Goal: Task Accomplishment & Management: Manage account settings

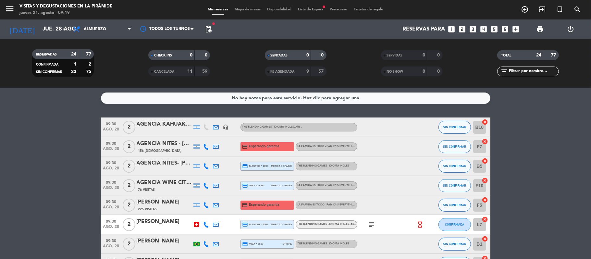
click at [307, 8] on span "Lista de Espera fiber_manual_record" at bounding box center [311, 10] width 32 height 4
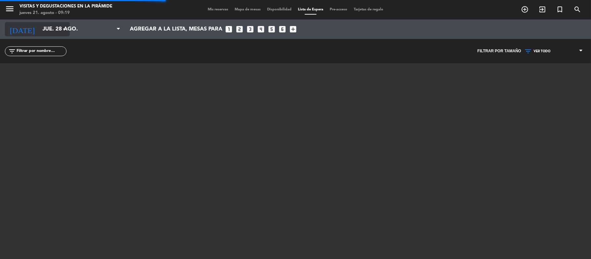
click at [39, 23] on input "jue. 28 ago." at bounding box center [74, 29] width 70 height 13
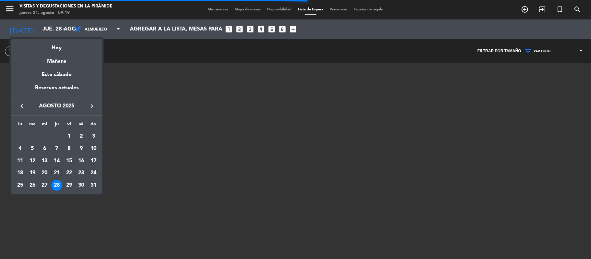
drag, startPoint x: 58, startPoint y: 50, endPoint x: 59, endPoint y: 54, distance: 3.6
click at [59, 51] on div "Hoy" at bounding box center [56, 45] width 91 height 13
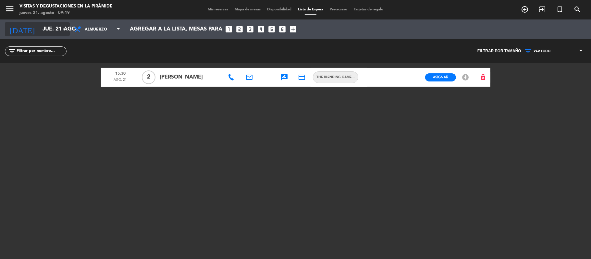
click at [43, 29] on input "jue. 21 ago." at bounding box center [74, 29] width 70 height 13
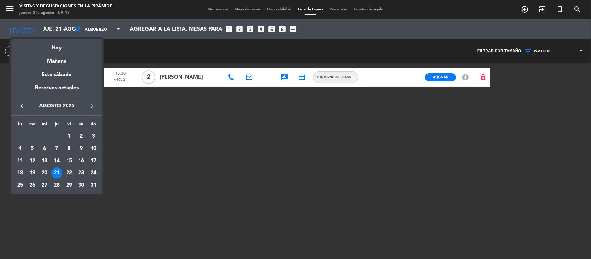
click at [47, 188] on div "27" at bounding box center [44, 185] width 11 height 11
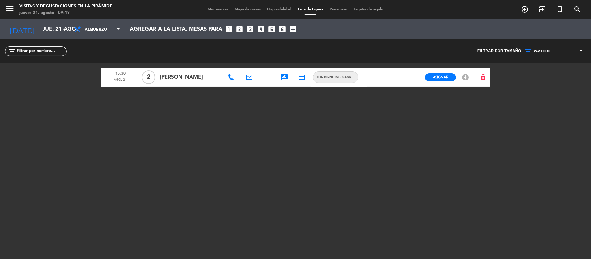
type input "mié. 27 ago."
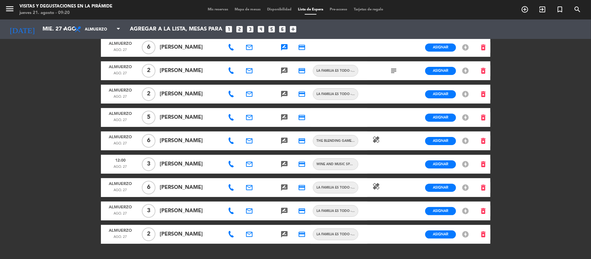
scroll to position [43, 0]
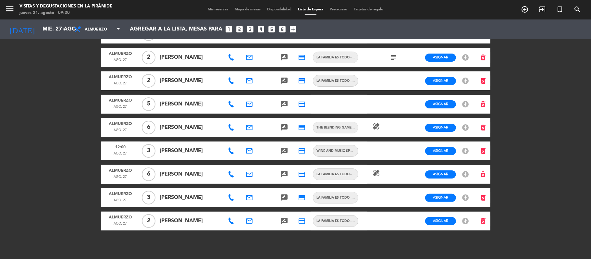
click at [285, 84] on icon "rate_review" at bounding box center [284, 81] width 8 height 8
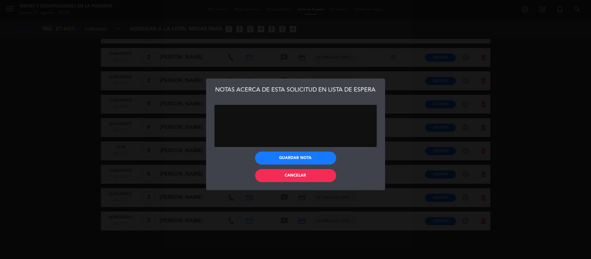
click at [256, 114] on textarea at bounding box center [296, 126] width 162 height 42
type textarea "ya reservo el marido"
click at [279, 158] on button "Guardar nota" at bounding box center [295, 158] width 81 height 13
click at [282, 178] on button "Cancelar" at bounding box center [295, 175] width 81 height 13
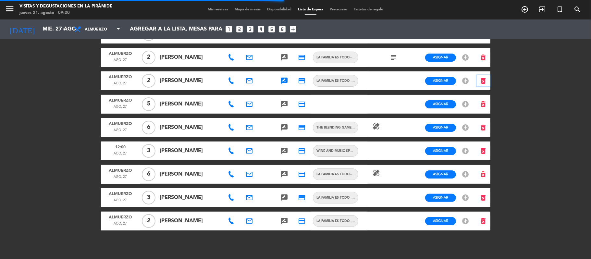
click at [484, 84] on icon "delete_forever" at bounding box center [484, 81] width 8 height 8
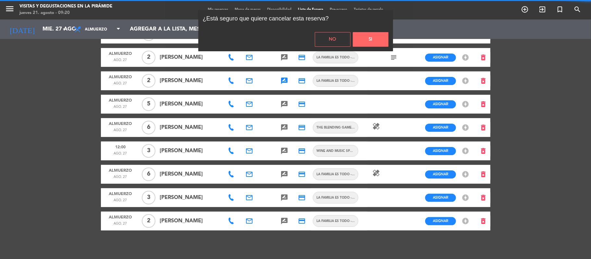
click at [376, 34] on button "Si" at bounding box center [371, 39] width 36 height 15
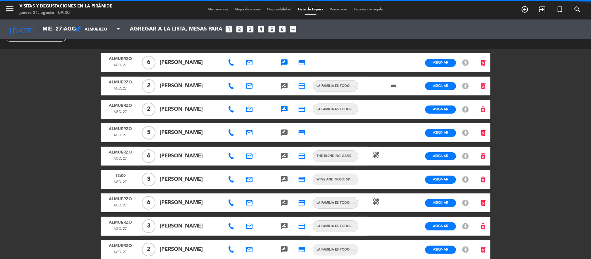
scroll to position [0, 0]
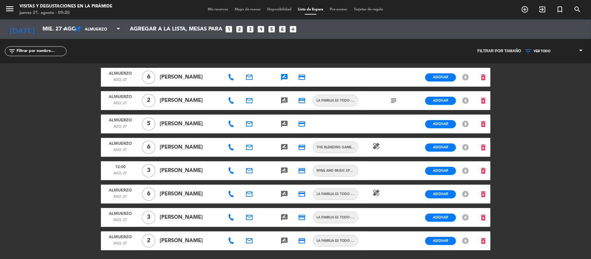
click at [391, 100] on icon "subject" at bounding box center [394, 101] width 8 height 8
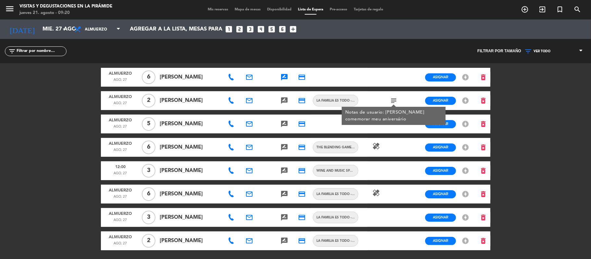
click at [234, 100] on span at bounding box center [232, 100] width 8 height 6
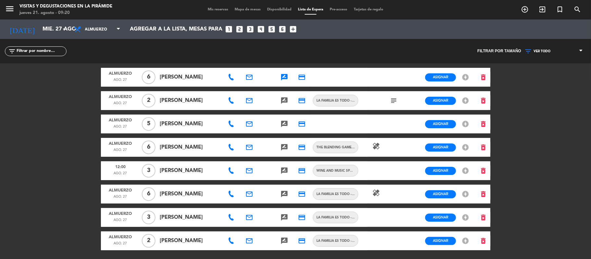
click at [229, 103] on icon at bounding box center [231, 100] width 6 height 6
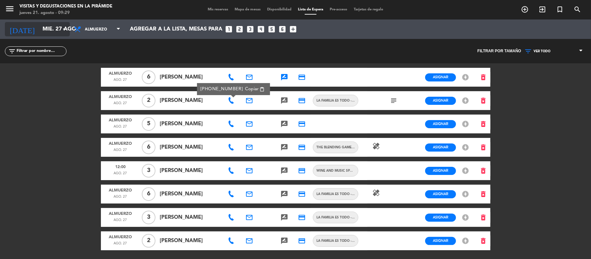
click at [59, 29] on input "mié. 27 ago." at bounding box center [74, 29] width 70 height 13
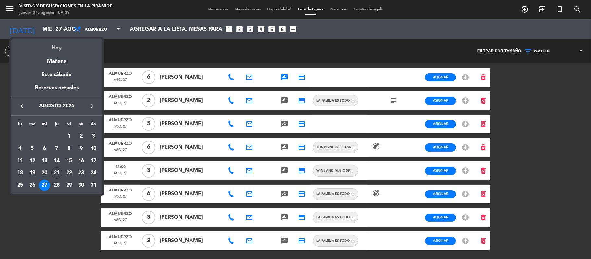
click at [62, 46] on div "Hoy" at bounding box center [56, 45] width 91 height 13
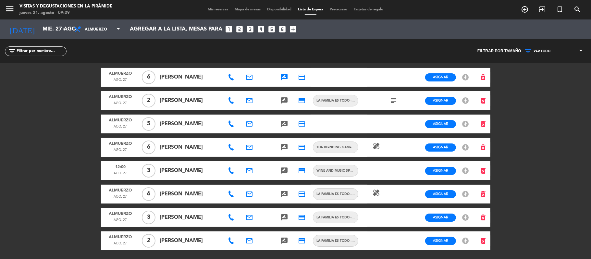
type input "jue. 21 ago."
click at [215, 9] on span "Mis reservas" at bounding box center [217, 10] width 27 height 4
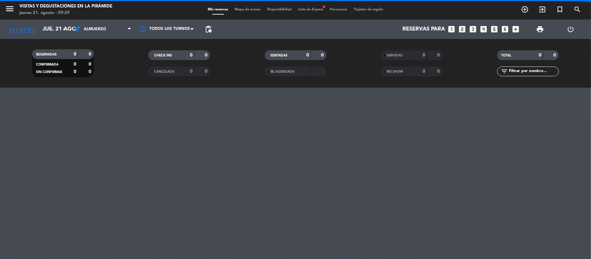
click at [524, 73] on input "text" at bounding box center [533, 71] width 50 height 7
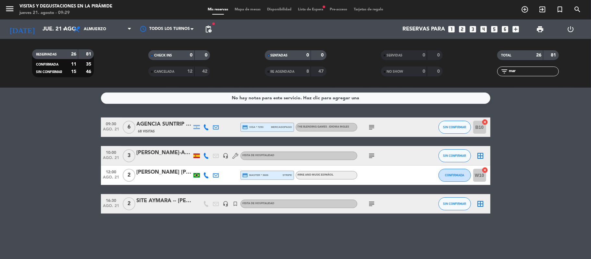
type input "mar"
click at [206, 156] on icon at bounding box center [206, 156] width 6 height 6
click at [196, 144] on span "Copiar" at bounding box center [203, 144] width 14 height 7
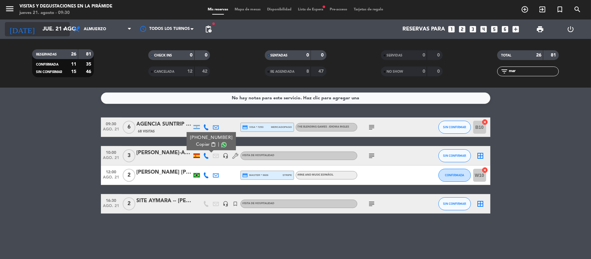
click at [43, 33] on input "jue. 21 ago." at bounding box center [74, 29] width 70 height 13
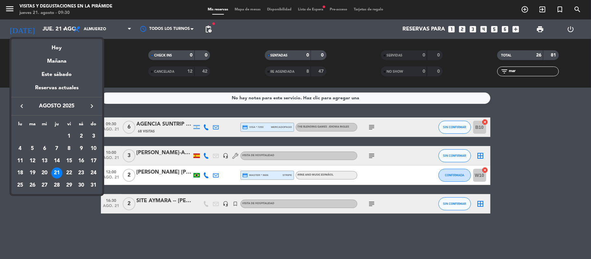
click at [57, 60] on div "Mañana" at bounding box center [56, 58] width 91 height 13
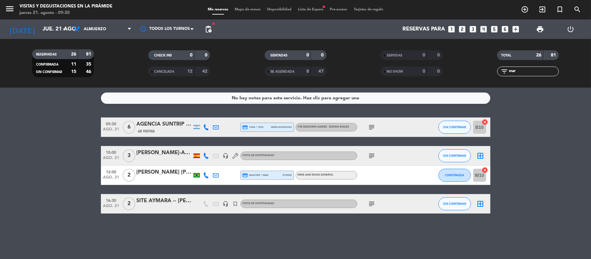
type input "vie. 22 ago."
drag, startPoint x: 524, startPoint y: 73, endPoint x: 472, endPoint y: 68, distance: 52.3
click at [482, 66] on div "TOTAL 26 81 filter_list mar" at bounding box center [528, 63] width 116 height 36
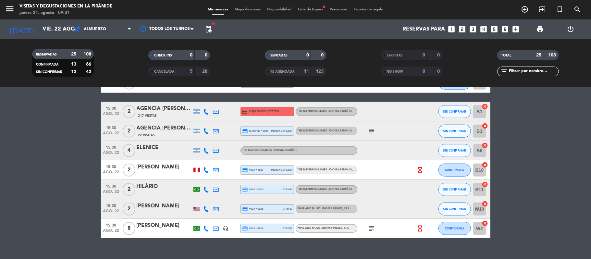
scroll to position [423, 0]
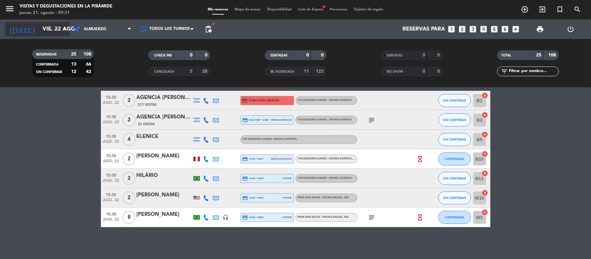
click at [46, 32] on input "vie. 22 ago." at bounding box center [74, 29] width 70 height 13
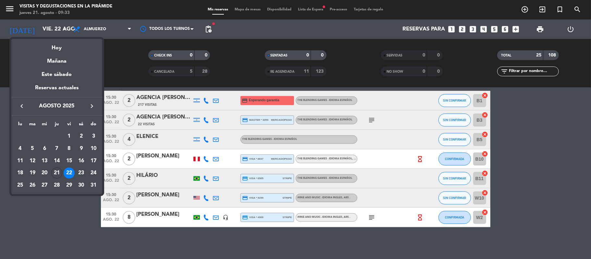
click at [95, 105] on icon "keyboard_arrow_right" at bounding box center [92, 106] width 8 height 8
drag, startPoint x: 43, startPoint y: 184, endPoint x: 48, endPoint y: 184, distance: 5.5
click at [43, 184] on div "24" at bounding box center [44, 185] width 11 height 11
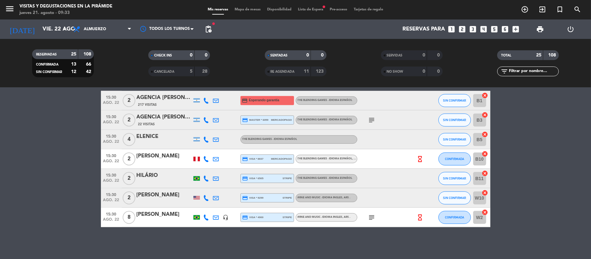
type input "mié. [DATE]"
click at [512, 71] on input "text" at bounding box center [533, 71] width 50 height 7
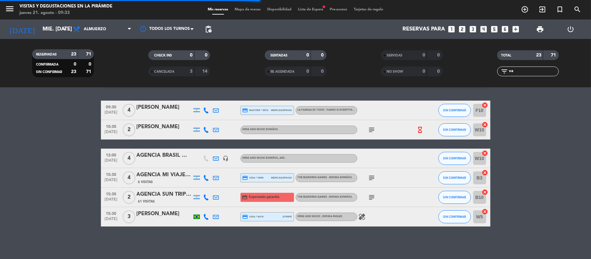
scroll to position [0, 0]
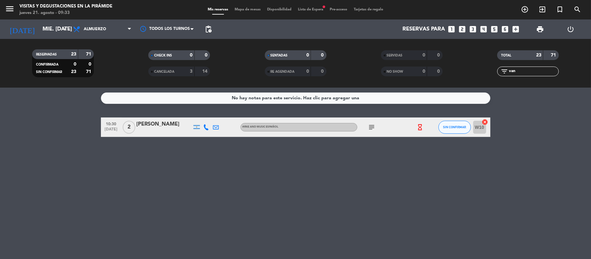
type input "van"
click at [367, 128] on span "subject" at bounding box center [372, 127] width 10 height 8
click at [140, 127] on div "[PERSON_NAME]" at bounding box center [164, 124] width 55 height 8
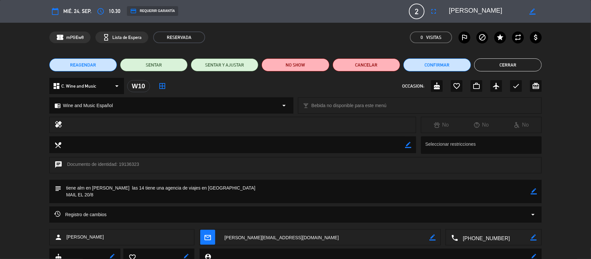
click at [154, 12] on div "credit_card REQUERIR GARANTÍA" at bounding box center [152, 11] width 51 height 10
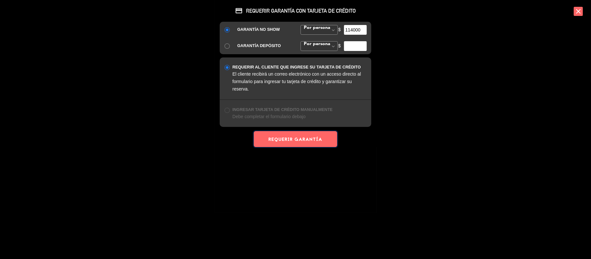
click at [304, 140] on button "REQUERIR GARANTÍA" at bounding box center [295, 139] width 83 height 16
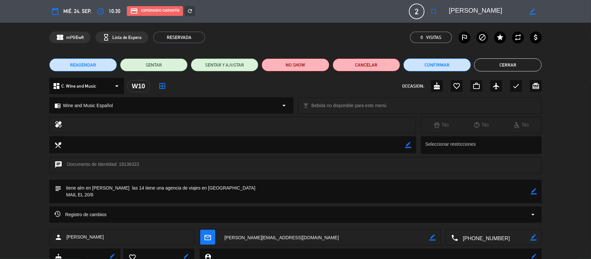
click at [534, 195] on div "border_color" at bounding box center [534, 191] width 6 height 23
click at [485, 195] on textarea at bounding box center [296, 191] width 470 height 23
click at [492, 67] on button "Cerrar" at bounding box center [508, 64] width 68 height 13
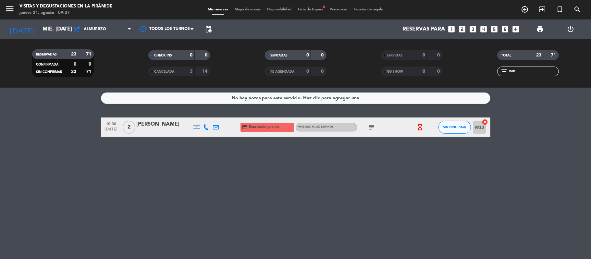
drag, startPoint x: 522, startPoint y: 69, endPoint x: 453, endPoint y: 60, distance: 69.3
click at [453, 61] on div "RESERVADAS 23 71 CONFIRMADA 0 0 SIN CONFIRMAR 23 71 CHECK INS 0 0 CANCELADA 3 1…" at bounding box center [295, 63] width 591 height 36
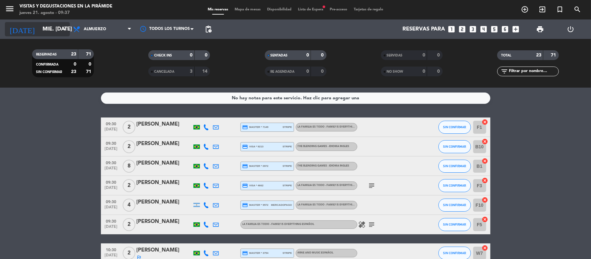
click at [39, 26] on input "mié. [DATE]" at bounding box center [74, 29] width 70 height 13
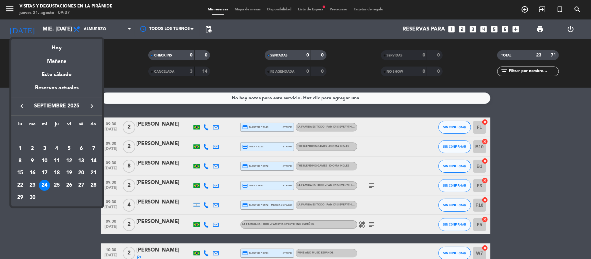
click at [89, 104] on icon "keyboard_arrow_right" at bounding box center [92, 106] width 8 height 8
click at [39, 162] on div "8" at bounding box center [44, 160] width 11 height 11
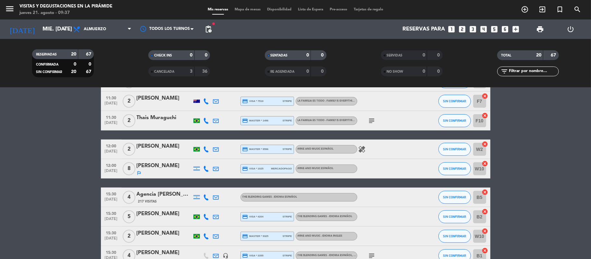
scroll to position [316, 0]
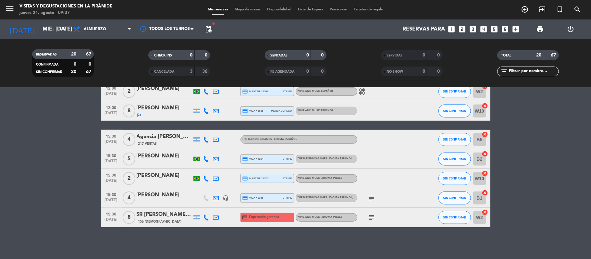
click at [374, 214] on icon "subject" at bounding box center [372, 218] width 8 height 8
click at [218, 218] on icon at bounding box center [216, 218] width 6 height 6
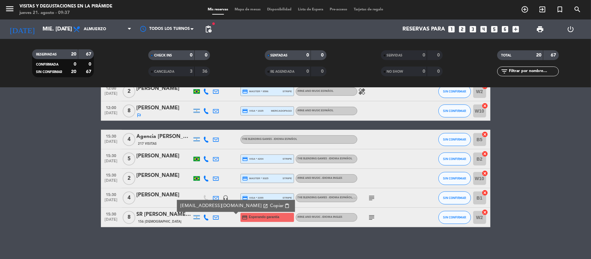
click at [209, 240] on div "No hay notas para este servicio. Haz clic para agregar una 09:30 [DATE] 4 [PERS…" at bounding box center [295, 173] width 591 height 171
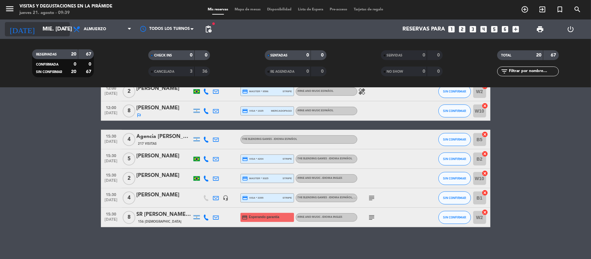
click at [39, 31] on input "mié. [DATE]" at bounding box center [74, 29] width 70 height 13
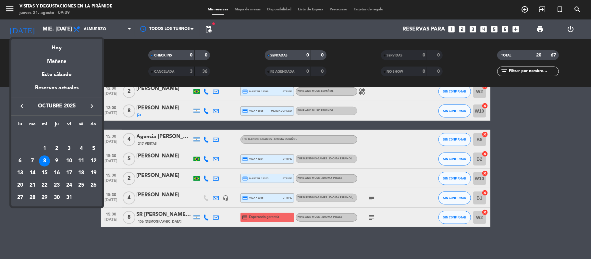
click at [54, 186] on div "23" at bounding box center [56, 185] width 11 height 11
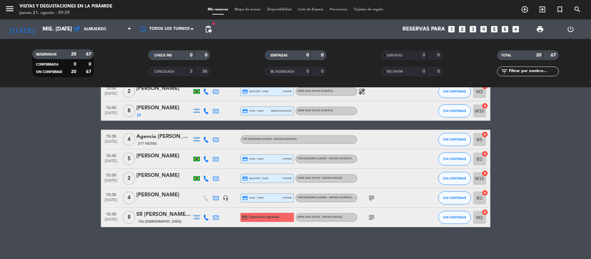
type input "[DEMOGRAPHIC_DATA] [DATE]"
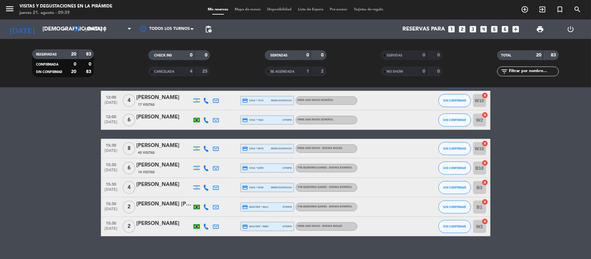
click at [314, 10] on span "Lista de Espera" at bounding box center [311, 10] width 32 height 4
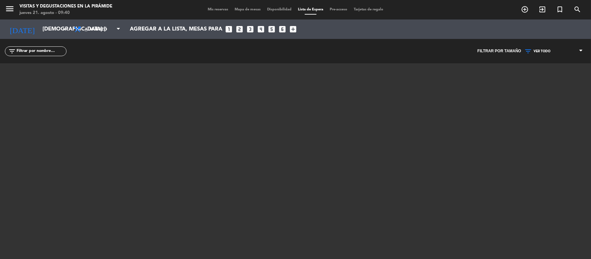
click at [283, 29] on icon "looks_6" at bounding box center [282, 29] width 8 height 8
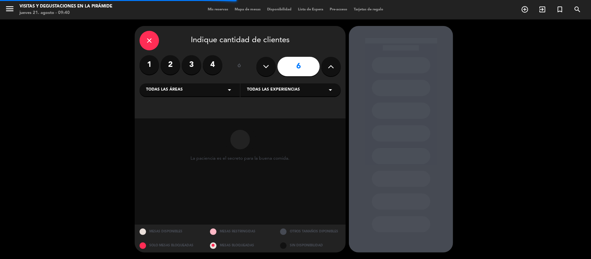
click at [190, 90] on div "Todas las áreas arrow_drop_down" at bounding box center [190, 89] width 100 height 13
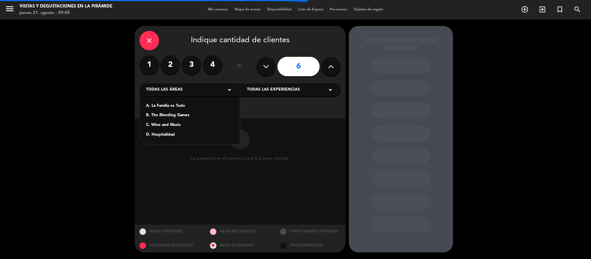
click at [177, 103] on div "A. La Familia es Todo" at bounding box center [189, 106] width 87 height 6
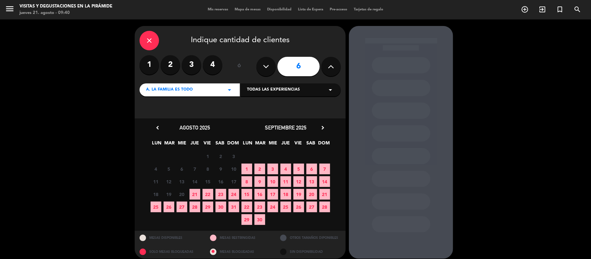
click at [323, 129] on icon "chevron_right" at bounding box center [322, 127] width 7 height 7
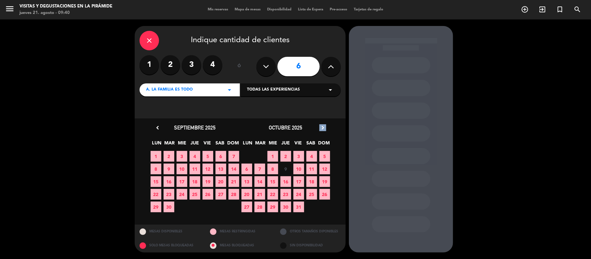
click at [323, 129] on icon "chevron_right" at bounding box center [322, 127] width 7 height 7
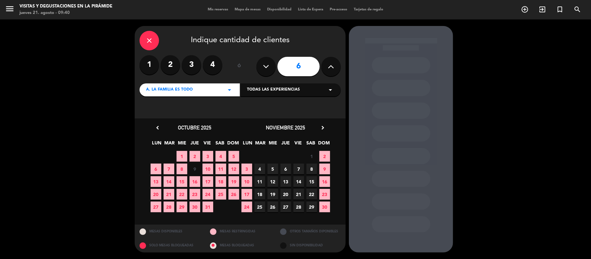
click at [195, 195] on span "23" at bounding box center [195, 194] width 11 height 11
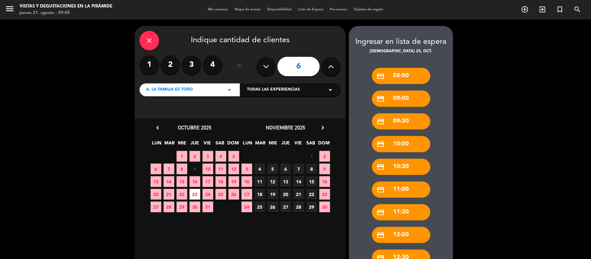
click at [397, 122] on div "credit_card 09:30" at bounding box center [401, 121] width 58 height 16
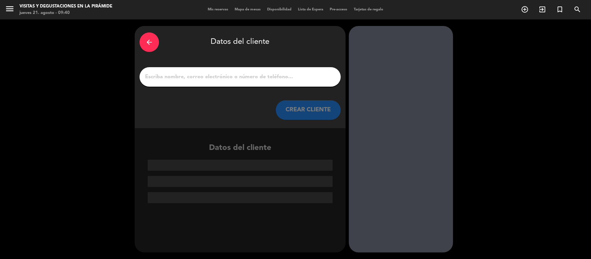
click at [260, 81] on input "1" at bounding box center [239, 76] width 191 height 9
paste input "[EMAIL_ADDRESS][DOMAIN_NAME]"
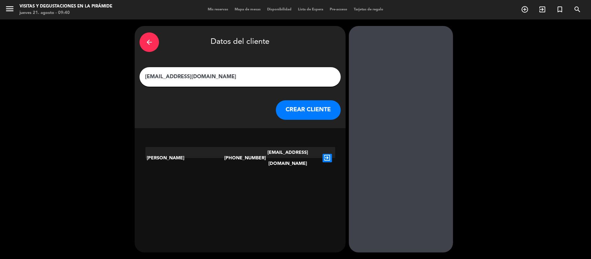
type input "[EMAIL_ADDRESS][DOMAIN_NAME]"
click at [295, 112] on button "CREAR CLIENTE" at bounding box center [308, 109] width 65 height 19
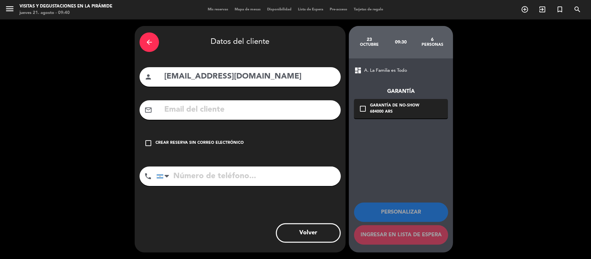
drag, startPoint x: 265, startPoint y: 76, endPoint x: 132, endPoint y: 79, distance: 133.7
click at [132, 79] on div "arrow_back Datos del cliente person [EMAIL_ADDRESS][DOMAIN_NAME] mail_outline c…" at bounding box center [295, 139] width 591 height 240
click at [195, 115] on input "text" at bounding box center [250, 109] width 172 height 13
paste input "[EMAIL_ADDRESS][DOMAIN_NAME]"
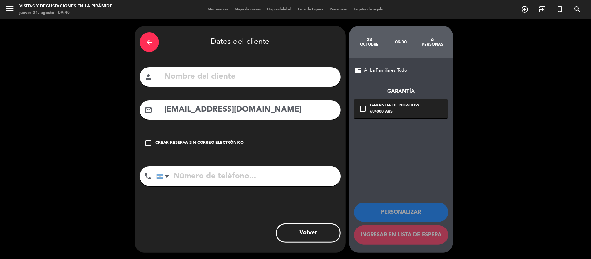
type input "[EMAIL_ADDRESS][DOMAIN_NAME]"
click at [201, 89] on div "arrow_back Datos del cliente person mail_outline [EMAIL_ADDRESS][DOMAIN_NAME] c…" at bounding box center [240, 139] width 211 height 227
click at [202, 80] on input "text" at bounding box center [250, 76] width 172 height 13
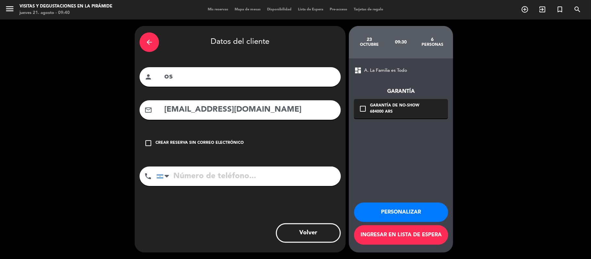
type input "o"
click at [215, 75] on input "[PERSON_NAME]" at bounding box center [250, 76] width 172 height 13
click at [270, 74] on input "[PERSON_NAME]" at bounding box center [250, 76] width 172 height 13
paste input "[MEDICAL_DATA][PERSON_NAME]"
type input "[PERSON_NAME]-[MEDICAL_DATA][PERSON_NAME]"
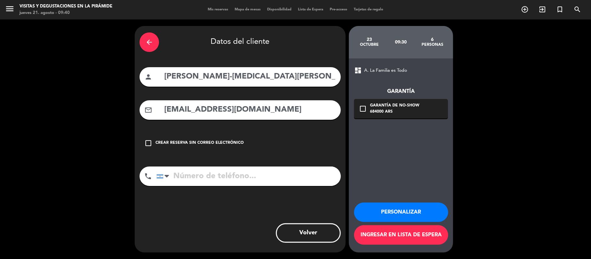
click at [413, 241] on button "Ingresar en lista de espera" at bounding box center [401, 234] width 94 height 19
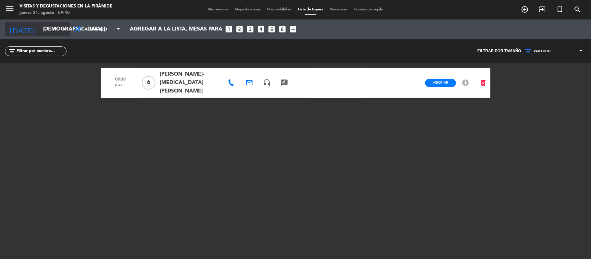
click at [55, 31] on input "[DEMOGRAPHIC_DATA] [DATE]" at bounding box center [74, 29] width 70 height 13
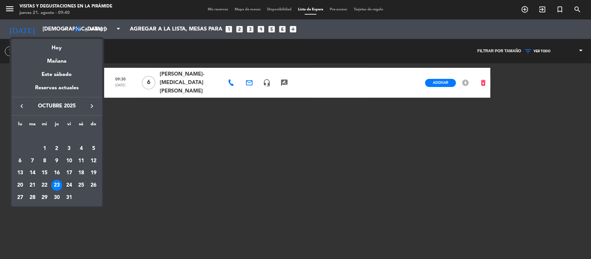
click at [68, 182] on div "24" at bounding box center [69, 185] width 11 height 11
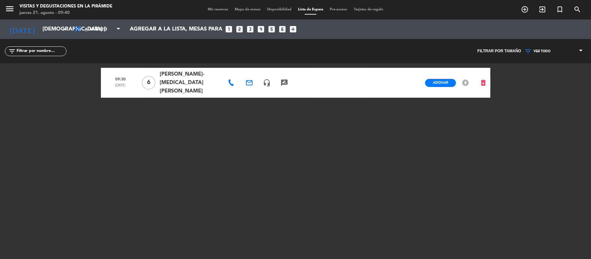
type input "vie. [DATE]"
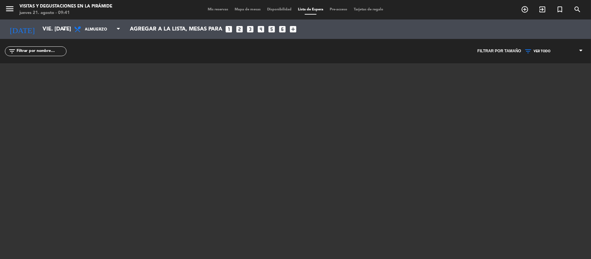
click at [282, 29] on icon "looks_6" at bounding box center [282, 29] width 8 height 8
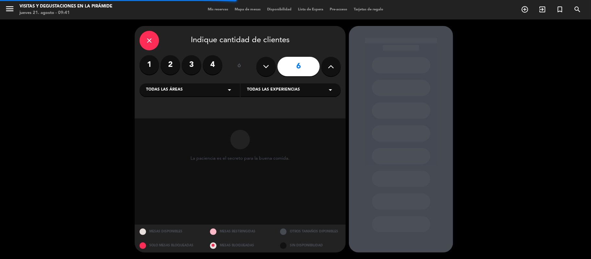
click at [186, 83] on div "Todas las áreas arrow_drop_down" at bounding box center [190, 89] width 100 height 13
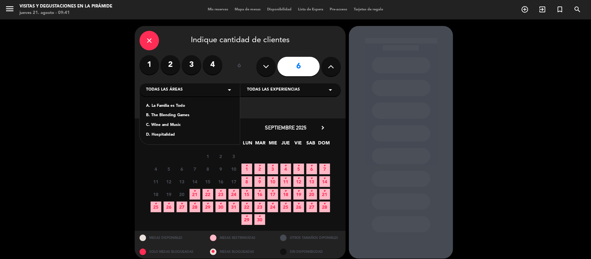
click at [179, 105] on div "A. La Familia es Todo" at bounding box center [189, 106] width 87 height 6
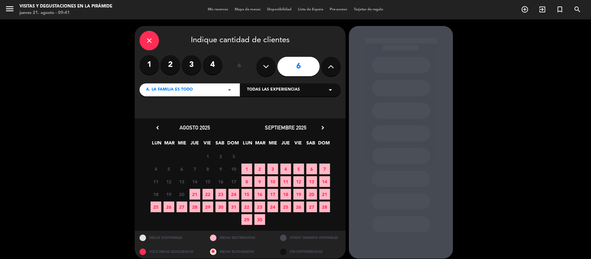
click at [323, 130] on icon "chevron_right" at bounding box center [322, 127] width 7 height 7
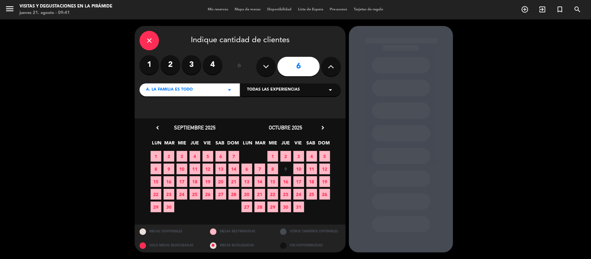
click at [301, 195] on span "24" at bounding box center [298, 194] width 11 height 11
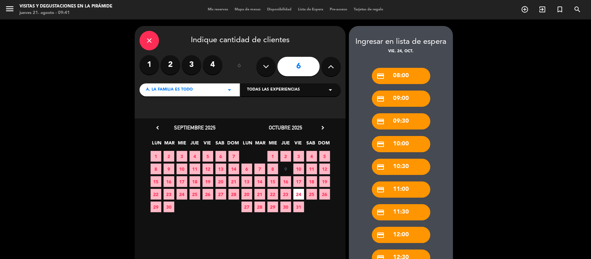
click at [401, 123] on div "credit_card 09:30" at bounding box center [401, 121] width 58 height 16
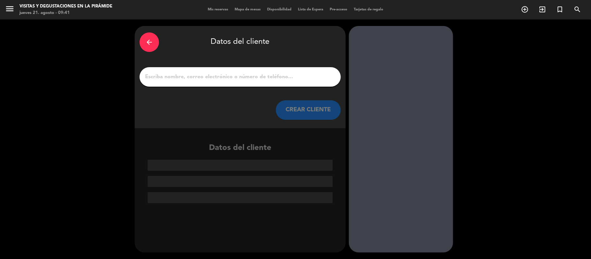
click at [236, 77] on input "1" at bounding box center [239, 76] width 191 height 9
paste input "[MEDICAL_DATA][PERSON_NAME]"
type input "[MEDICAL_DATA][PERSON_NAME]"
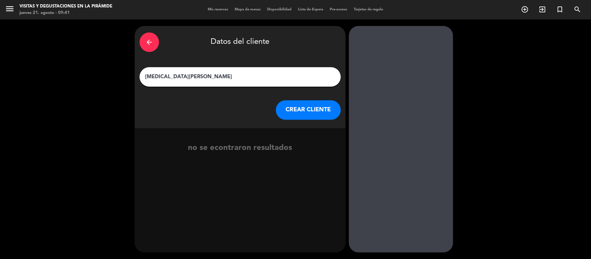
drag, startPoint x: 182, startPoint y: 75, endPoint x: 127, endPoint y: 75, distance: 55.2
click at [128, 75] on div "arrow_back Datos del cliente [MEDICAL_DATA][PERSON_NAME] [PERSON_NAME] CLIENTE …" at bounding box center [295, 139] width 591 height 240
paste input "[MEDICAL_DATA][PERSON_NAME]"
type input "[PERSON_NAME]-[MEDICAL_DATA][PERSON_NAME]"
click at [311, 111] on button "CREAR CLIENTE" at bounding box center [308, 109] width 65 height 19
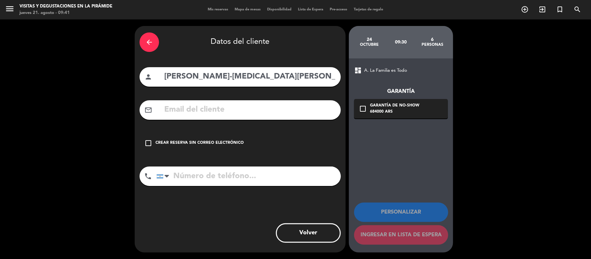
click at [197, 107] on input "text" at bounding box center [250, 109] width 172 height 13
paste input "[EMAIL_ADDRESS][DOMAIN_NAME]"
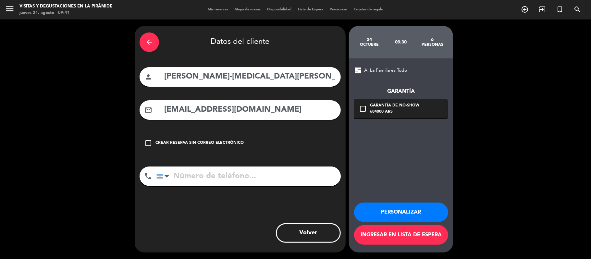
type input "[EMAIL_ADDRESS][DOMAIN_NAME]"
click at [418, 238] on button "Ingresar en lista de espera" at bounding box center [401, 234] width 94 height 19
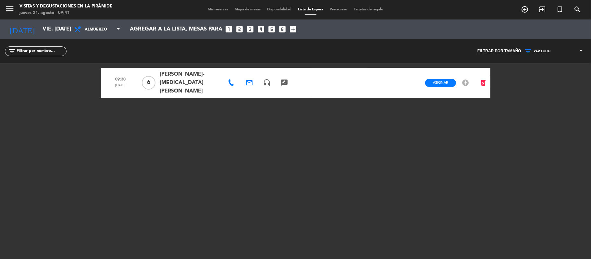
click at [64, 37] on div "[DATE] vie. [DATE] arrow_drop_down Todos los servicios Almuerzo Almuerzo Todos …" at bounding box center [295, 28] width 591 height 19
click at [45, 30] on input "vie. [DATE]" at bounding box center [74, 29] width 70 height 13
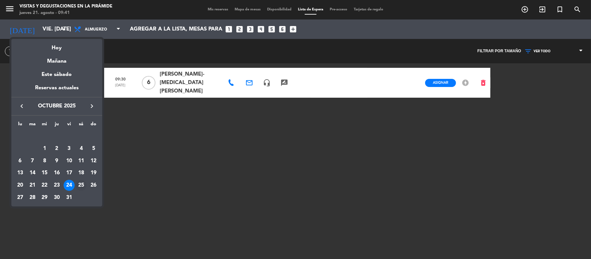
click at [81, 181] on div "25" at bounding box center [81, 185] width 11 height 11
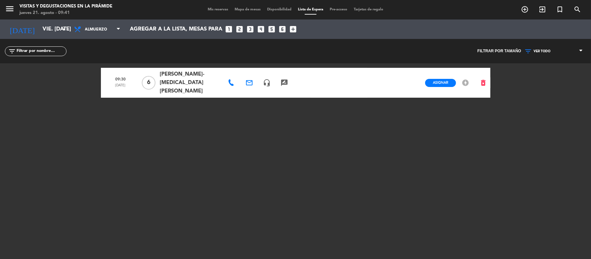
type input "sáb. [DATE]"
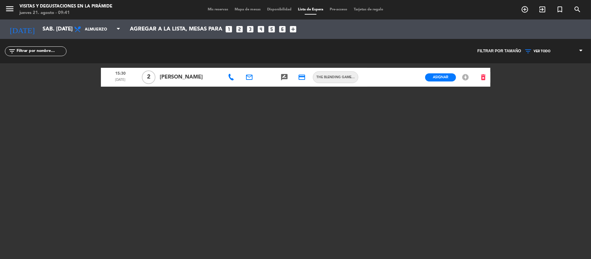
click at [282, 29] on icon "looks_6" at bounding box center [282, 29] width 8 height 8
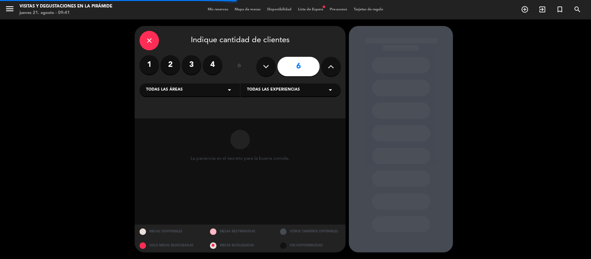
click at [206, 91] on div "Todas las áreas arrow_drop_down" at bounding box center [190, 89] width 100 height 13
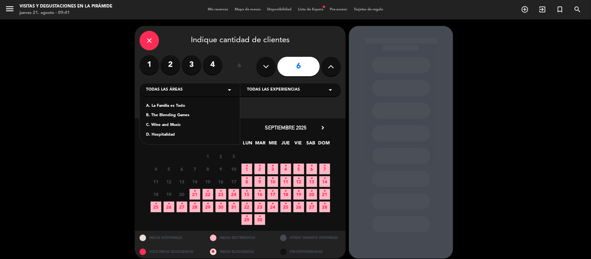
click at [182, 104] on div "A. La Familia es Todo" at bounding box center [189, 106] width 87 height 6
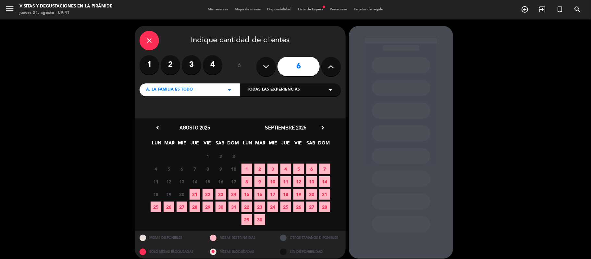
click at [325, 130] on icon "chevron_right" at bounding box center [322, 127] width 7 height 7
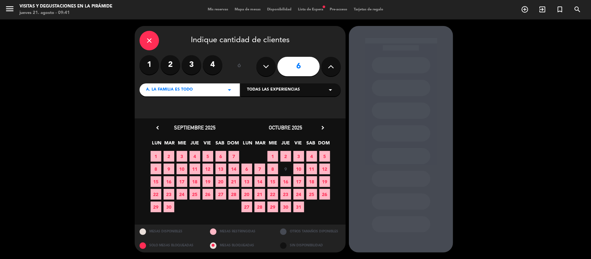
click at [315, 195] on span "25" at bounding box center [311, 194] width 11 height 11
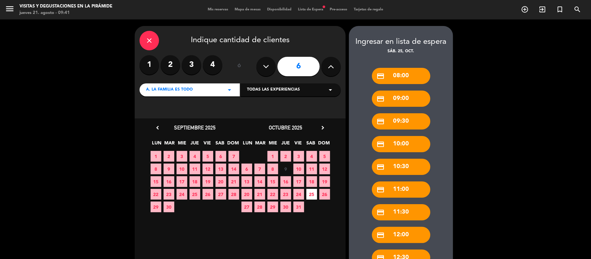
click at [402, 123] on div "credit_card 09:30" at bounding box center [401, 121] width 58 height 16
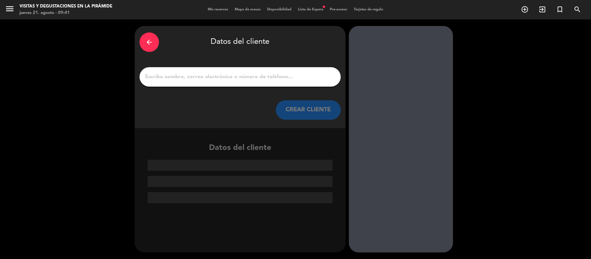
click at [184, 78] on input "1" at bounding box center [239, 76] width 191 height 9
paste input "[EMAIL_ADDRESS][DOMAIN_NAME]"
type input "[EMAIL_ADDRESS][DOMAIN_NAME]"
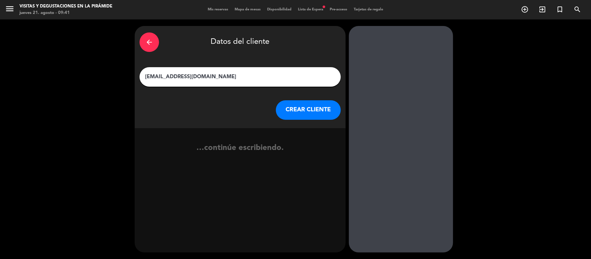
click at [299, 112] on button "CREAR CLIENTE" at bounding box center [308, 109] width 65 height 19
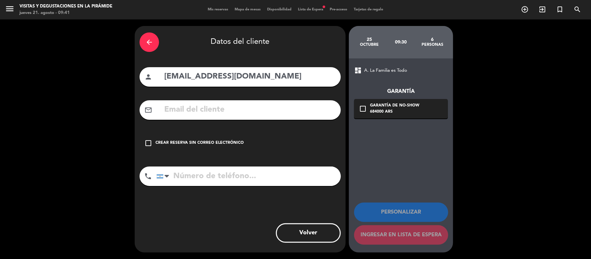
drag, startPoint x: 267, startPoint y: 74, endPoint x: 136, endPoint y: 74, distance: 130.5
click at [136, 74] on div "arrow_back Datos del cliente person [EMAIL_ADDRESS][DOMAIN_NAME] mail_outline c…" at bounding box center [240, 139] width 211 height 227
click at [218, 110] on input "text" at bounding box center [250, 109] width 172 height 13
paste input "[EMAIL_ADDRESS][DOMAIN_NAME]"
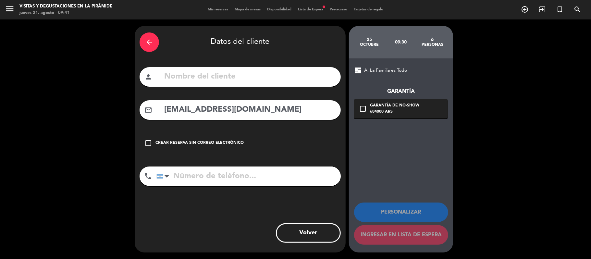
type input "[EMAIL_ADDRESS][DOMAIN_NAME]"
click at [217, 77] on input "text" at bounding box center [250, 76] width 172 height 13
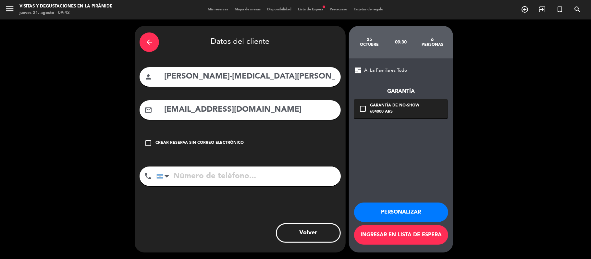
type input "[PERSON_NAME]-[MEDICAL_DATA][PERSON_NAME]"
click at [410, 237] on button "Ingresar en lista de espera" at bounding box center [401, 234] width 94 height 19
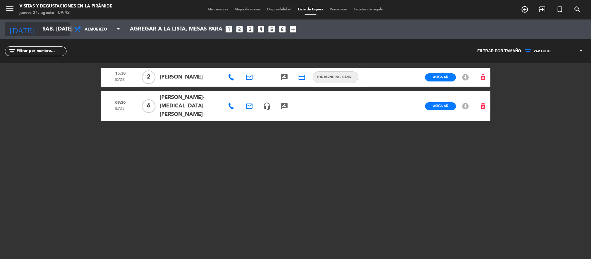
click at [42, 31] on input "sáb. [DATE]" at bounding box center [74, 29] width 70 height 13
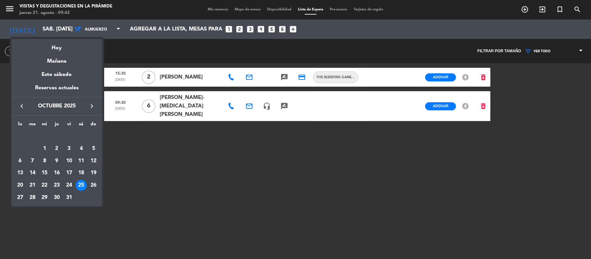
click at [85, 110] on span "octubre 2025" at bounding box center [57, 106] width 58 height 8
click at [96, 101] on div "keyboard_arrow_left octubre 2025 keyboard_arrow_right" at bounding box center [56, 106] width 91 height 18
click at [94, 106] on icon "keyboard_arrow_right" at bounding box center [92, 106] width 8 height 8
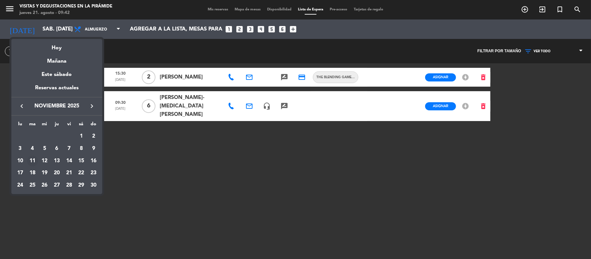
click at [34, 165] on div "11" at bounding box center [32, 160] width 11 height 11
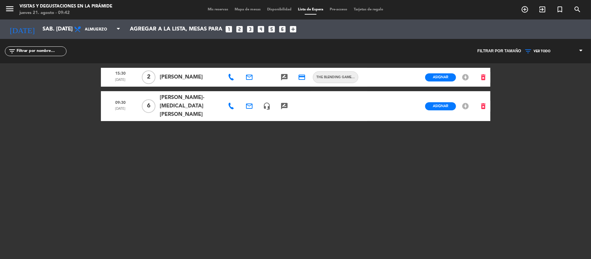
type input "[DATE] nov."
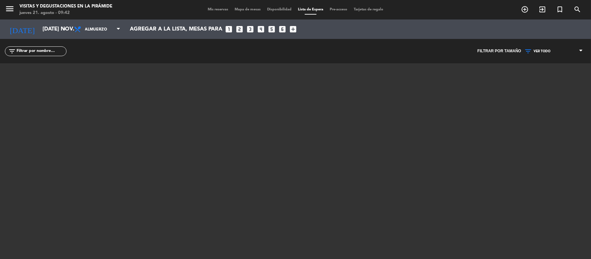
click at [215, 11] on span "Mis reservas" at bounding box center [217, 10] width 27 height 4
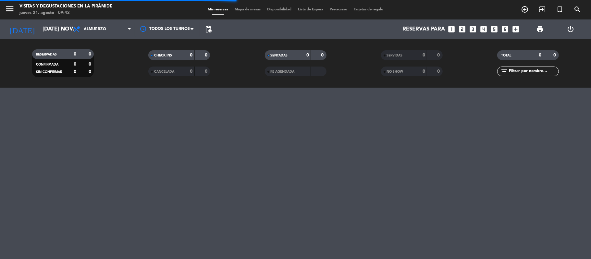
click at [541, 75] on input "text" at bounding box center [533, 71] width 50 height 7
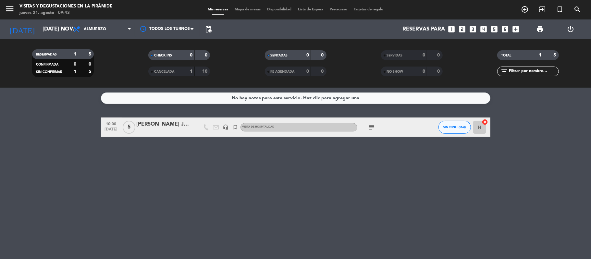
click at [464, 31] on icon "looks_two" at bounding box center [462, 29] width 8 height 8
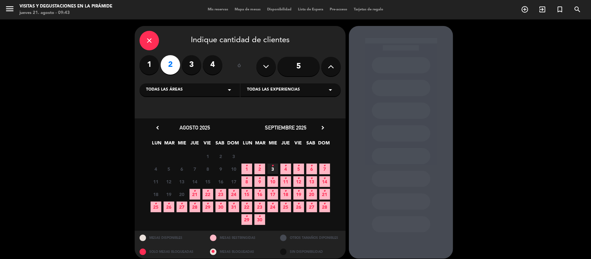
click at [325, 130] on icon "chevron_right" at bounding box center [322, 127] width 7 height 7
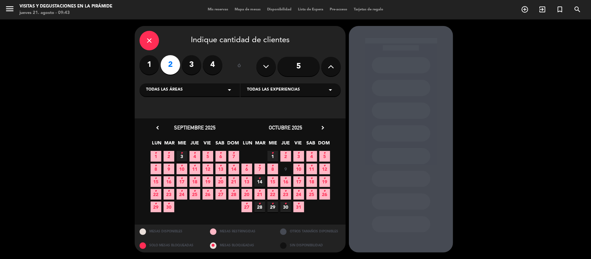
click at [325, 130] on icon "chevron_right" at bounding box center [322, 127] width 7 height 7
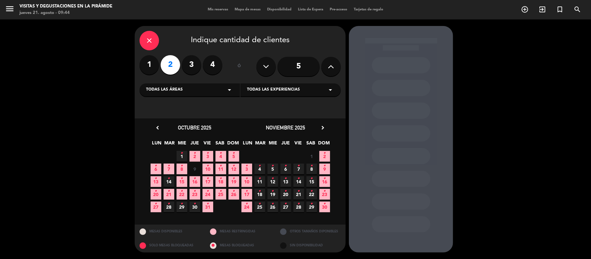
click at [150, 43] on icon "close" at bounding box center [149, 41] width 8 height 8
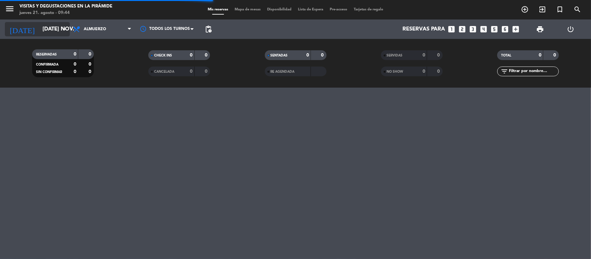
click at [41, 28] on input "[DATE] nov." at bounding box center [74, 29] width 70 height 13
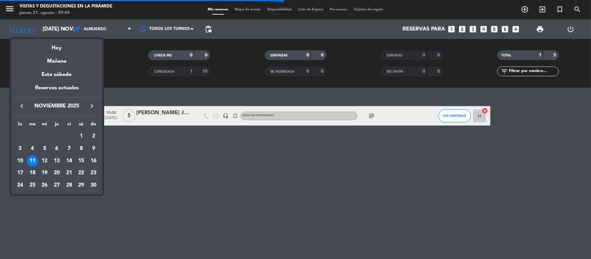
click at [23, 109] on icon "keyboard_arrow_left" at bounding box center [22, 106] width 8 height 8
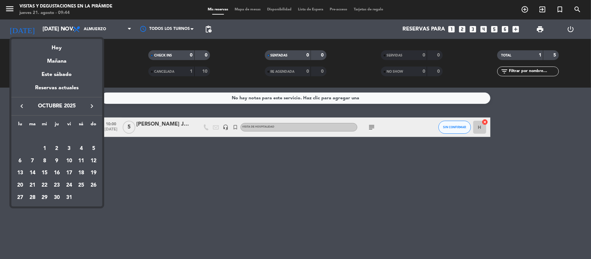
click at [23, 109] on icon "keyboard_arrow_left" at bounding box center [22, 106] width 8 height 8
click at [36, 159] on div "9" at bounding box center [32, 160] width 11 height 11
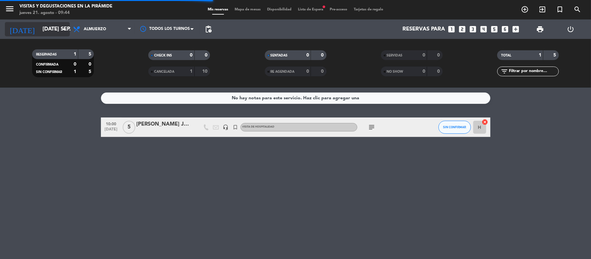
click at [48, 27] on input "[DATE] sep." at bounding box center [74, 29] width 70 height 13
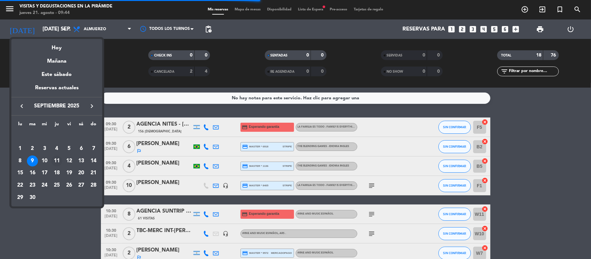
click at [59, 161] on div "11" at bounding box center [56, 160] width 11 height 11
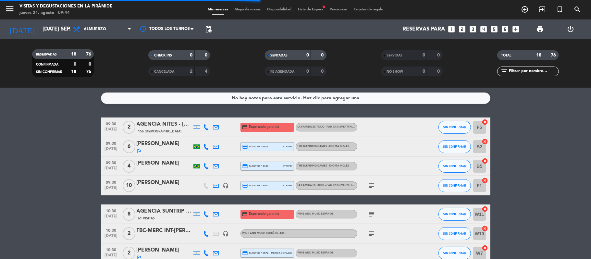
type input "[DEMOGRAPHIC_DATA] [DATE]"
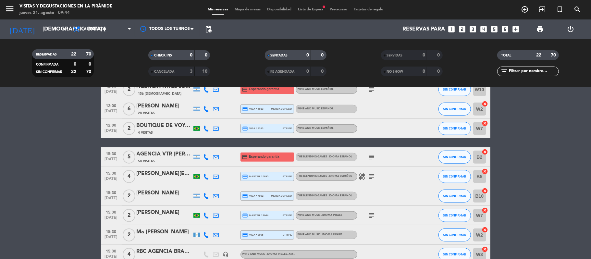
scroll to position [216, 0]
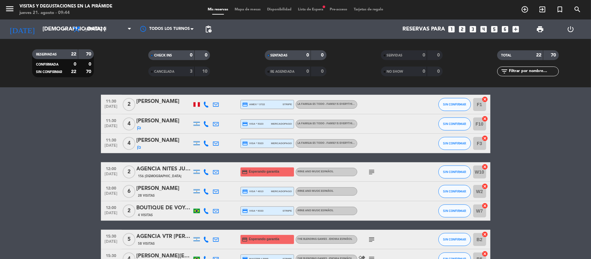
click at [463, 29] on icon "looks_two" at bounding box center [462, 29] width 8 height 8
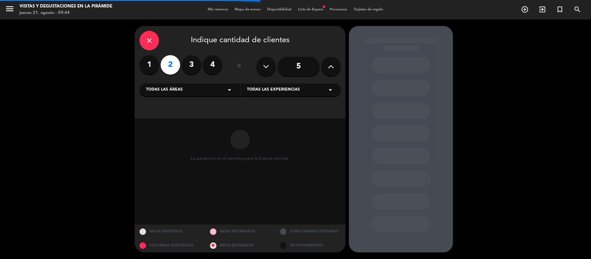
click at [211, 91] on div "Todas las áreas arrow_drop_down" at bounding box center [190, 89] width 100 height 13
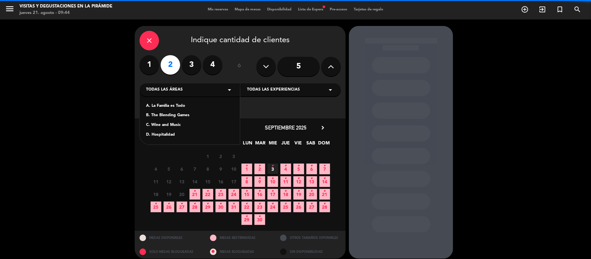
click at [174, 124] on div "C. Wine and Music" at bounding box center [189, 125] width 87 height 6
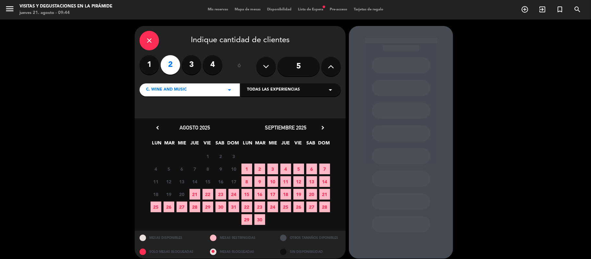
click at [261, 182] on span "9" at bounding box center [259, 181] width 11 height 11
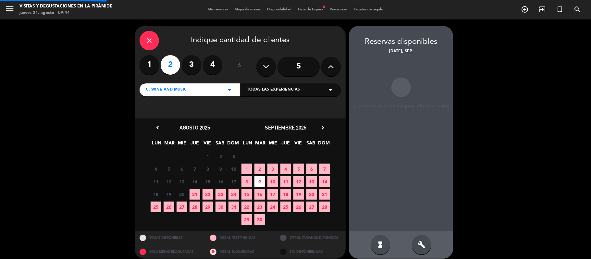
scroll to position [6, 0]
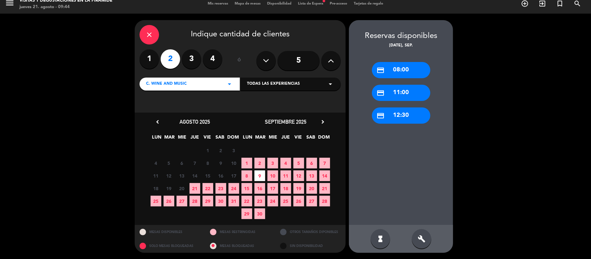
click at [289, 171] on span "11" at bounding box center [285, 175] width 11 height 11
click at [416, 243] on div "build" at bounding box center [421, 238] width 19 height 19
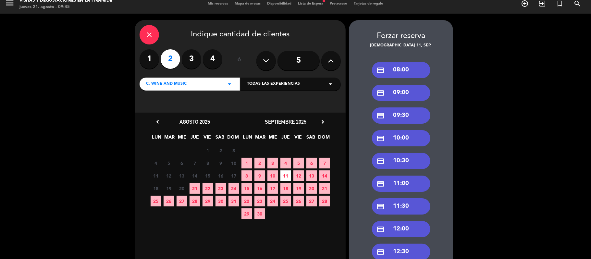
click at [408, 97] on div "credit_card 09:00" at bounding box center [401, 93] width 58 height 16
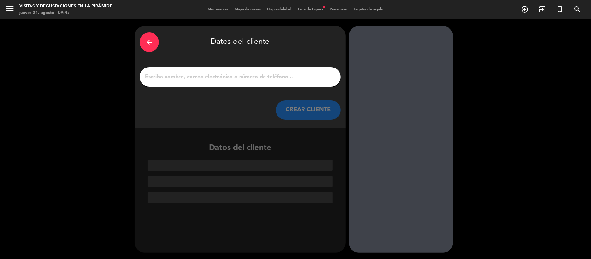
click at [298, 82] on div at bounding box center [240, 76] width 201 height 19
click at [298, 81] on input "1" at bounding box center [239, 76] width 191 height 9
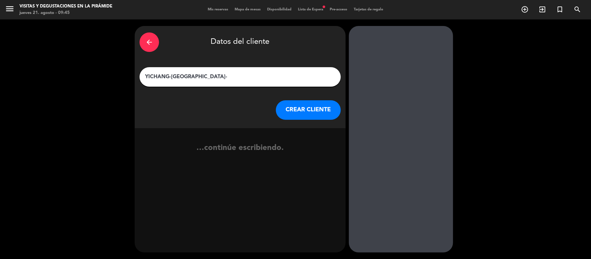
paste input "• Mateo [PERSON_NAME] [PERSON_NAME]"
click at [194, 77] on input "YICHANG-[GEOGRAPHIC_DATA]-• Mateo [PERSON_NAME] [PERSON_NAME]" at bounding box center [239, 76] width 191 height 9
type input "YICHANG-[GEOGRAPHIC_DATA]-Mateo [PERSON_NAME] [PERSON_NAME]"
click at [298, 110] on button "CREAR CLIENTE" at bounding box center [308, 109] width 65 height 19
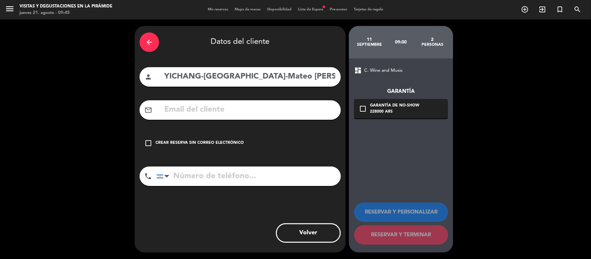
click at [181, 140] on div "Crear reserva sin correo electrónico" at bounding box center [199, 143] width 88 height 6
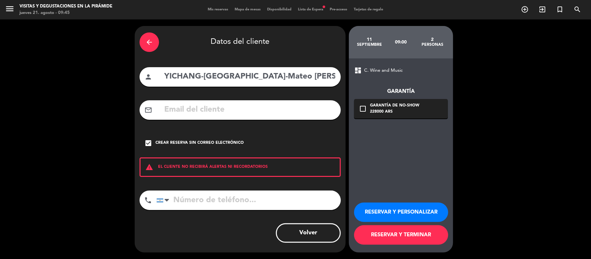
click at [286, 203] on input "tel" at bounding box center [248, 200] width 184 height 19
paste input "[PHONE_NUMBER]"
type input "[PHONE_NUMBER]"
click at [396, 207] on button "RESERVAR Y PERSONALIZAR" at bounding box center [401, 212] width 94 height 19
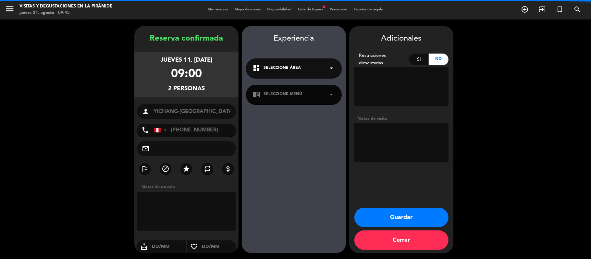
click at [276, 69] on span "Seleccione Área" at bounding box center [282, 68] width 37 height 6
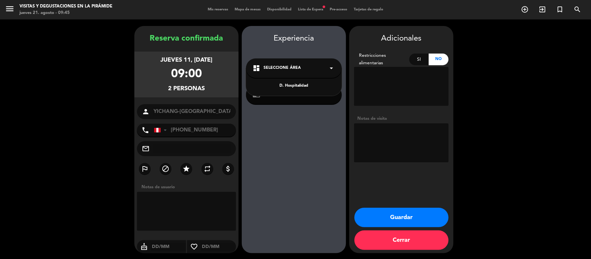
drag, startPoint x: 285, startPoint y: 128, endPoint x: 287, endPoint y: 123, distance: 5.5
click at [286, 128] on div "Experiencia dashboard Seleccione Área arrow_drop_down D. Hospitalidad chrome_re…" at bounding box center [294, 145] width 104 height 227
click at [407, 223] on button "Guardar" at bounding box center [401, 217] width 94 height 19
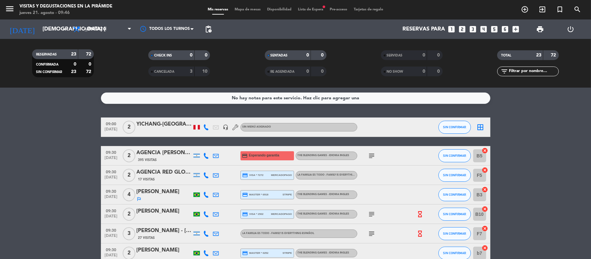
click at [176, 121] on div "YICHANG-[GEOGRAPHIC_DATA]-Mateo [PERSON_NAME] [PERSON_NAME]" at bounding box center [164, 124] width 55 height 8
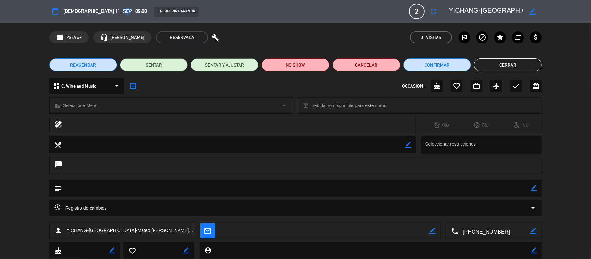
click at [105, 69] on button "REAGENDAR" at bounding box center [83, 64] width 68 height 13
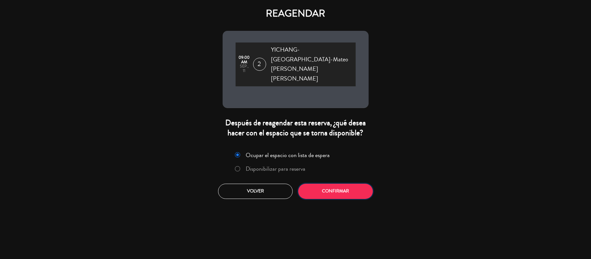
click at [357, 184] on button "Confirmar" at bounding box center [335, 191] width 75 height 15
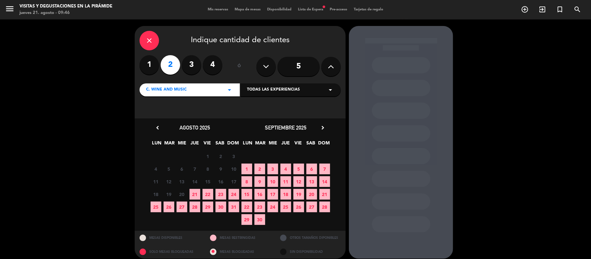
click at [260, 180] on span "9" at bounding box center [259, 181] width 11 height 11
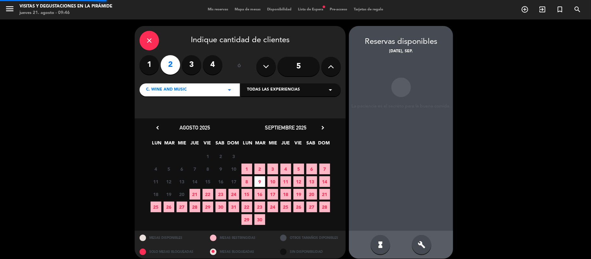
scroll to position [6, 0]
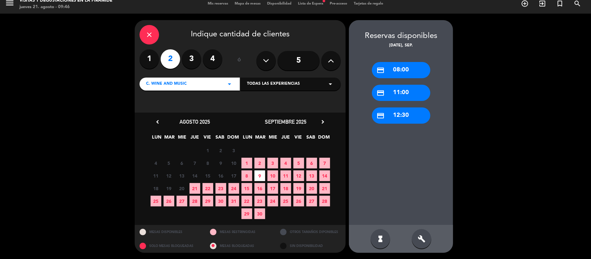
click at [284, 174] on span "11" at bounding box center [285, 175] width 11 height 11
click at [423, 235] on icon "build" at bounding box center [422, 239] width 8 height 8
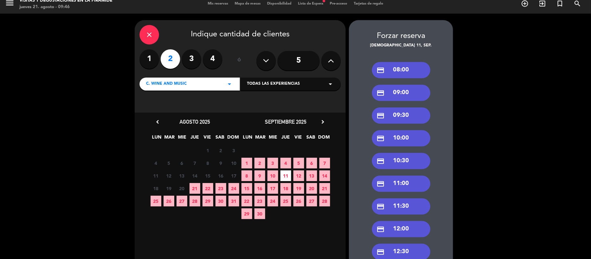
click at [413, 226] on div "credit_card 12:00" at bounding box center [401, 229] width 58 height 16
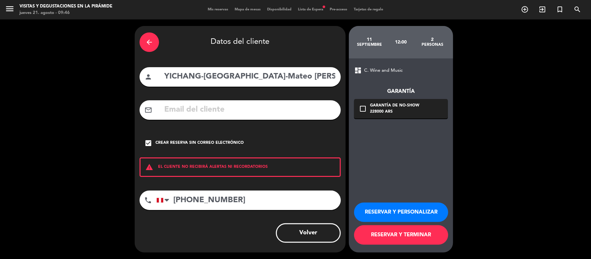
scroll to position [0, 0]
click at [407, 211] on button "RESERVAR Y PERSONALIZAR" at bounding box center [401, 212] width 94 height 19
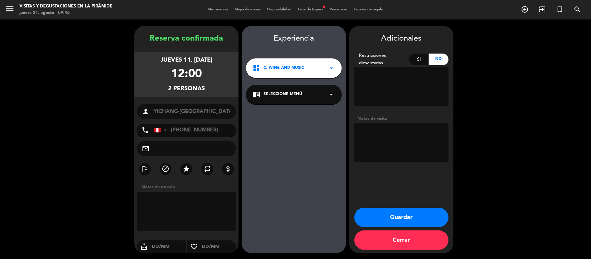
click at [281, 88] on div "chrome_reader_mode Seleccione Menú arrow_drop_down" at bounding box center [294, 94] width 96 height 19
click at [284, 113] on div "Wine and Music Spanish" at bounding box center [294, 112] width 83 height 6
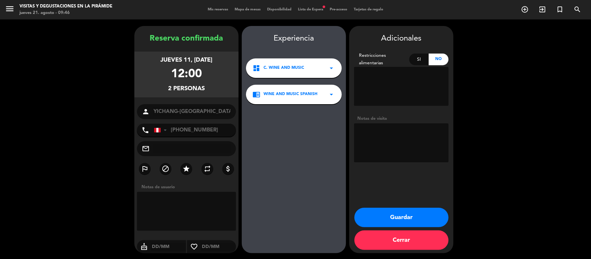
click at [431, 217] on button "Guardar" at bounding box center [401, 217] width 94 height 19
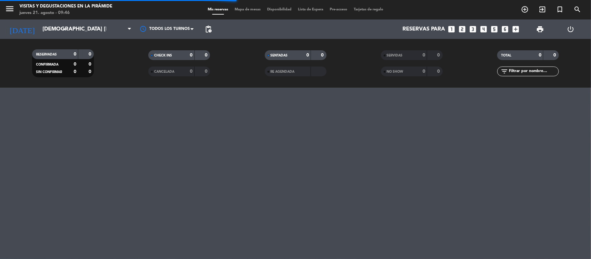
click at [218, 11] on span "Mis reservas" at bounding box center [217, 10] width 27 height 4
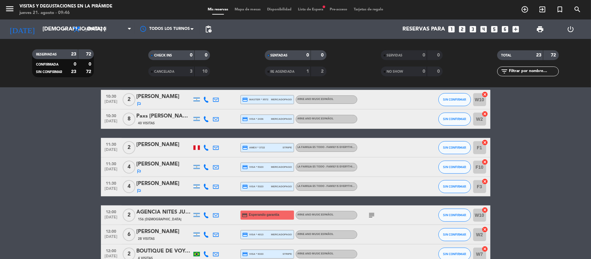
scroll to position [216, 0]
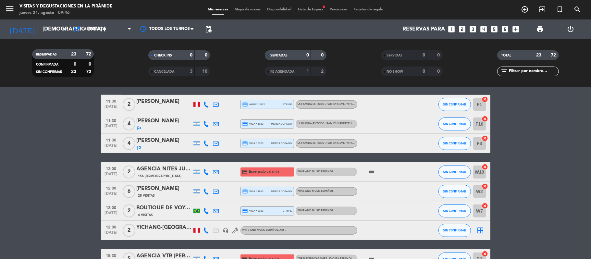
click at [217, 191] on icon at bounding box center [216, 192] width 6 height 6
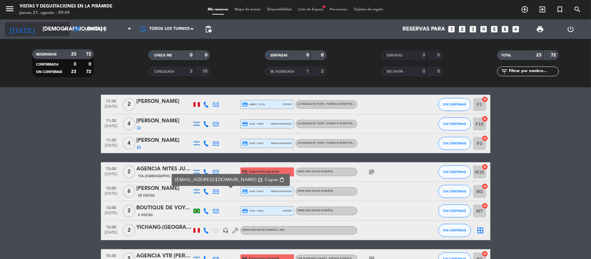
click at [41, 29] on input "[DEMOGRAPHIC_DATA] [DATE]" at bounding box center [74, 29] width 70 height 13
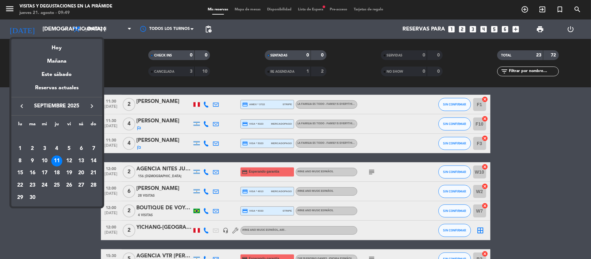
click at [90, 105] on icon "keyboard_arrow_right" at bounding box center [92, 106] width 8 height 8
click at [32, 176] on div "14" at bounding box center [32, 172] width 11 height 11
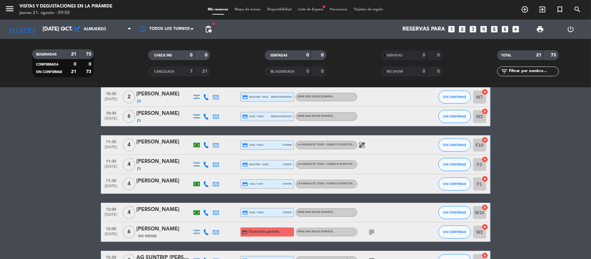
scroll to position [173, 0]
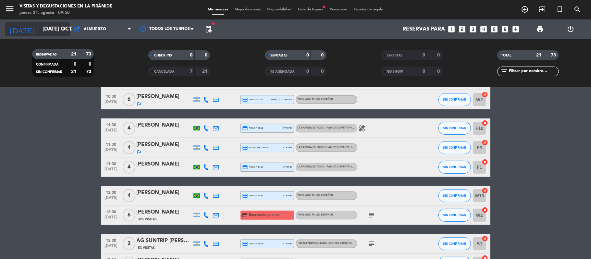
click at [39, 26] on input "[DATE] oct." at bounding box center [74, 29] width 70 height 13
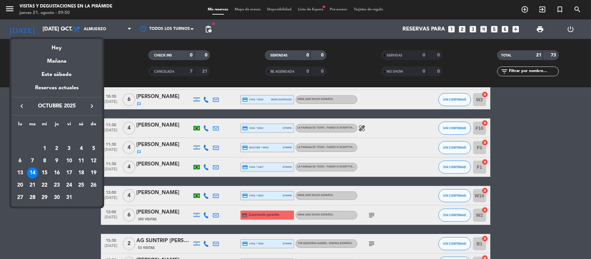
click at [45, 171] on div "15" at bounding box center [44, 172] width 11 height 11
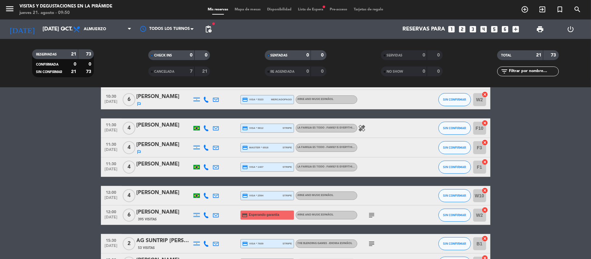
type input "mié. [DATE]"
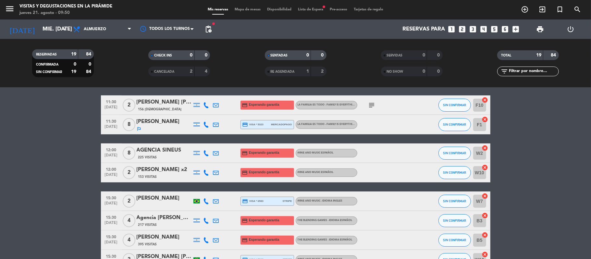
scroll to position [216, 0]
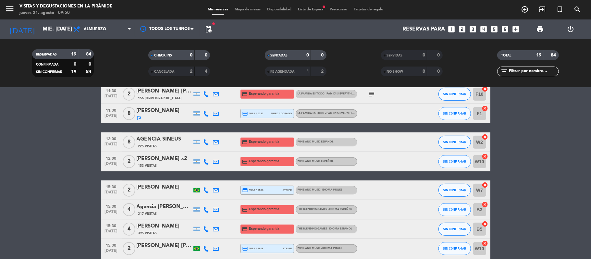
click at [217, 160] on icon at bounding box center [216, 162] width 6 height 6
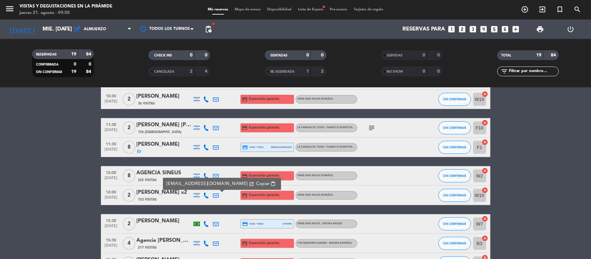
scroll to position [173, 0]
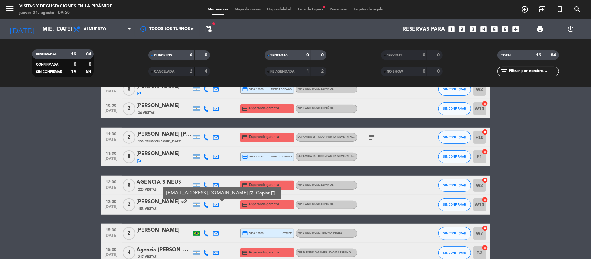
click at [42, 201] on bookings-row "09:30 [DATE] 6 [PERSON_NAME] credit_card amex * 2008 stripe The Blending Games …" at bounding box center [295, 152] width 591 height 415
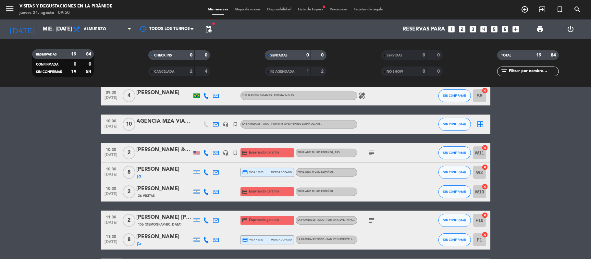
scroll to position [0, 0]
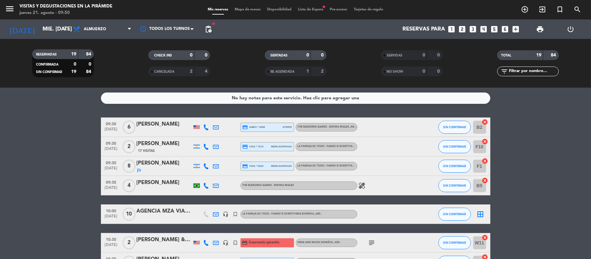
click at [464, 29] on icon "looks_two" at bounding box center [462, 29] width 8 height 8
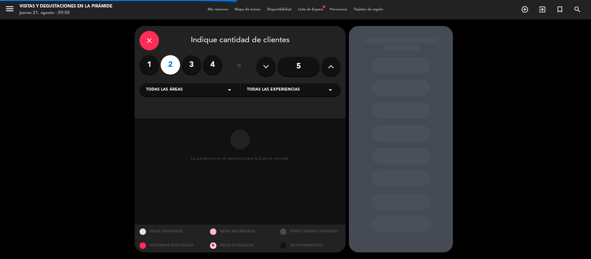
click at [191, 89] on div "Todas las áreas arrow_drop_down" at bounding box center [190, 89] width 100 height 13
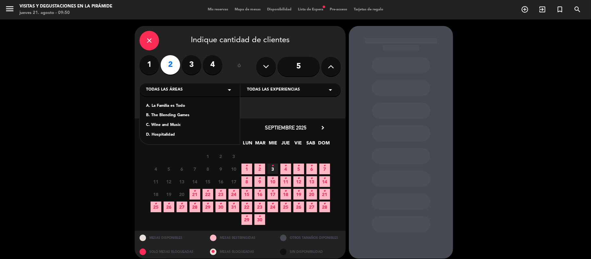
click at [172, 108] on div "A. La Familia es Todo" at bounding box center [189, 106] width 87 height 6
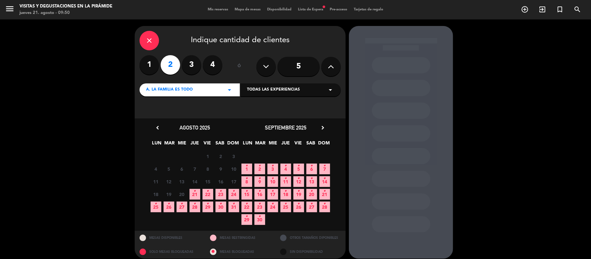
click at [322, 126] on icon "chevron_right" at bounding box center [322, 127] width 7 height 7
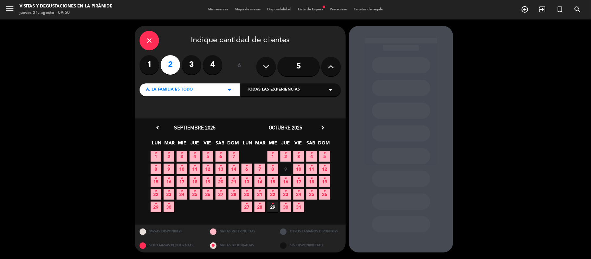
click at [272, 183] on icon "•" at bounding box center [273, 178] width 2 height 10
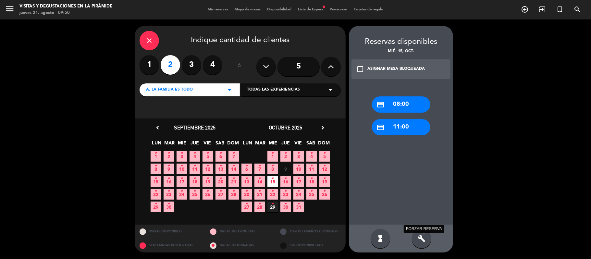
click at [422, 236] on icon "build" at bounding box center [422, 239] width 8 height 8
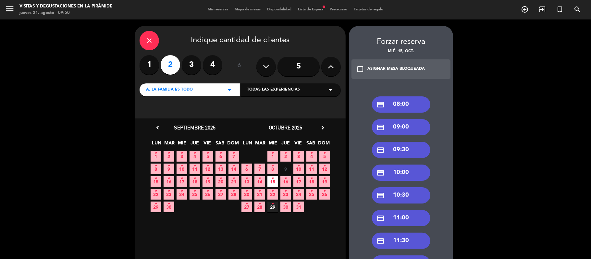
click at [404, 149] on div "credit_card 09:30" at bounding box center [401, 150] width 58 height 16
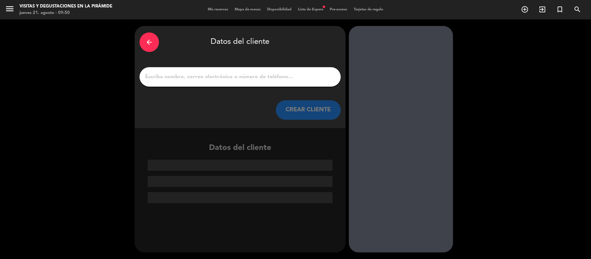
click at [265, 82] on div at bounding box center [240, 76] width 201 height 19
click at [264, 77] on input "1" at bounding box center [239, 76] width 191 height 9
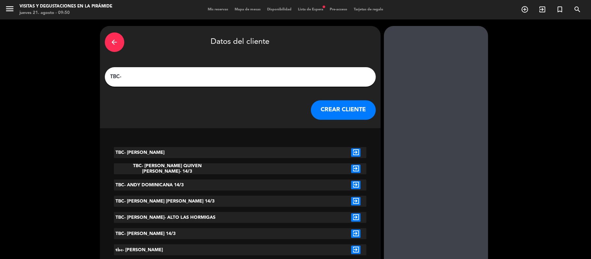
paste input "[PERSON_NAME] [PERSON_NAME]"
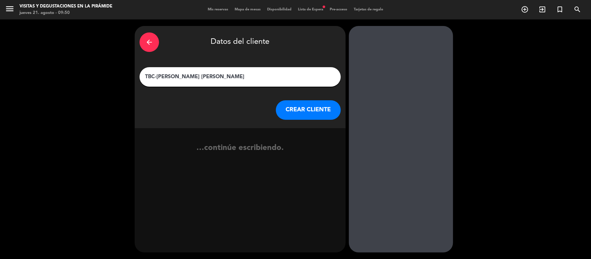
click at [193, 77] on input "TBC-[PERSON_NAME] [PERSON_NAME]" at bounding box center [239, 76] width 191 height 9
click at [157, 75] on input "TBC-[PERSON_NAME] & [PERSON_NAME]" at bounding box center [239, 76] width 191 height 9
type input "TBC-GRUPO PAMPA-[GEOGRAPHIC_DATA]-[PERSON_NAME] & [PERSON_NAME]"
click at [286, 114] on button "CREAR CLIENTE" at bounding box center [308, 109] width 65 height 19
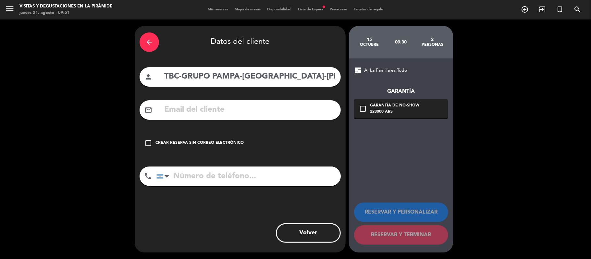
click at [225, 143] on div "Crear reserva sin correo electrónico" at bounding box center [199, 143] width 88 height 6
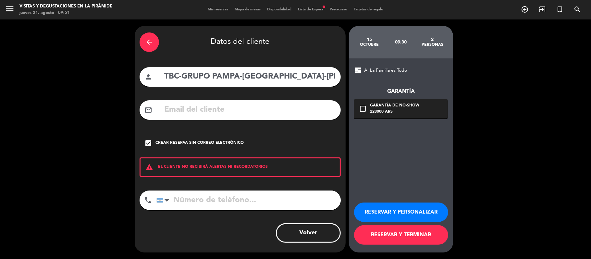
click at [299, 205] on input "tel" at bounding box center [248, 200] width 184 height 19
paste input "[PHONE_NUMBER]"
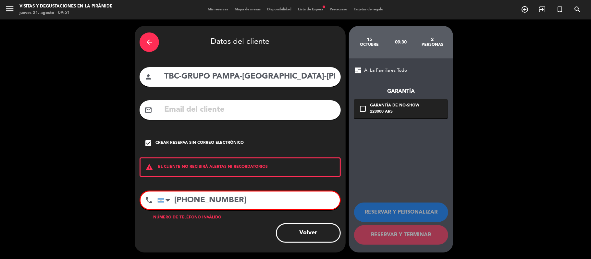
click at [195, 203] on input "[PHONE_NUMBER]" at bounding box center [248, 200] width 182 height 18
click at [178, 202] on input "(5068310 7453" at bounding box center [248, 200] width 182 height 18
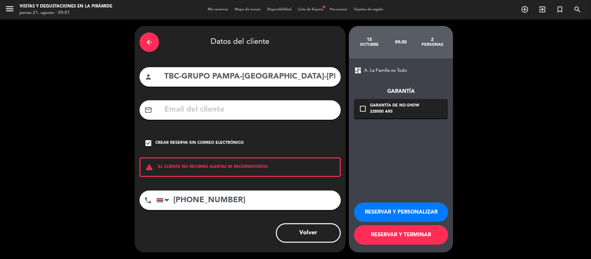
type input "[PHONE_NUMBER]"
click at [382, 215] on button "RESERVAR Y PERSONALIZAR" at bounding box center [401, 212] width 94 height 19
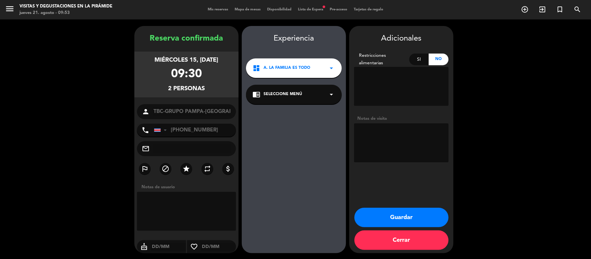
click at [325, 96] on div "chrome_reader_mode Seleccione Menú arrow_drop_down" at bounding box center [294, 94] width 96 height 19
click at [313, 112] on div "La Familia es Todo - Family is Everything Español" at bounding box center [294, 112] width 83 height 6
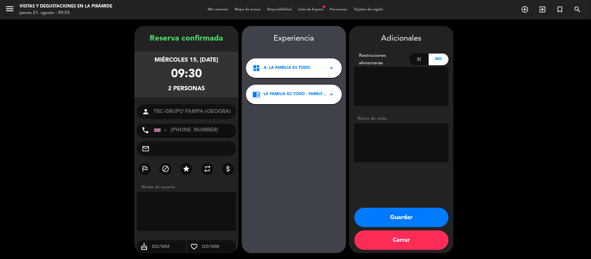
click at [400, 216] on button "Guardar" at bounding box center [401, 217] width 94 height 19
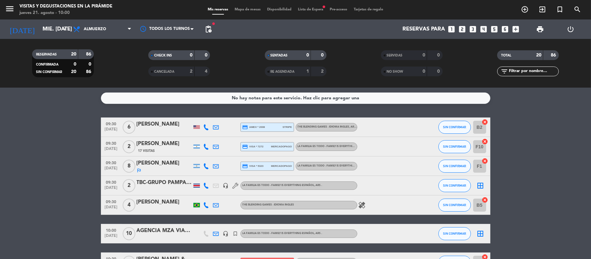
click at [143, 184] on div "TBC-GRUPO PAMPA-[GEOGRAPHIC_DATA]-[PERSON_NAME] & [PERSON_NAME]" at bounding box center [164, 183] width 55 height 8
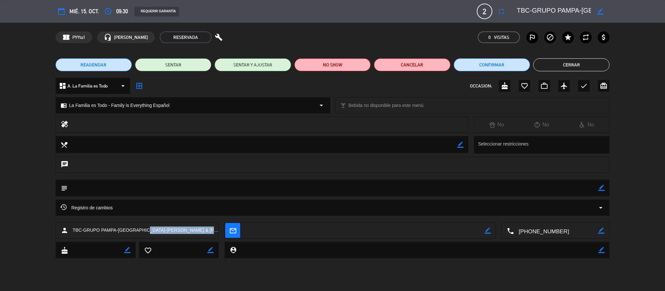
drag, startPoint x: 146, startPoint y: 232, endPoint x: 216, endPoint y: 234, distance: 69.2
click at [216, 234] on div "person TBC-GRUPO PAMPA-[GEOGRAPHIC_DATA]-[PERSON_NAME] & [PERSON_NAME]" at bounding box center [137, 231] width 164 height 16
copy span "[PERSON_NAME] & [PERSON_NAME]"
click at [569, 62] on button "Cerrar" at bounding box center [571, 64] width 76 height 13
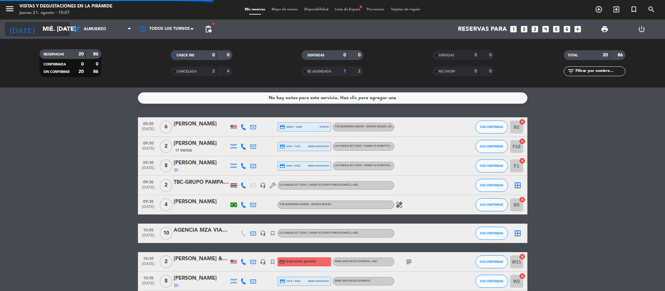
click at [51, 29] on input "mié. [DATE]" at bounding box center [78, 29] width 78 height 14
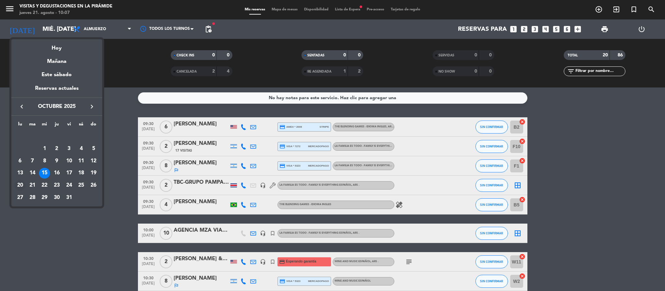
click at [22, 185] on div "20" at bounding box center [20, 185] width 11 height 11
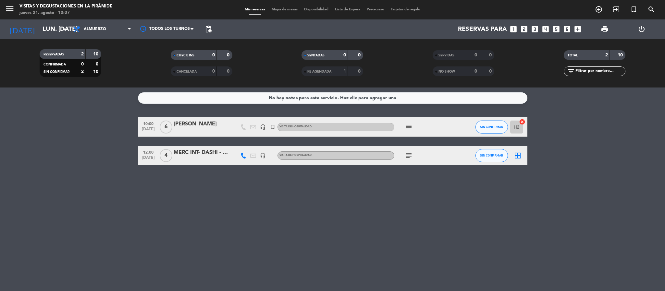
click at [409, 128] on icon "subject" at bounding box center [409, 127] width 8 height 8
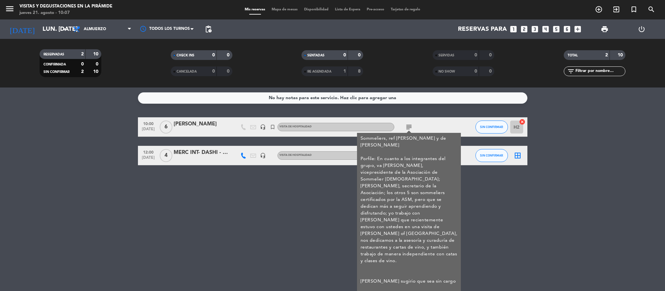
click at [449, 177] on div "Sommeliers, ref [PERSON_NAME] y de [PERSON_NAME] Porfile: En cuanto a los integ…" at bounding box center [408, 251] width 97 height 232
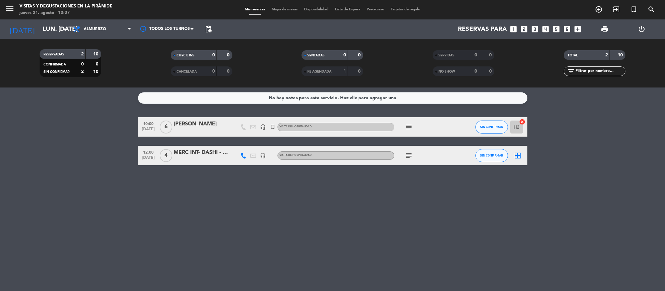
click at [475, 179] on div "No hay notas para este servicio. Haz clic para agregar una 10:00 [DATE] 6 [PERS…" at bounding box center [332, 190] width 665 height 204
click at [411, 157] on icon "subject" at bounding box center [409, 156] width 8 height 8
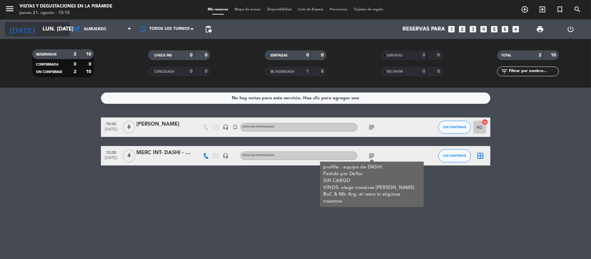
click at [42, 34] on input "lun. [DATE]" at bounding box center [74, 29] width 70 height 13
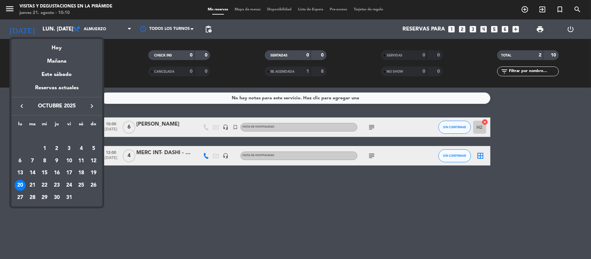
click at [91, 108] on icon "keyboard_arrow_right" at bounding box center [92, 106] width 8 height 8
click at [25, 107] on icon "keyboard_arrow_left" at bounding box center [22, 106] width 8 height 8
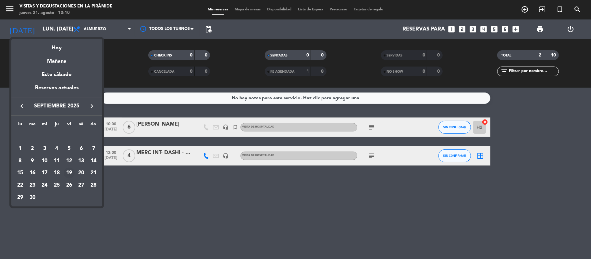
click at [73, 173] on div "19" at bounding box center [69, 172] width 11 height 11
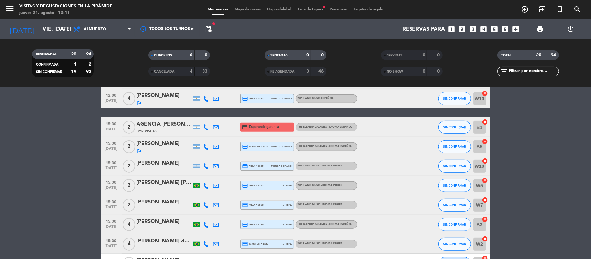
scroll to position [325, 0]
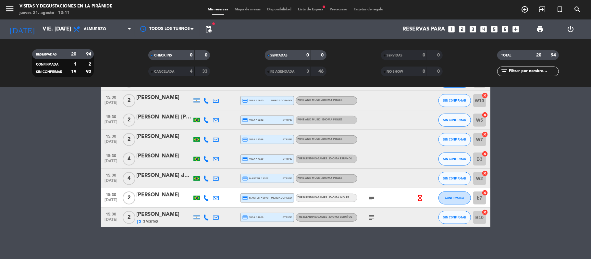
click at [373, 216] on icon "subject" at bounding box center [372, 218] width 8 height 8
click at [534, 187] on bookings-row "09:30 [DATE] 4 AGENCIA [PERSON_NAME] WINE CAMP [PERSON_NAME] 22 Visitas credit_…" at bounding box center [295, 9] width 591 height 435
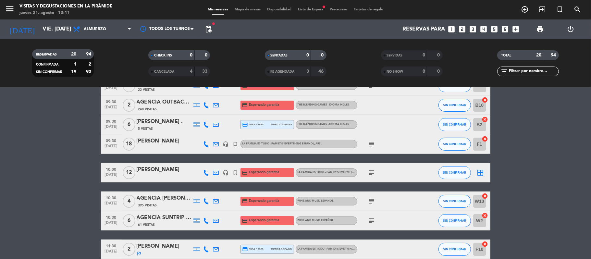
scroll to position [0, 0]
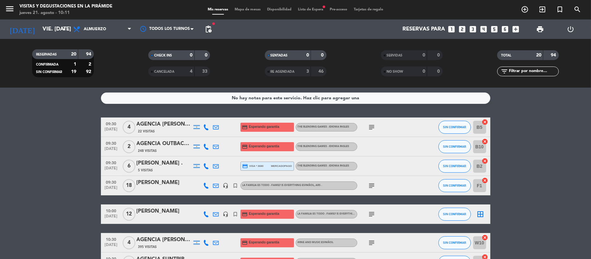
click at [218, 169] on div at bounding box center [216, 165] width 10 height 19
click at [218, 166] on icon at bounding box center [216, 166] width 6 height 6
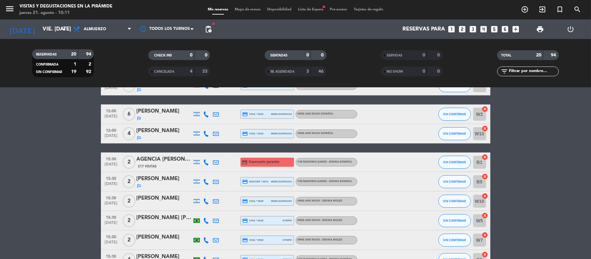
scroll to position [216, 0]
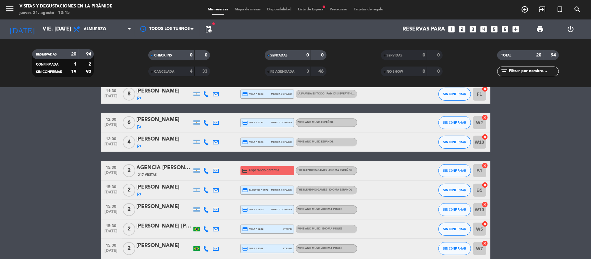
click at [54, 39] on div "RESERVADAS 20 94 CONFIRMADA 1 2 SIN CONFIRMAR 19 92 CHECK INS 0 0 CANCELADA 4 3…" at bounding box center [295, 63] width 591 height 49
click at [53, 34] on input "vie. [DATE]" at bounding box center [74, 29] width 70 height 13
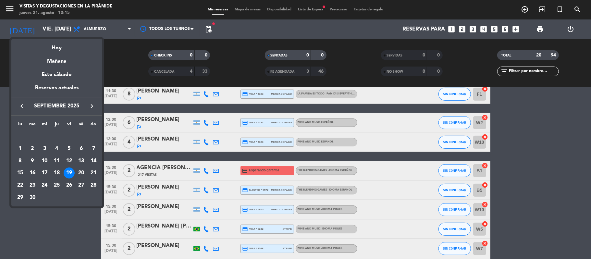
click at [90, 106] on icon "keyboard_arrow_right" at bounding box center [92, 106] width 8 height 8
click at [9, 106] on div at bounding box center [295, 129] width 591 height 259
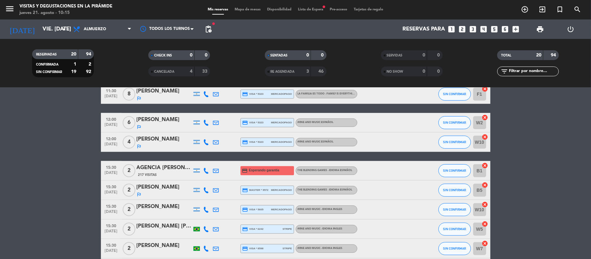
click at [33, 41] on div "RESERVADAS 20 94 CONFIRMADA 1 2 SIN CONFIRMAR 19 92 CHECK INS 0 0 CANCELADA 4 3…" at bounding box center [295, 63] width 591 height 49
click at [39, 35] on input "vie. [DATE]" at bounding box center [74, 29] width 70 height 13
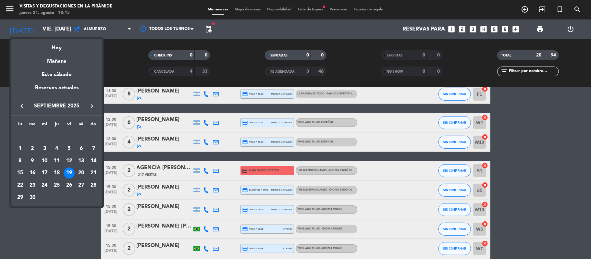
click at [21, 105] on icon "keyboard_arrow_left" at bounding box center [22, 106] width 8 height 8
click at [91, 108] on icon "keyboard_arrow_right" at bounding box center [92, 106] width 8 height 8
click at [86, 186] on div "25" at bounding box center [81, 185] width 11 height 11
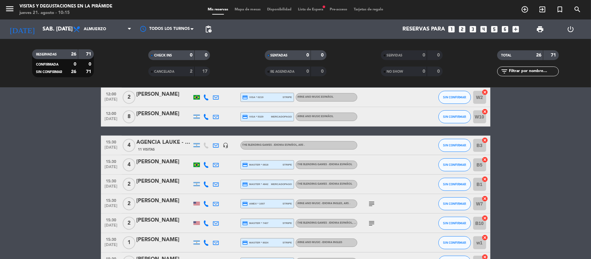
scroll to position [433, 0]
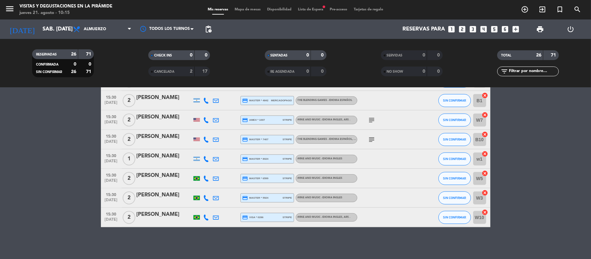
click at [216, 117] on icon at bounding box center [216, 120] width 6 height 6
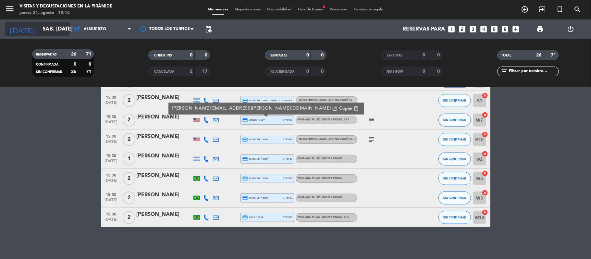
click at [51, 30] on input "sáb. [DATE]" at bounding box center [74, 29] width 70 height 13
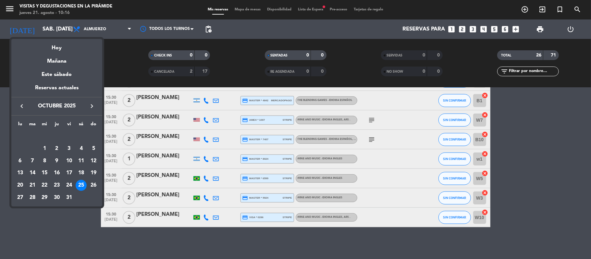
click at [22, 103] on icon "keyboard_arrow_left" at bounding box center [22, 106] width 8 height 8
click at [70, 164] on div "12" at bounding box center [69, 160] width 11 height 11
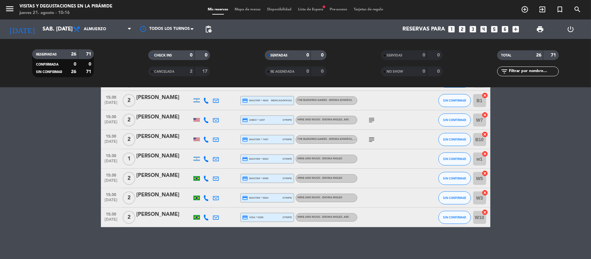
type input "vie. [DATE]"
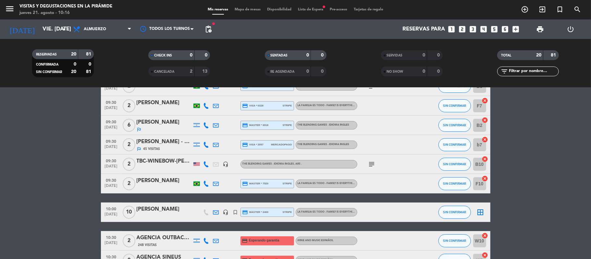
scroll to position [0, 0]
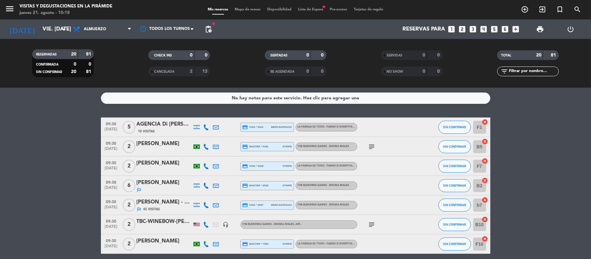
click at [166, 168] on div at bounding box center [164, 170] width 55 height 5
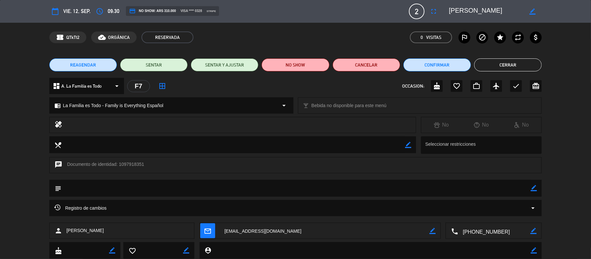
click at [533, 190] on icon "border_color" at bounding box center [534, 188] width 6 height 6
click at [520, 190] on textarea at bounding box center [296, 188] width 470 height 17
type textarea "Pidio cambiarse a blending el 21/8, pero no hay lugar"
click at [534, 186] on icon at bounding box center [534, 188] width 6 height 6
click at [496, 64] on button "Cerrar" at bounding box center [508, 64] width 68 height 13
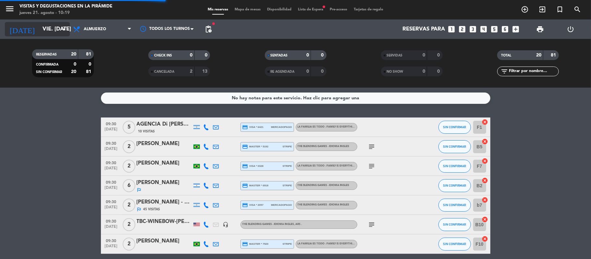
click at [43, 31] on input "vie. [DATE]" at bounding box center [74, 29] width 70 height 13
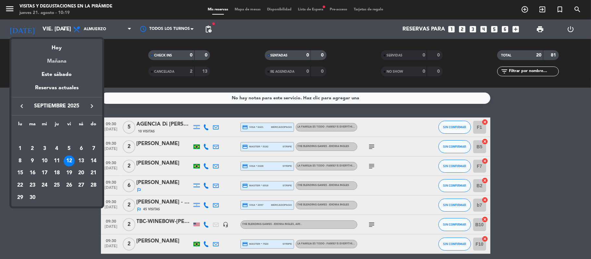
click at [62, 61] on div "Mañana" at bounding box center [56, 58] width 91 height 13
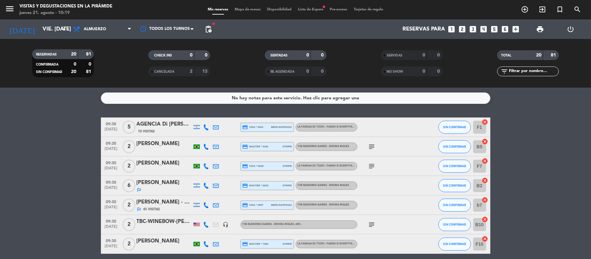
type input "vie. 22 ago."
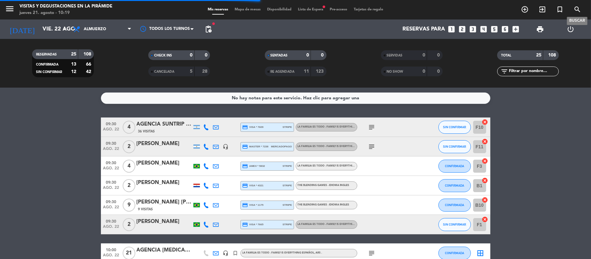
click at [574, 11] on icon "search" at bounding box center [577, 10] width 8 height 8
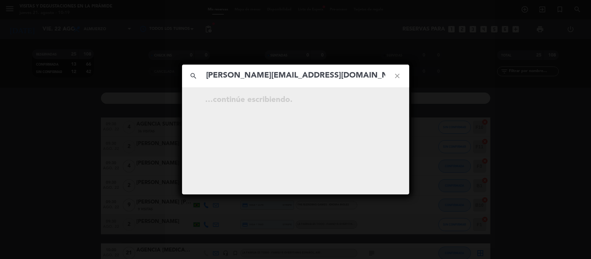
type input "[PERSON_NAME][EMAIL_ADDRESS][DOMAIN_NAME]"
click at [394, 77] on icon "close" at bounding box center [397, 75] width 23 height 23
click at [399, 77] on icon "close" at bounding box center [397, 75] width 23 height 23
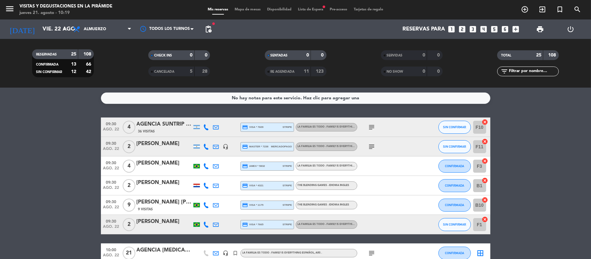
click at [517, 72] on input "text" at bounding box center [533, 71] width 50 height 7
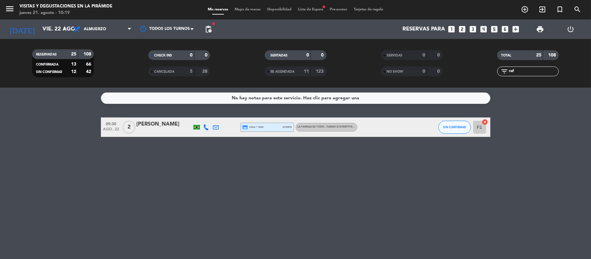
type input "raf"
click at [214, 129] on icon at bounding box center [216, 127] width 6 height 6
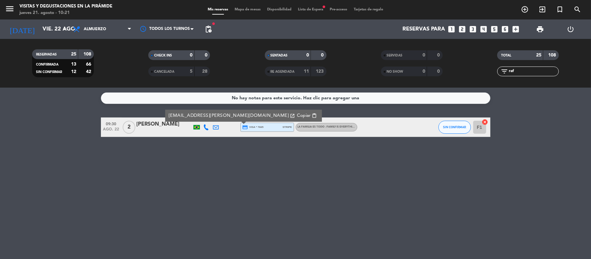
click at [297, 117] on span "Copiar" at bounding box center [304, 115] width 14 height 7
click at [39, 26] on input "vie. 22 ago." at bounding box center [74, 29] width 70 height 13
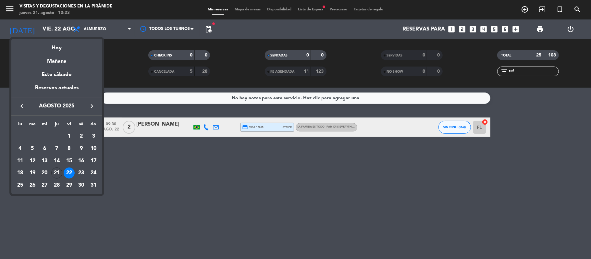
click at [89, 103] on icon "keyboard_arrow_right" at bounding box center [92, 106] width 8 height 8
click at [42, 196] on div "29" at bounding box center [44, 197] width 11 height 11
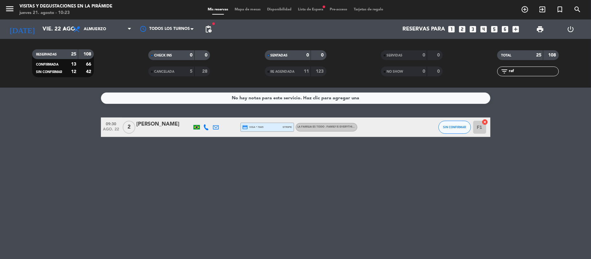
type input "mié. [DATE]"
drag, startPoint x: 516, startPoint y: 71, endPoint x: 494, endPoint y: 72, distance: 22.1
click at [494, 72] on div "filter_list raf" at bounding box center [528, 72] width 116 height 10
click at [372, 130] on icon "subject" at bounding box center [372, 127] width 8 height 8
click at [216, 125] on icon at bounding box center [216, 127] width 6 height 6
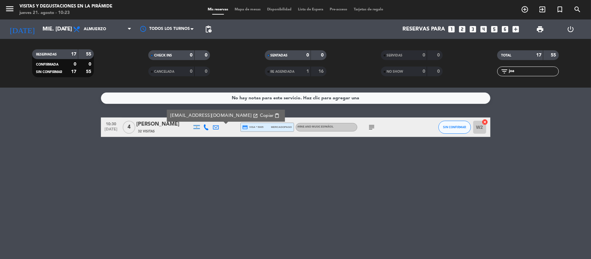
click at [538, 69] on input "joa" at bounding box center [533, 71] width 50 height 7
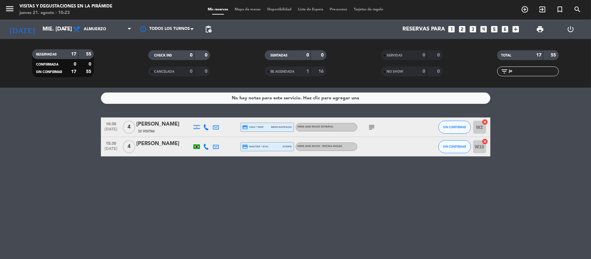
type input "jo"
click at [168, 147] on div "[PERSON_NAME]" at bounding box center [164, 144] width 55 height 8
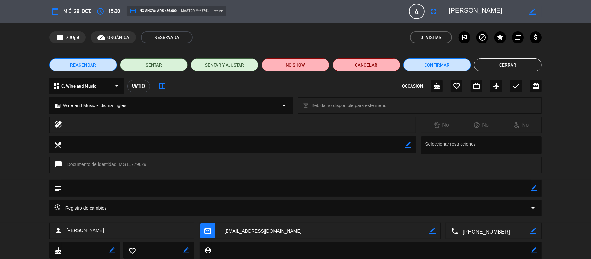
click at [534, 190] on icon "border_color" at bounding box center [534, 188] width 6 height 6
click at [508, 189] on textarea at bounding box center [296, 188] width 470 height 17
type textarea "MAIL 21/8"
click at [531, 188] on icon at bounding box center [534, 188] width 6 height 6
click at [486, 67] on button "Cerrar" at bounding box center [508, 64] width 68 height 13
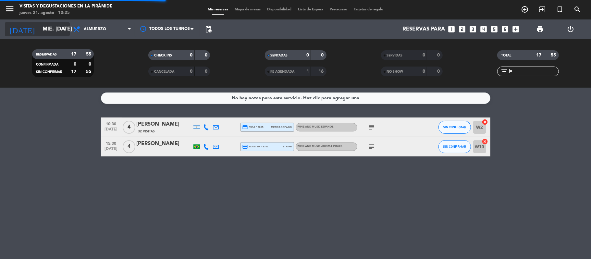
click at [50, 30] on input "mié. [DATE]" at bounding box center [74, 29] width 70 height 13
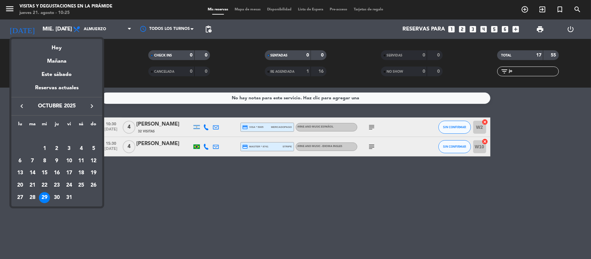
click at [43, 185] on div "22" at bounding box center [44, 185] width 11 height 11
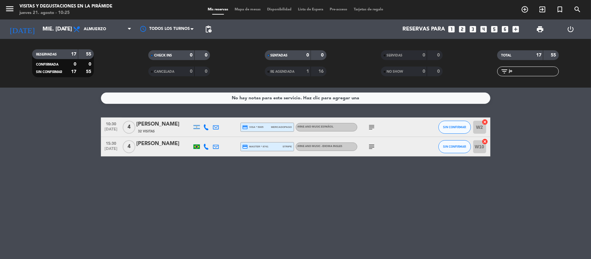
type input "mié. [DATE]"
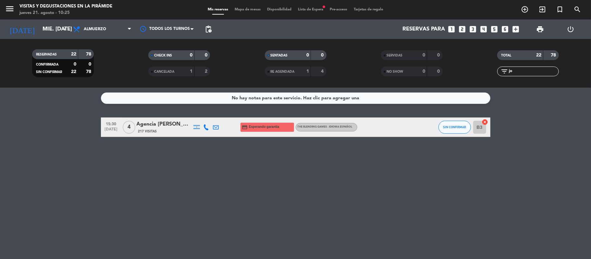
drag, startPoint x: 513, startPoint y: 72, endPoint x: 504, endPoint y: 67, distance: 10.4
click at [504, 67] on div "filter_list jo" at bounding box center [528, 72] width 62 height 10
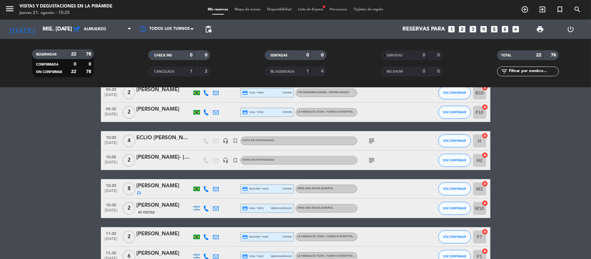
scroll to position [86, 0]
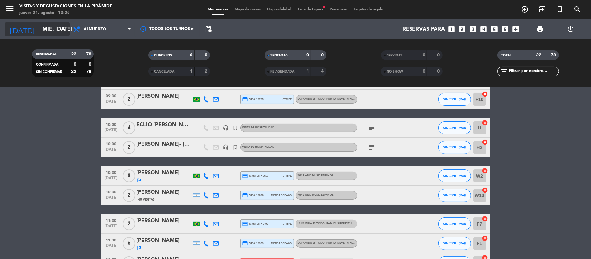
click at [59, 33] on input "mié. [DATE]" at bounding box center [74, 29] width 70 height 13
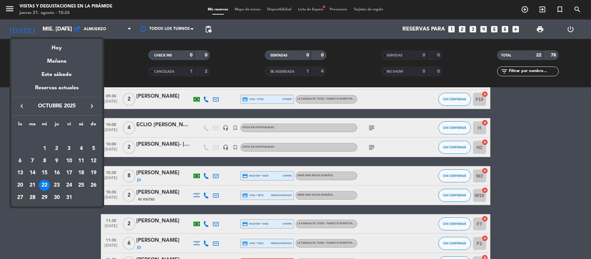
click at [53, 187] on div "23" at bounding box center [56, 185] width 11 height 11
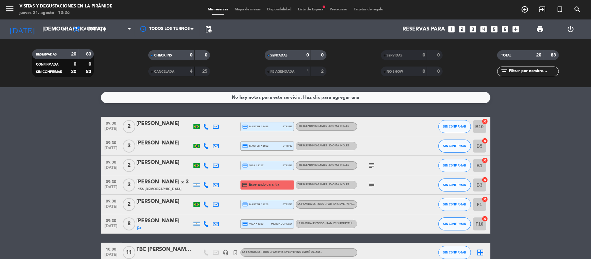
scroll to position [0, 0]
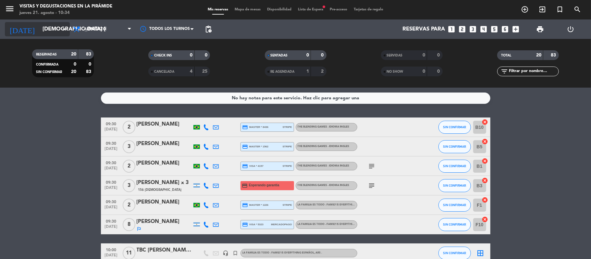
click at [39, 32] on input "[DEMOGRAPHIC_DATA] [DATE]" at bounding box center [74, 29] width 70 height 13
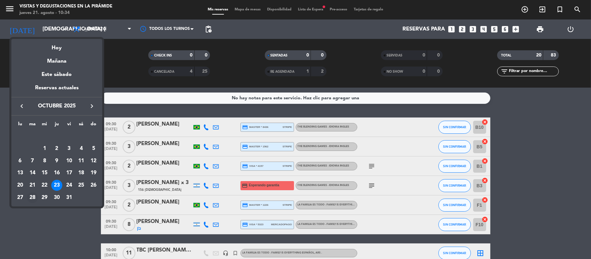
click at [37, 194] on div "28" at bounding box center [32, 197] width 11 height 11
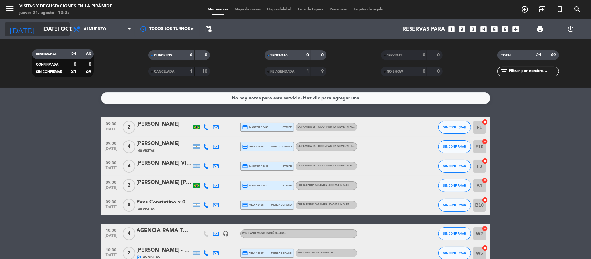
click at [63, 30] on icon "arrow_drop_down" at bounding box center [64, 29] width 8 height 8
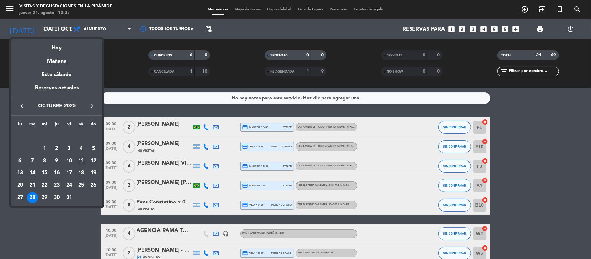
click at [82, 159] on div "11" at bounding box center [81, 160] width 11 height 11
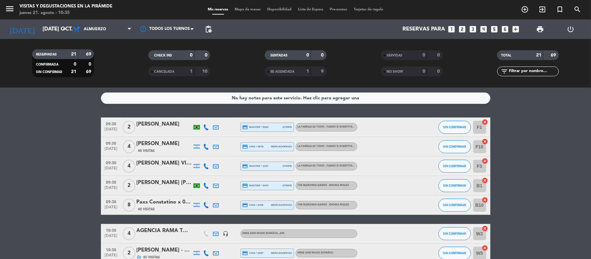
type input "sáb. [DATE]"
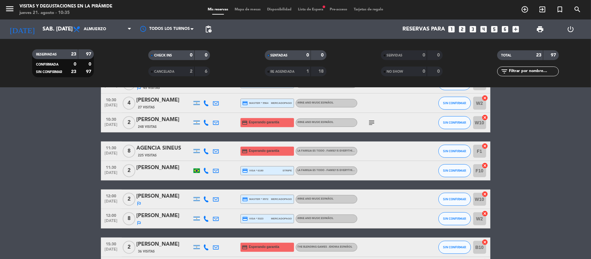
scroll to position [384, 0]
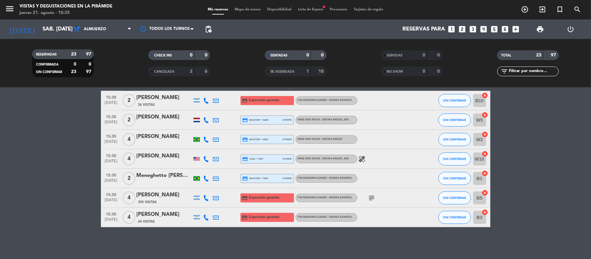
click at [311, 8] on span "Lista de Espera fiber_manual_record" at bounding box center [311, 10] width 32 height 4
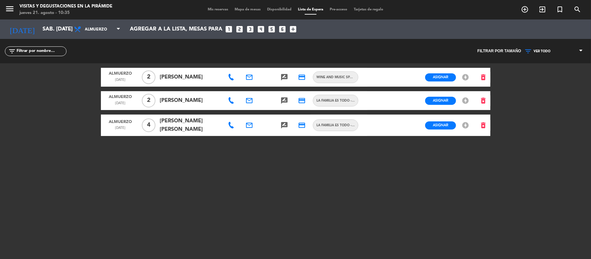
click at [296, 28] on icon "add_box" at bounding box center [293, 29] width 8 height 8
click at [295, 29] on icon "add_box" at bounding box center [293, 29] width 8 height 8
click at [290, 28] on icon "add_box" at bounding box center [293, 29] width 8 height 8
click at [281, 31] on icon "looks_6" at bounding box center [282, 29] width 8 height 8
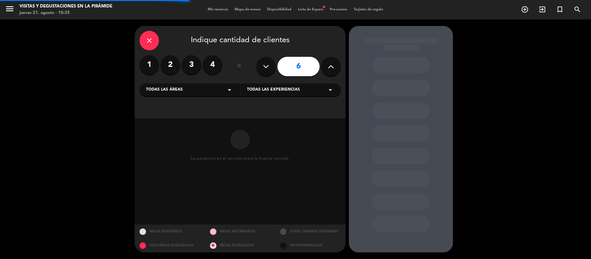
click at [334, 69] on icon at bounding box center [331, 67] width 6 height 10
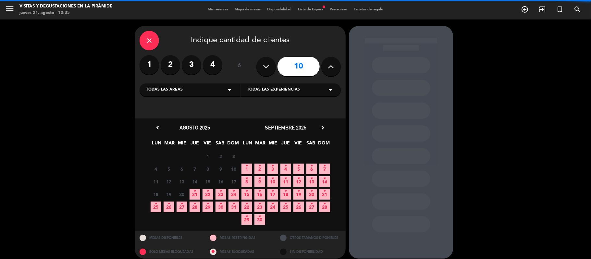
click at [334, 69] on icon at bounding box center [331, 67] width 6 height 10
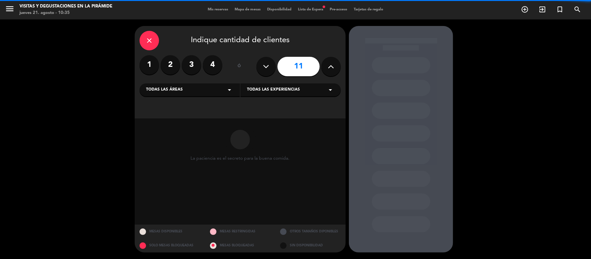
click at [334, 69] on icon at bounding box center [331, 67] width 6 height 10
type input "12"
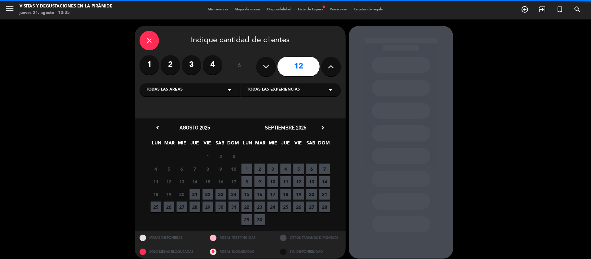
click at [204, 87] on div "Todas las áreas arrow_drop_down" at bounding box center [190, 89] width 100 height 13
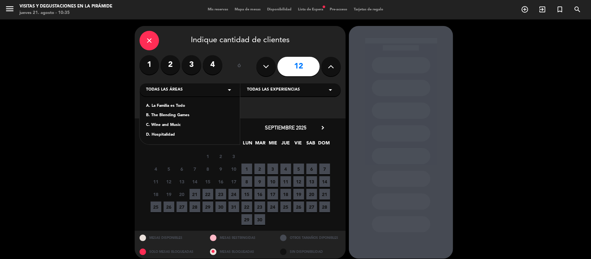
click at [168, 105] on div "A. La Familia es Todo" at bounding box center [189, 106] width 87 height 6
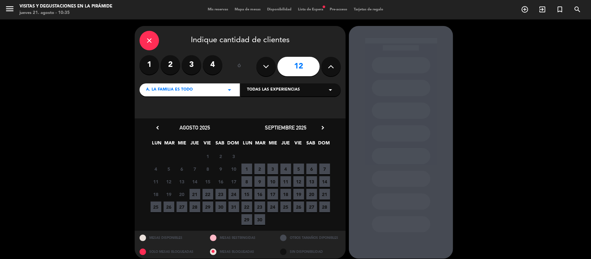
click at [326, 129] on div "septiembre 2025 chevron_right" at bounding box center [285, 127] width 91 height 9
click at [325, 129] on icon "chevron_right" at bounding box center [322, 127] width 7 height 7
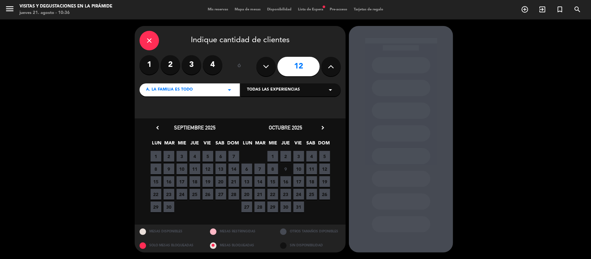
click at [315, 166] on span "11" at bounding box center [311, 169] width 11 height 11
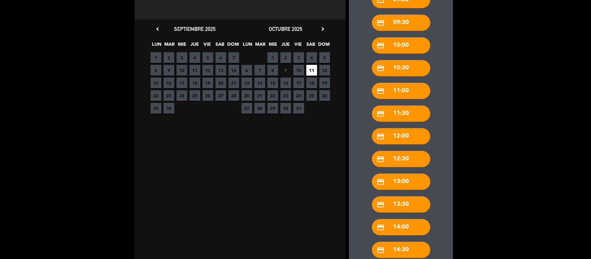
scroll to position [216, 0]
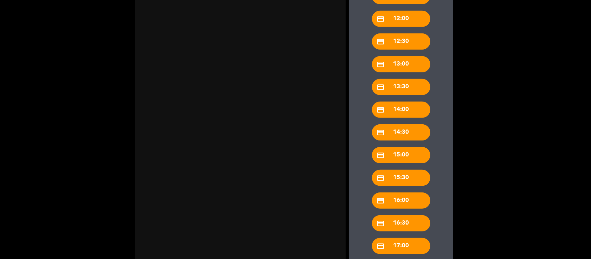
click at [411, 179] on div "credit_card 15:30" at bounding box center [401, 178] width 58 height 16
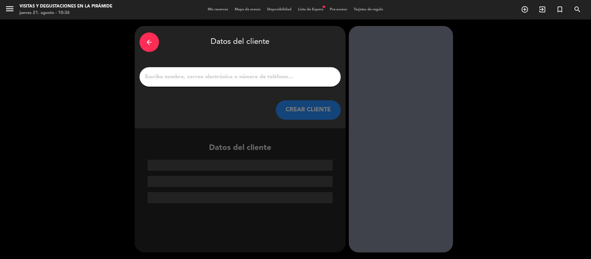
click at [277, 73] on input "1" at bounding box center [239, 76] width 191 height 9
paste input "[PERSON_NAME] <[PERSON_NAME][EMAIL_ADDRESS][DOMAIN_NAME]>"
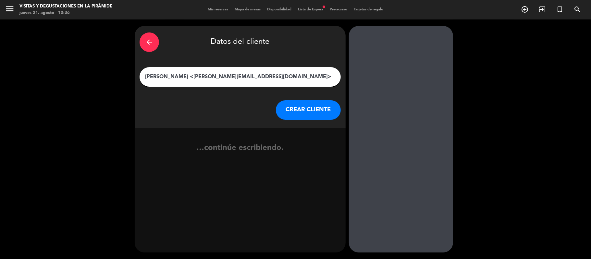
type input "[PERSON_NAME] <[PERSON_NAME][EMAIL_ADDRESS][DOMAIN_NAME]>"
click at [309, 116] on button "CREAR CLIENTE" at bounding box center [308, 109] width 65 height 19
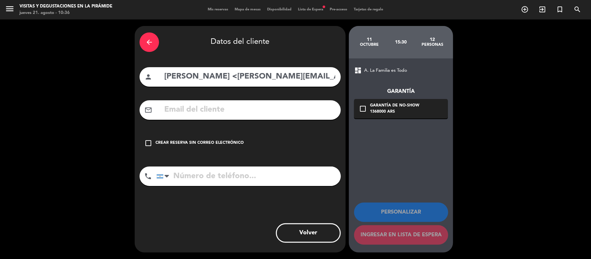
click at [217, 112] on input "text" at bounding box center [250, 109] width 172 height 13
paste input "[PERSON_NAME] <[PERSON_NAME][EMAIL_ADDRESS][DOMAIN_NAME]>"
drag, startPoint x: 235, startPoint y: 111, endPoint x: 139, endPoint y: 111, distance: 96.4
click at [139, 111] on div "arrow_back Datos del cliente person [PERSON_NAME] <[PERSON_NAME][EMAIL_ADDRESS]…" at bounding box center [240, 139] width 211 height 227
click at [269, 110] on input "[PERSON_NAME][EMAIL_ADDRESS][DOMAIN_NAME]>" at bounding box center [250, 109] width 172 height 13
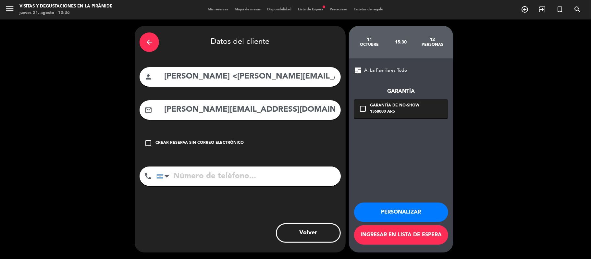
type input "[PERSON_NAME][EMAIL_ADDRESS][DOMAIN_NAME]"
drag, startPoint x: 230, startPoint y: 77, endPoint x: 365, endPoint y: 77, distance: 135.0
click at [365, 77] on div "arrow_back Datos del cliente person [PERSON_NAME] <[PERSON_NAME][EMAIL_ADDRESS]…" at bounding box center [295, 139] width 591 height 240
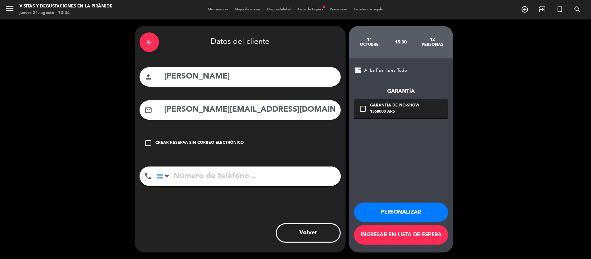
type input "[PERSON_NAME]"
click at [384, 151] on div "dashboard A. La Familia es Todo Garantía check_box_outline_blank Garantía de no…" at bounding box center [401, 155] width 104 height 194
click at [393, 237] on button "Ingresar en lista de espera" at bounding box center [401, 234] width 94 height 19
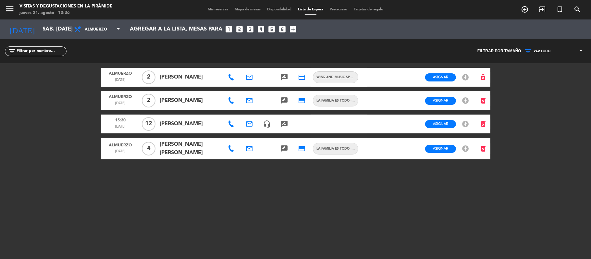
click at [282, 125] on icon "rate_review" at bounding box center [284, 124] width 8 height 8
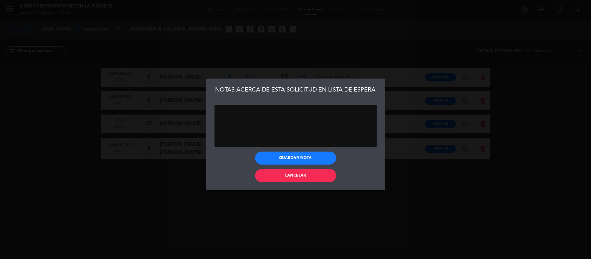
click at [293, 116] on textarea at bounding box center [296, 126] width 162 height 42
paste textarea "[PERSON_NAME] Managing Partner O: [PHONE_NUMBER] C: [PHONE_NUMBER] [PERSON_NAME…"
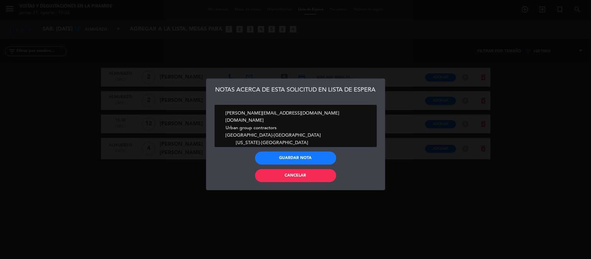
type textarea "[PERSON_NAME] Managing Partner O: [PHONE_NUMBER] C: [PHONE_NUMBER] [PERSON_NAME…"
click at [304, 156] on button "Guardar nota" at bounding box center [295, 158] width 81 height 13
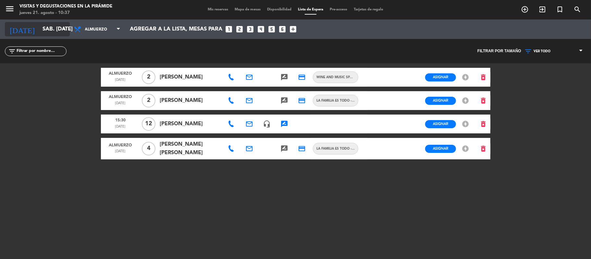
click at [39, 31] on input "sáb. [DATE]" at bounding box center [74, 29] width 70 height 13
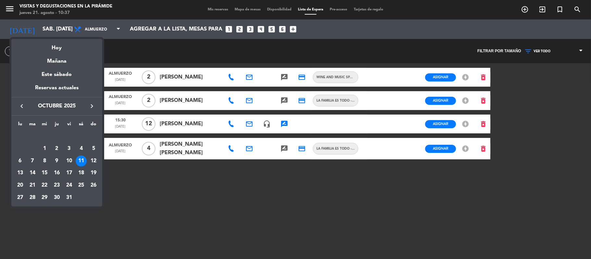
click at [22, 112] on div "keyboard_arrow_left octubre 2025 keyboard_arrow_right" at bounding box center [56, 106] width 91 height 18
click at [22, 109] on icon "keyboard_arrow_left" at bounding box center [22, 106] width 8 height 8
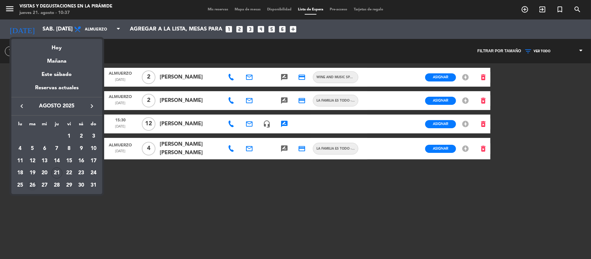
click at [37, 186] on div "26" at bounding box center [32, 185] width 11 height 11
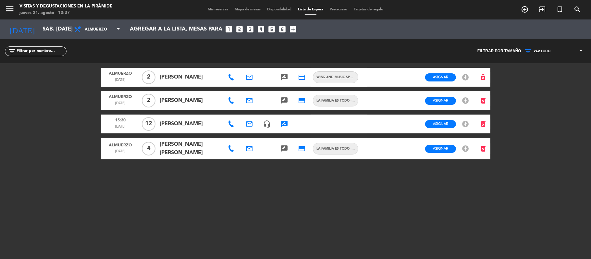
type input "[DATE] ago."
click at [222, 9] on span "Mis reservas" at bounding box center [217, 10] width 27 height 4
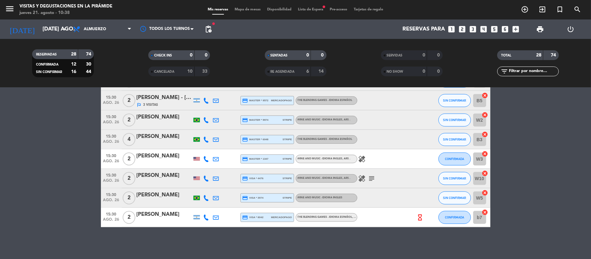
scroll to position [429, 0]
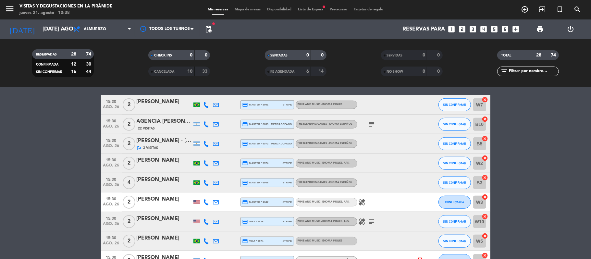
click at [118, 184] on span "ago. 26" at bounding box center [111, 186] width 16 height 7
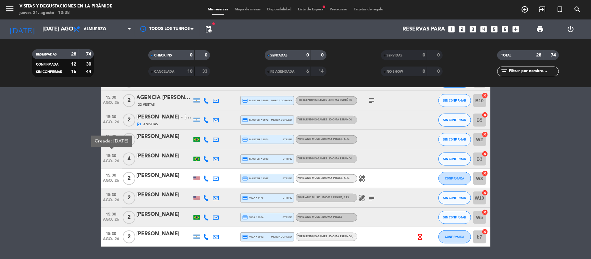
scroll to position [472, 0]
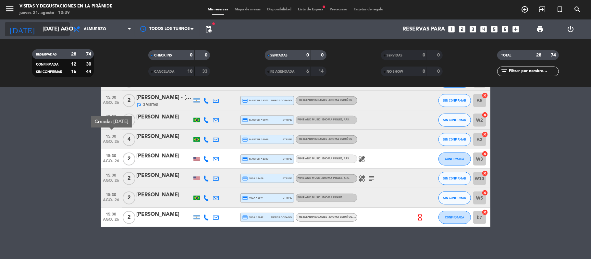
click at [41, 29] on input "[DATE] ago." at bounding box center [74, 29] width 70 height 13
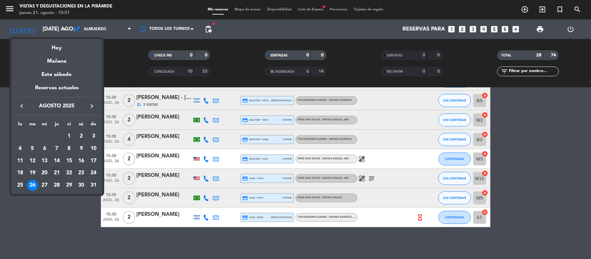
click at [576, 11] on div at bounding box center [295, 129] width 591 height 259
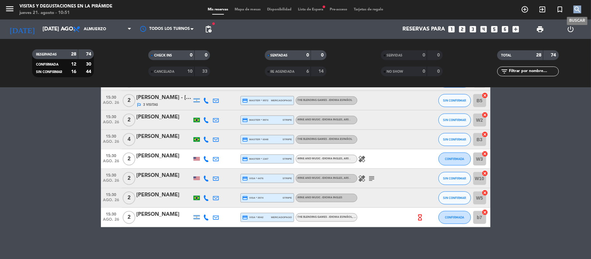
click at [576, 11] on icon "search" at bounding box center [577, 10] width 8 height 8
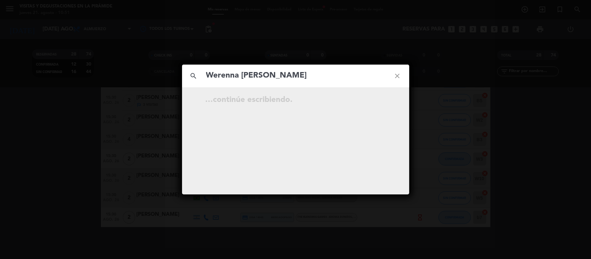
type input "Werenna [PERSON_NAME]"
click at [380, 102] on icon "open_in_new" at bounding box center [381, 101] width 8 height 8
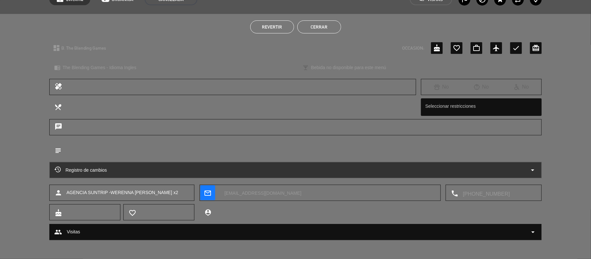
scroll to position [0, 0]
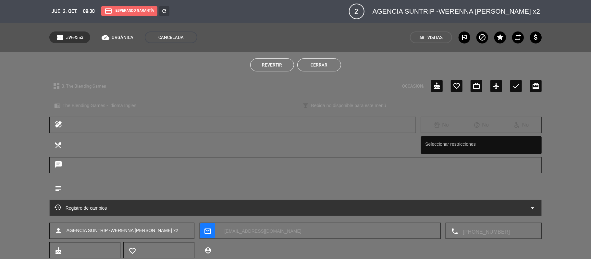
click at [332, 71] on div "Revertir Cerrar" at bounding box center [295, 65] width 591 height 26
click at [330, 69] on button "Cerrar" at bounding box center [319, 64] width 44 height 13
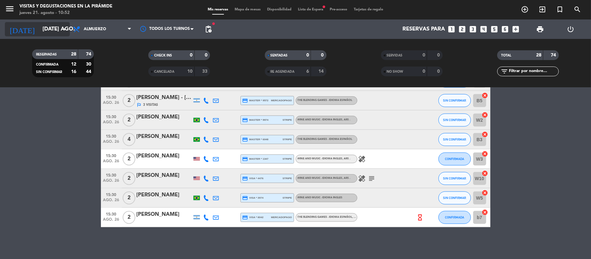
click at [39, 25] on input "[DATE] ago." at bounding box center [74, 29] width 70 height 13
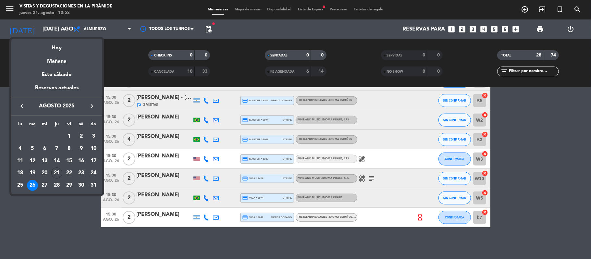
click at [89, 107] on icon "keyboard_arrow_right" at bounding box center [92, 106] width 8 height 8
click at [88, 106] on icon "keyboard_arrow_right" at bounding box center [92, 106] width 8 height 8
click at [73, 147] on div "3" at bounding box center [69, 148] width 11 height 11
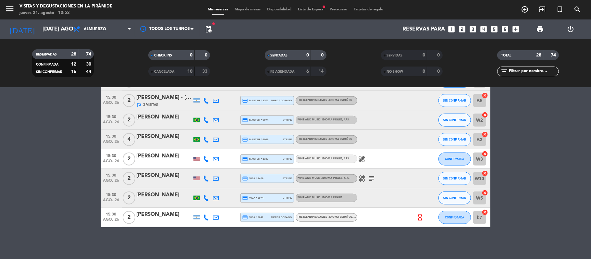
type input "vie. [DATE]"
click at [529, 70] on input "text" at bounding box center [533, 71] width 50 height 7
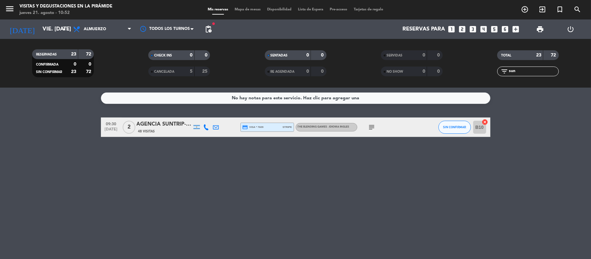
type input "sun"
click at [373, 128] on icon "subject" at bounding box center [372, 127] width 8 height 8
click at [142, 125] on div "AGENCIA SUNTRIP- Marsele [PERSON_NAME] x 2" at bounding box center [164, 124] width 55 height 8
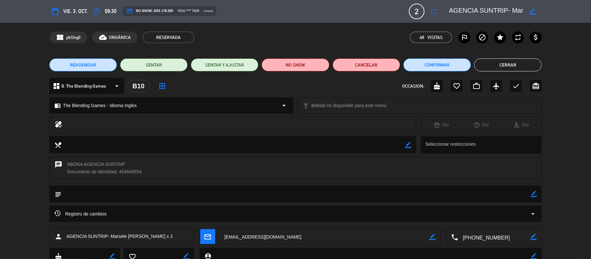
click at [529, 65] on button "Cerrar" at bounding box center [508, 64] width 68 height 13
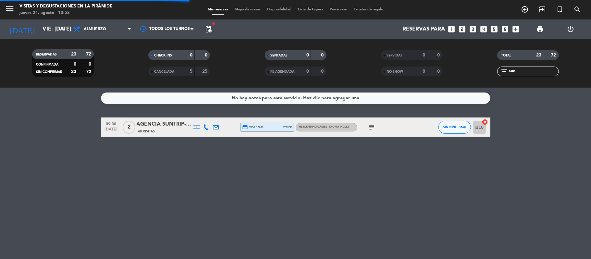
drag, startPoint x: 523, startPoint y: 70, endPoint x: 498, endPoint y: 70, distance: 24.7
click at [498, 70] on div "filter_list sun" at bounding box center [528, 72] width 62 height 10
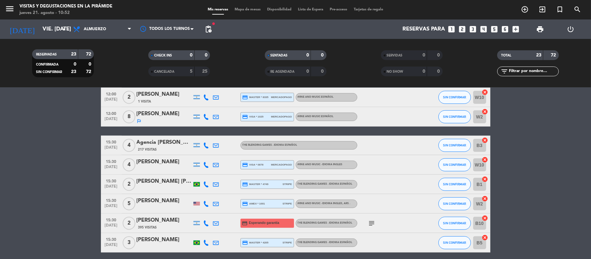
scroll to position [375, 0]
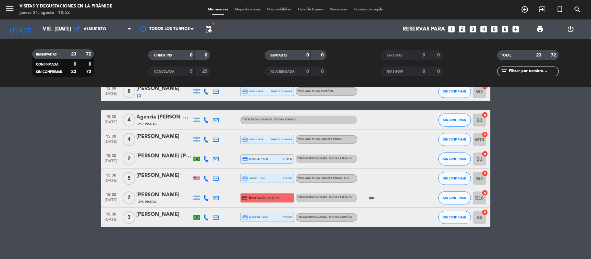
click at [40, 20] on div "[DATE] vie. [DATE] arrow_drop_down" at bounding box center [37, 28] width 65 height 19
click at [41, 28] on input "vie. [DATE]" at bounding box center [74, 29] width 70 height 13
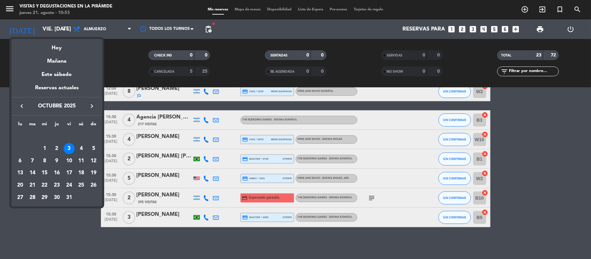
click at [19, 109] on icon "keyboard_arrow_left" at bounding box center [22, 106] width 8 height 8
click at [83, 150] on div "6" at bounding box center [81, 148] width 11 height 11
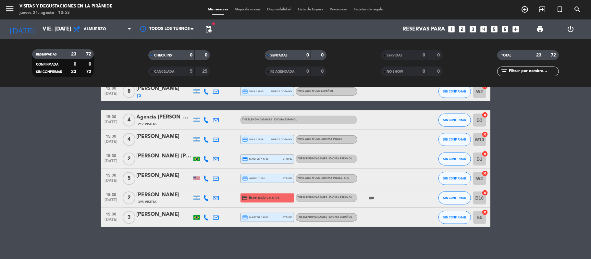
type input "sáb. [DATE]"
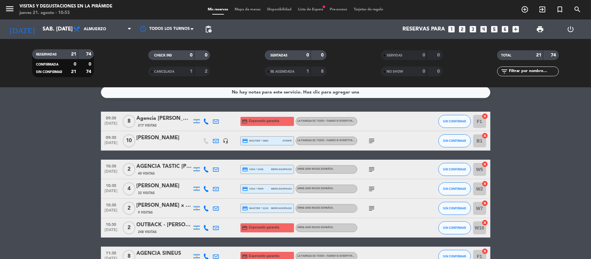
scroll to position [0, 0]
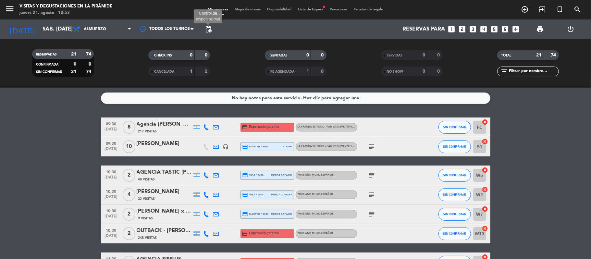
click at [207, 30] on span "pending_actions" at bounding box center [208, 29] width 8 height 8
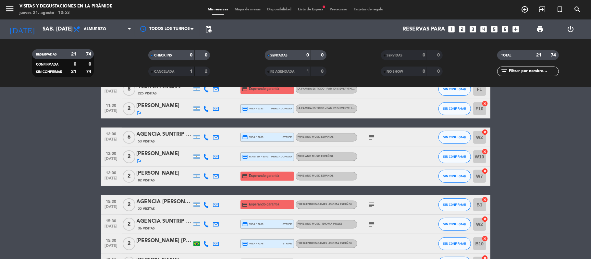
scroll to position [345, 0]
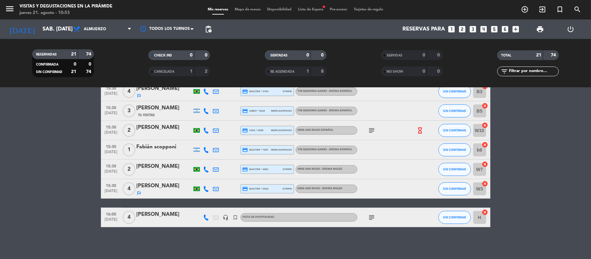
click at [319, 8] on span "Lista de Espera fiber_manual_record" at bounding box center [311, 10] width 32 height 4
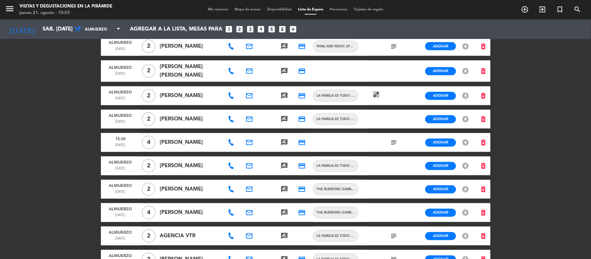
scroll to position [304, 0]
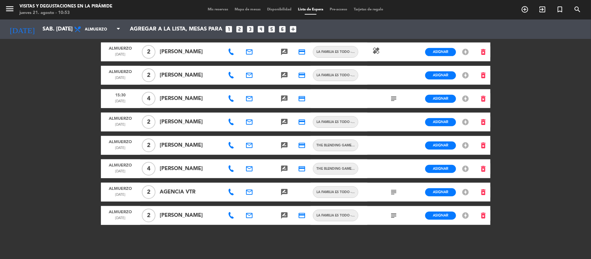
click at [220, 11] on span "Mis reservas" at bounding box center [217, 10] width 27 height 4
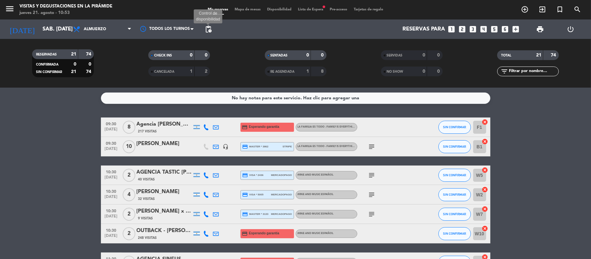
click at [209, 31] on span "pending_actions" at bounding box center [208, 29] width 8 height 8
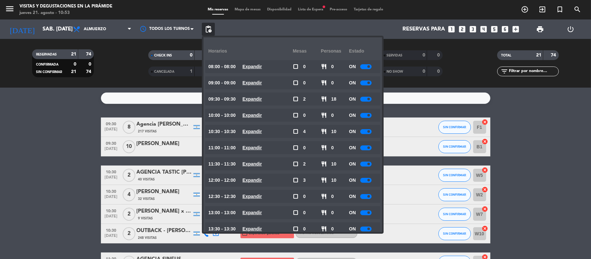
click at [371, 101] on div at bounding box center [365, 99] width 11 height 5
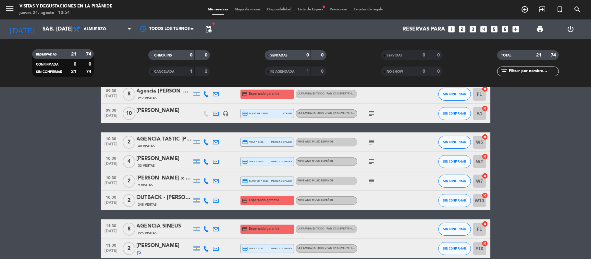
scroll to position [43, 0]
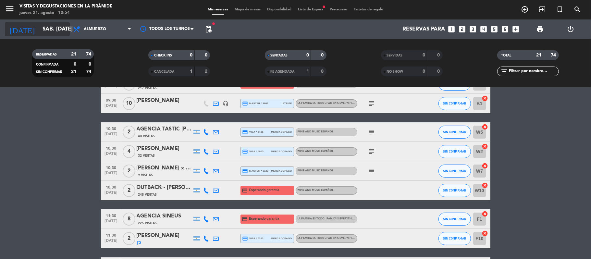
click at [48, 25] on input "sáb. [DATE]" at bounding box center [74, 29] width 70 height 13
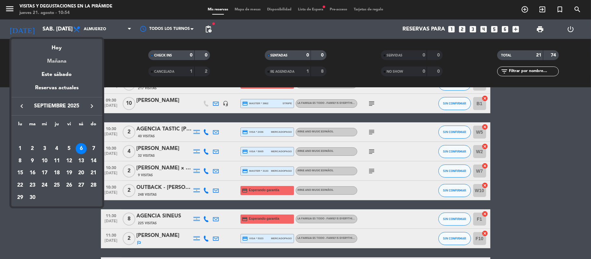
click at [62, 57] on div "Mañana" at bounding box center [56, 58] width 91 height 13
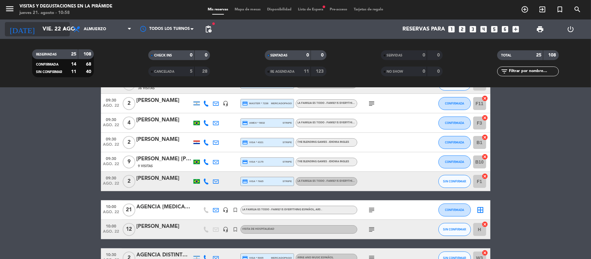
click at [49, 33] on input "vie. 22 ago." at bounding box center [74, 29] width 70 height 13
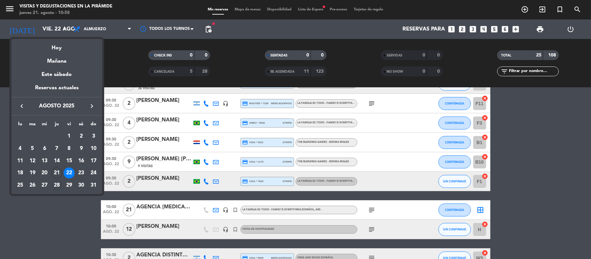
click at [56, 186] on div "28" at bounding box center [56, 185] width 11 height 11
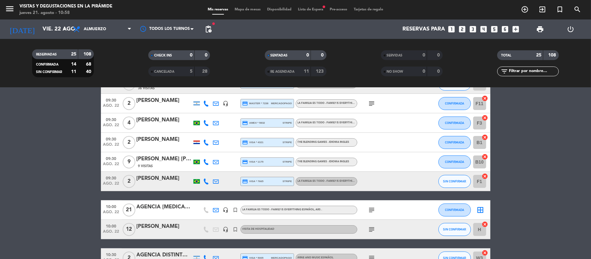
type input "jue. 28 ago."
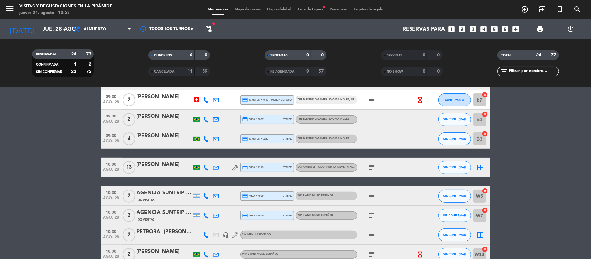
scroll to position [130, 0]
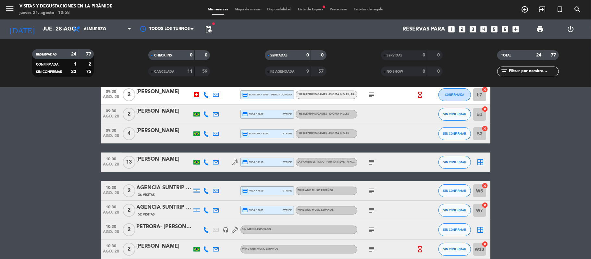
click at [523, 71] on input "text" at bounding box center [533, 71] width 50 height 7
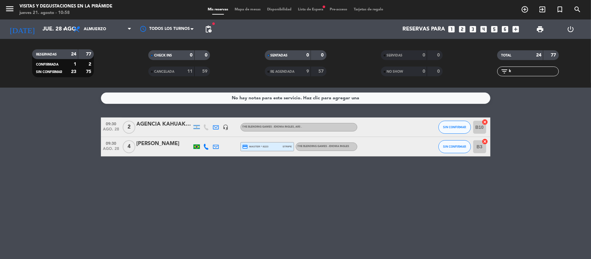
scroll to position [0, 0]
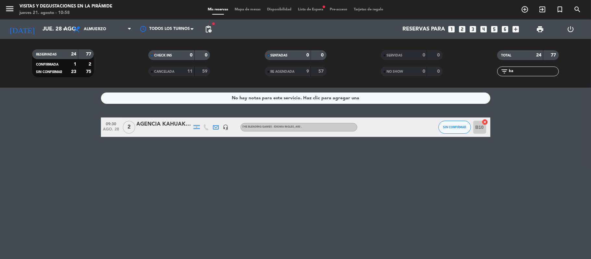
type input "ka"
click at [168, 129] on div at bounding box center [164, 131] width 55 height 5
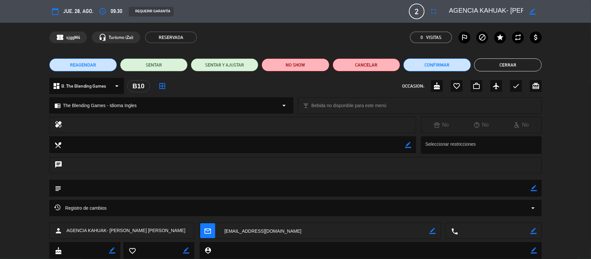
click at [525, 63] on button "Cerrar" at bounding box center [508, 64] width 68 height 13
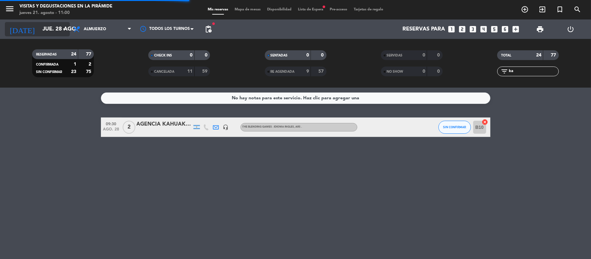
click at [39, 27] on input "jue. 28 ago." at bounding box center [74, 29] width 70 height 13
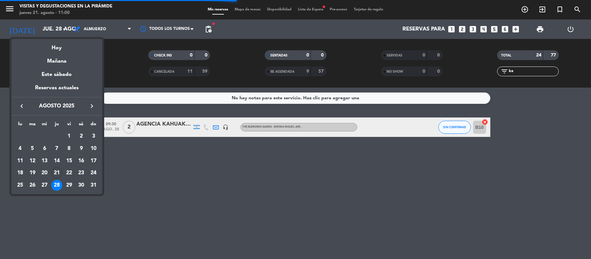
click at [90, 112] on div "keyboard_arrow_left agosto 2025 keyboard_arrow_right" at bounding box center [56, 106] width 91 height 18
click at [91, 107] on icon "keyboard_arrow_right" at bounding box center [92, 106] width 8 height 8
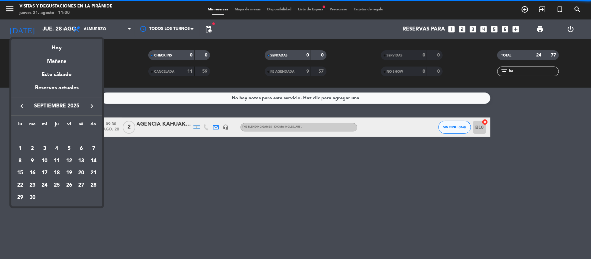
click at [91, 107] on icon "keyboard_arrow_right" at bounding box center [92, 106] width 8 height 8
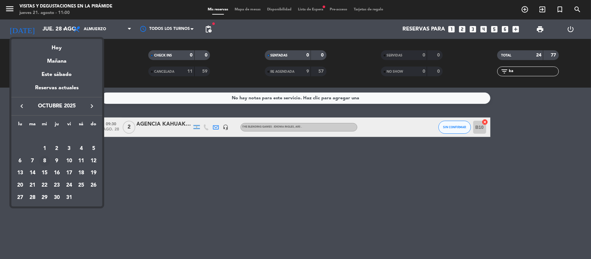
click at [46, 164] on div "8" at bounding box center [44, 160] width 11 height 11
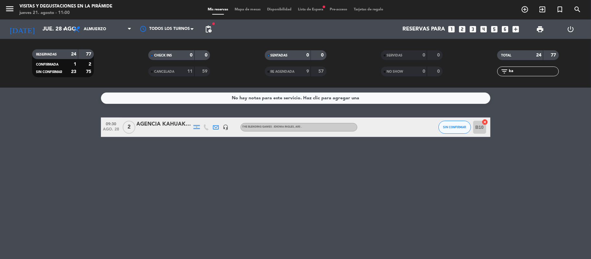
type input "mié. [DATE]"
drag, startPoint x: 515, startPoint y: 73, endPoint x: 502, endPoint y: 66, distance: 14.3
click at [502, 67] on div "filter_list ka" at bounding box center [528, 72] width 62 height 10
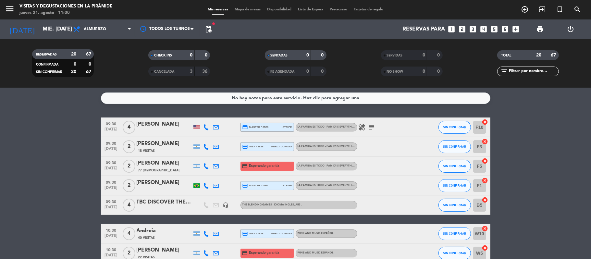
click at [148, 208] on div at bounding box center [164, 209] width 55 height 5
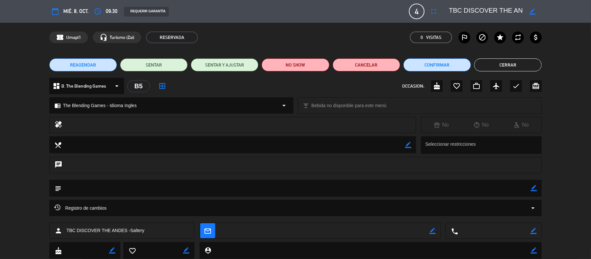
click at [531, 11] on icon "border_color" at bounding box center [532, 11] width 6 height 6
click at [465, 9] on textarea at bounding box center [486, 12] width 74 height 12
click at [464, 9] on textarea at bounding box center [486, 12] width 74 height 12
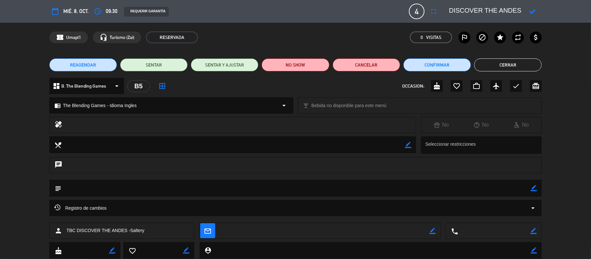
click at [531, 10] on icon at bounding box center [532, 11] width 6 height 6
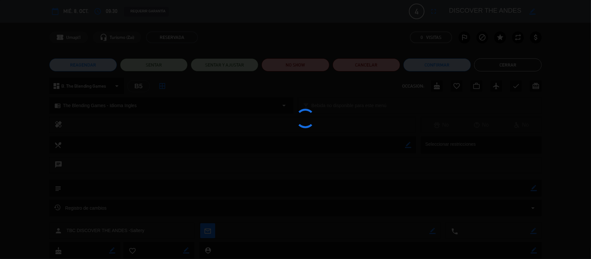
type textarea "DISCOVER THE ANDES -Saltery"
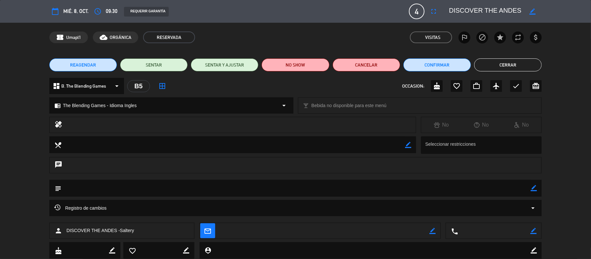
click at [434, 232] on icon "border_color" at bounding box center [432, 231] width 6 height 6
click at [425, 230] on textarea at bounding box center [325, 231] width 210 height 16
paste textarea "[PERSON_NAME] <[PERSON_NAME][EMAIL_ADDRESS][DOMAIN_NAME]>"
drag, startPoint x: 278, startPoint y: 231, endPoint x: 198, endPoint y: 231, distance: 80.5
click at [198, 231] on div "person DISCOVER THE ANDES -Saltery mail_outline local_phone border_color" at bounding box center [295, 231] width 493 height 16
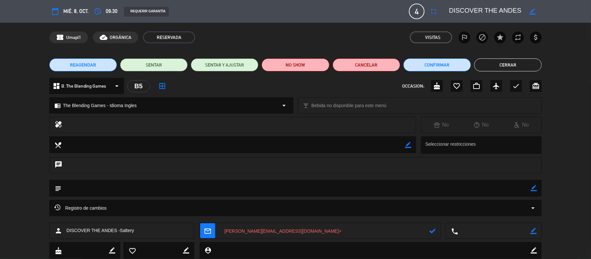
click at [321, 228] on textarea at bounding box center [325, 231] width 210 height 16
type textarea "[PERSON_NAME][EMAIL_ADDRESS][DOMAIN_NAME]"
click at [435, 230] on icon at bounding box center [432, 231] width 6 height 6
click at [482, 64] on button "Cerrar" at bounding box center [508, 64] width 68 height 13
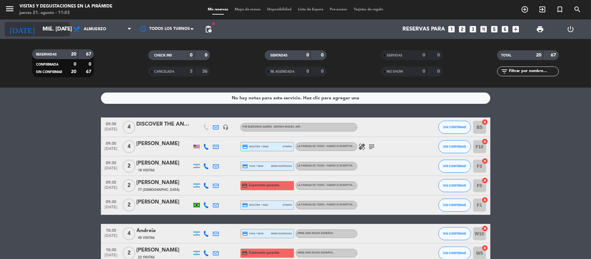
click at [43, 31] on input "mié. [DATE]" at bounding box center [74, 29] width 70 height 13
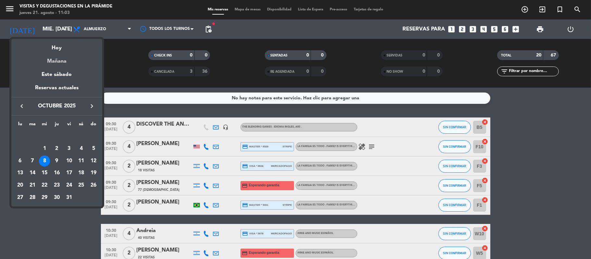
click at [61, 61] on div "Mañana" at bounding box center [56, 58] width 91 height 13
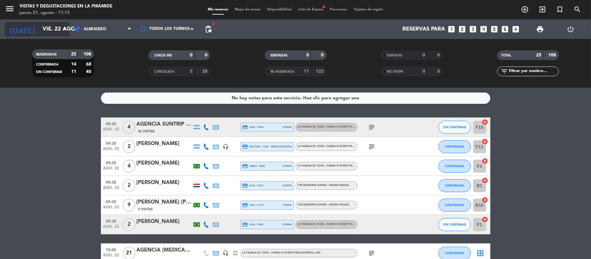
click at [64, 27] on icon "arrow_drop_down" at bounding box center [64, 29] width 8 height 8
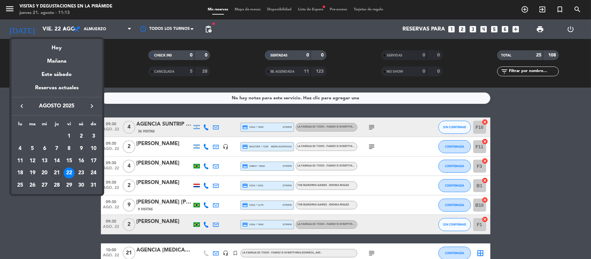
click at [57, 186] on div "28" at bounding box center [56, 185] width 11 height 11
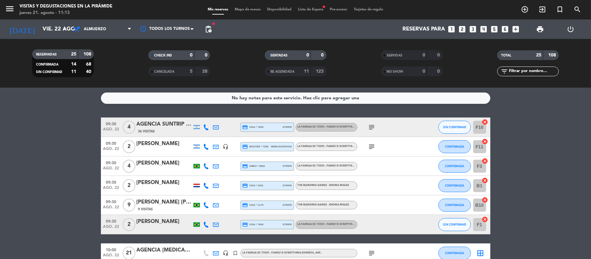
type input "jue. 28 ago."
click at [511, 73] on input "text" at bounding box center [533, 71] width 50 height 7
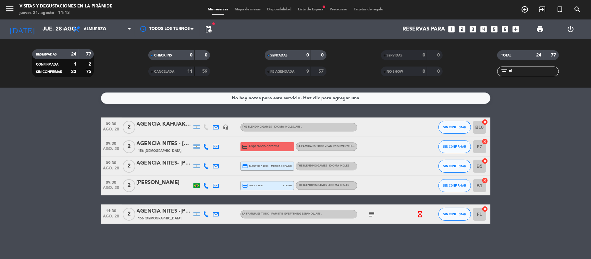
type input "ni"
click at [176, 147] on div "AGENCIA NITES - [PERSON_NAME] [PERSON_NAME] Junior" at bounding box center [164, 144] width 55 height 8
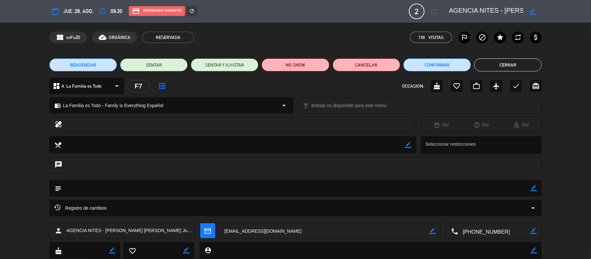
click at [519, 62] on button "Cerrar" at bounding box center [508, 64] width 68 height 13
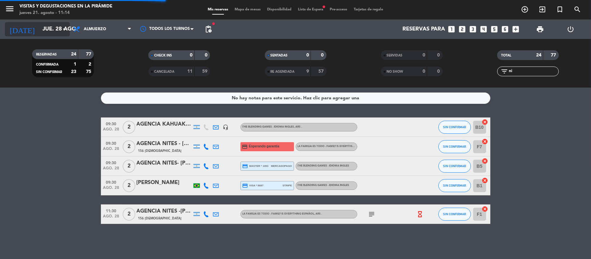
click at [51, 32] on input "jue. 28 ago." at bounding box center [74, 29] width 70 height 13
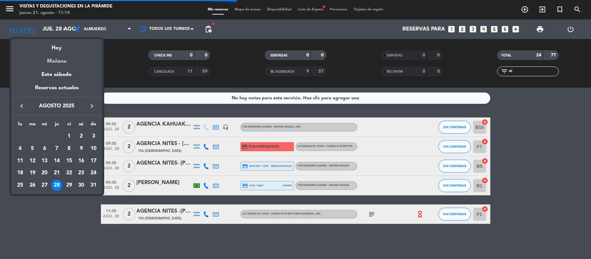
click at [60, 64] on div "Mañana" at bounding box center [56, 58] width 91 height 13
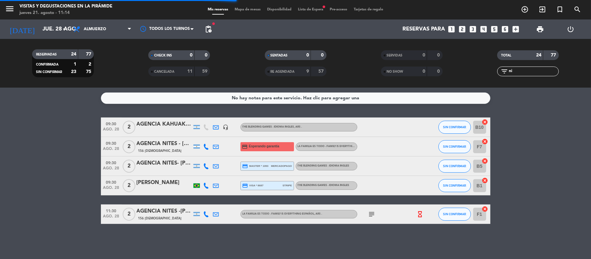
type input "vie. 22 ago."
click at [518, 71] on input "ni" at bounding box center [533, 71] width 50 height 7
type input "n"
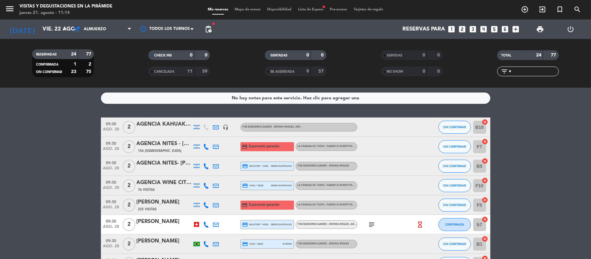
type input "ag"
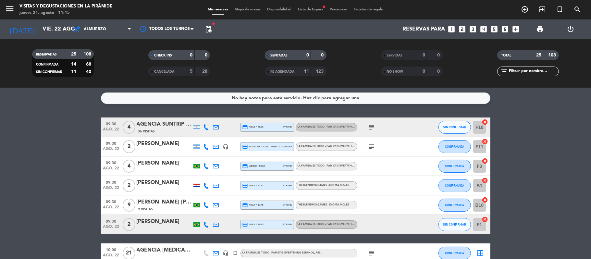
click at [511, 73] on input "text" at bounding box center [533, 71] width 50 height 7
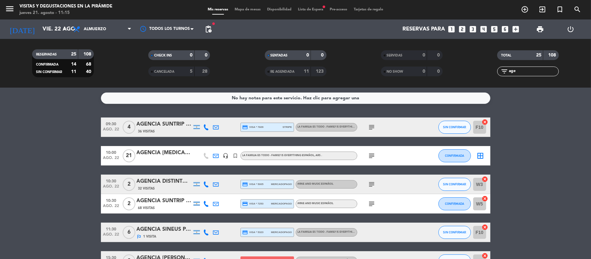
drag, startPoint x: 529, startPoint y: 71, endPoint x: 486, endPoint y: 76, distance: 42.8
click at [486, 76] on div "filter_list age" at bounding box center [528, 72] width 116 height 10
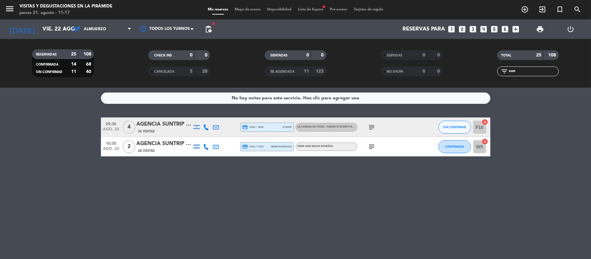
click at [165, 129] on div "36 Visitas" at bounding box center [164, 132] width 55 height 6
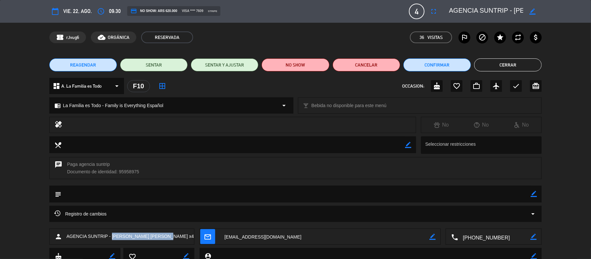
drag, startPoint x: 112, startPoint y: 235, endPoint x: 166, endPoint y: 237, distance: 53.9
click at [166, 237] on div "person AGENCIA SUNTRIP - Cleide Regina Motta x4" at bounding box center [121, 236] width 145 height 16
copy span "Cleide Regina Motta x4"
click at [495, 63] on button "Cerrar" at bounding box center [508, 64] width 68 height 13
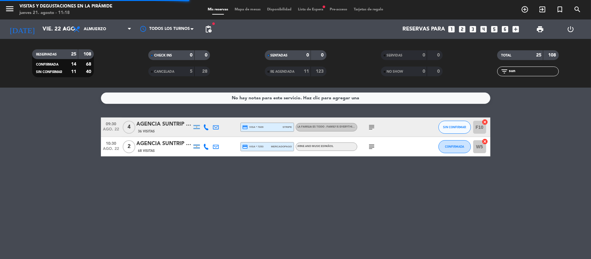
click at [159, 147] on div "AGENCIA SUNTRIP [PERSON_NAME] Bossay x2" at bounding box center [164, 144] width 55 height 8
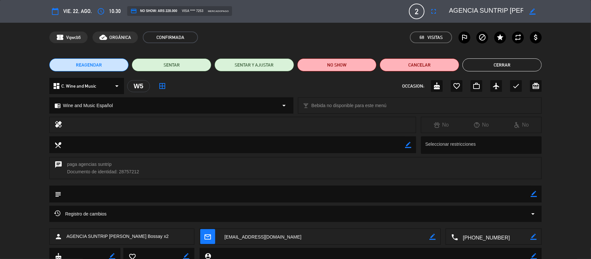
drag, startPoint x: 109, startPoint y: 238, endPoint x: 172, endPoint y: 239, distance: 62.7
click at [172, 239] on div "person AGENCIA SUNTRIP Karen Bragagnolo Bossay x2" at bounding box center [121, 236] width 145 height 16
copy span "Karen Bragagnolo Bossay x2"
click at [493, 66] on button "Cerrar" at bounding box center [502, 64] width 80 height 13
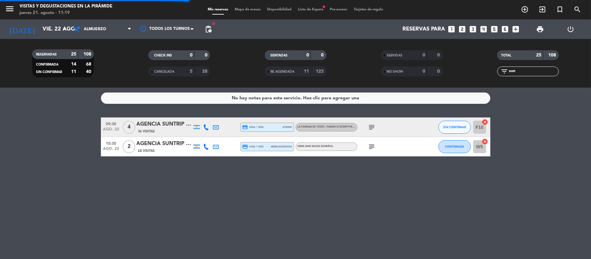
drag, startPoint x: 525, startPoint y: 70, endPoint x: 495, endPoint y: 67, distance: 29.7
click at [495, 67] on div "filter_list sun" at bounding box center [528, 72] width 116 height 10
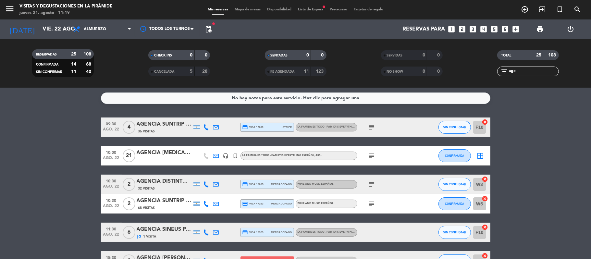
drag, startPoint x: 525, startPoint y: 70, endPoint x: 500, endPoint y: 71, distance: 24.7
click at [500, 71] on div "filter_list age" at bounding box center [528, 72] width 62 height 10
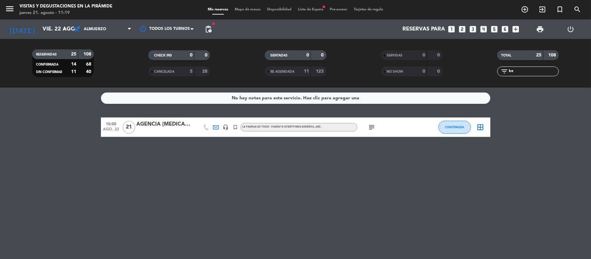
click at [164, 124] on div "AGENCIA [MEDICAL_DATA] Associados Unissul -" at bounding box center [164, 124] width 55 height 8
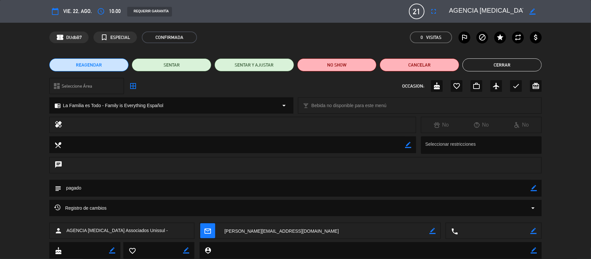
click at [531, 70] on button "Cerrar" at bounding box center [502, 64] width 80 height 13
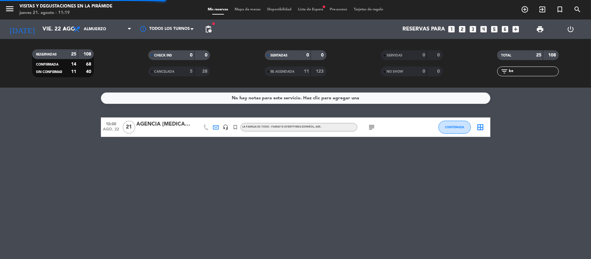
drag, startPoint x: 528, startPoint y: 69, endPoint x: 505, endPoint y: 71, distance: 23.5
click at [505, 71] on div "filter_list ke" at bounding box center [528, 72] width 62 height 10
click at [161, 121] on div "AGENCIA [MEDICAL_DATA] Associados Unissul -" at bounding box center [164, 124] width 55 height 8
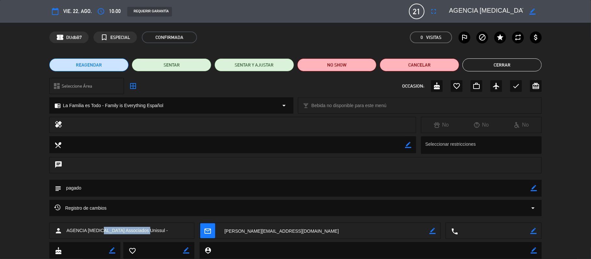
drag, startPoint x: 105, startPoint y: 228, endPoint x: 157, endPoint y: 230, distance: 52.6
click at [157, 230] on div "person AGENCIA KETEK Associados Unissul -" at bounding box center [121, 231] width 145 height 16
copy span "Associados Unissul -"
click at [477, 64] on button "Cerrar" at bounding box center [502, 64] width 80 height 13
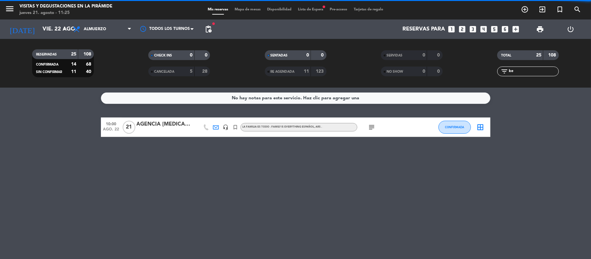
drag, startPoint x: 528, startPoint y: 71, endPoint x: 492, endPoint y: 72, distance: 35.4
click at [492, 72] on div "filter_list ke" at bounding box center [528, 72] width 116 height 10
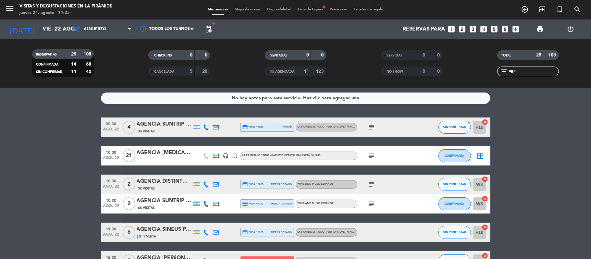
scroll to position [43, 0]
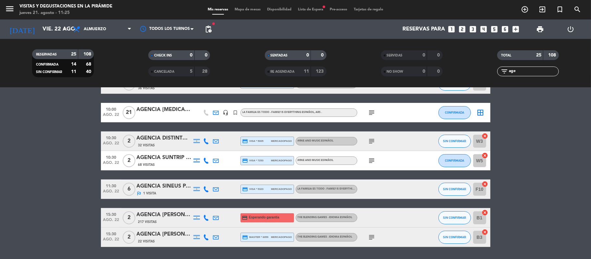
drag, startPoint x: 526, startPoint y: 70, endPoint x: 491, endPoint y: 68, distance: 35.1
click at [491, 68] on div "filter_list age" at bounding box center [528, 72] width 116 height 10
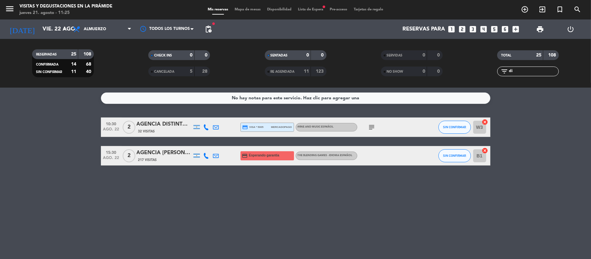
scroll to position [0, 0]
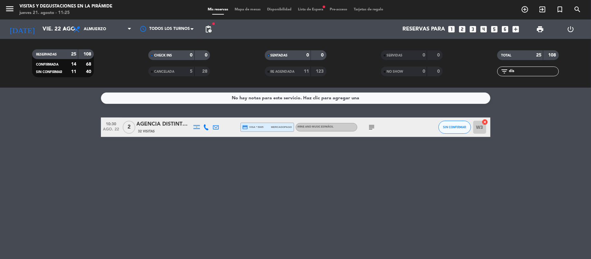
click at [163, 123] on div "AGENCIA DISTINTOS [PERSON_NAME] MR x 2" at bounding box center [164, 124] width 55 height 8
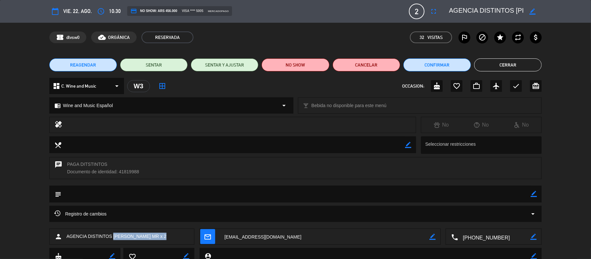
drag, startPoint x: 113, startPoint y: 238, endPoint x: 172, endPoint y: 234, distance: 58.9
click at [172, 234] on div "person AGENCIA DISTINTOS BURTI ROBERTO MR x 2" at bounding box center [121, 236] width 145 height 16
copy span "BURTI ROBERTO MR x 2"
click at [494, 68] on button "Cerrar" at bounding box center [508, 64] width 68 height 13
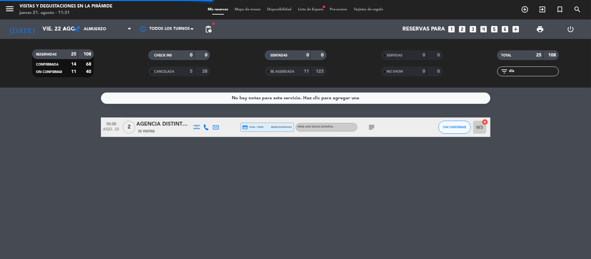
drag, startPoint x: 515, startPoint y: 71, endPoint x: 500, endPoint y: 69, distance: 15.7
click at [500, 69] on div "filter_list dis" at bounding box center [528, 72] width 62 height 10
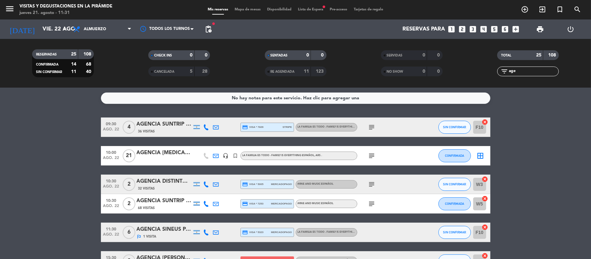
scroll to position [43, 0]
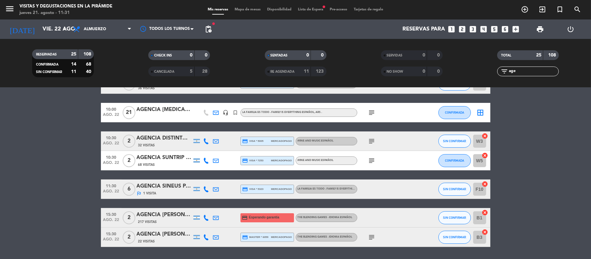
drag, startPoint x: 527, startPoint y: 69, endPoint x: 505, endPoint y: 69, distance: 22.1
click at [505, 69] on div "filter_list age" at bounding box center [528, 72] width 62 height 10
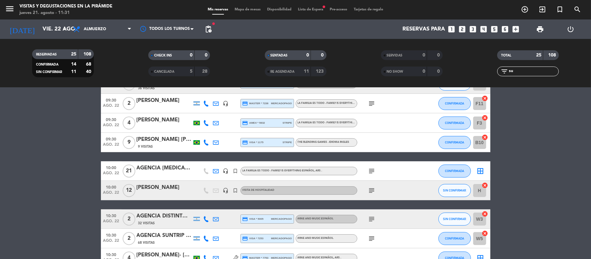
scroll to position [0, 0]
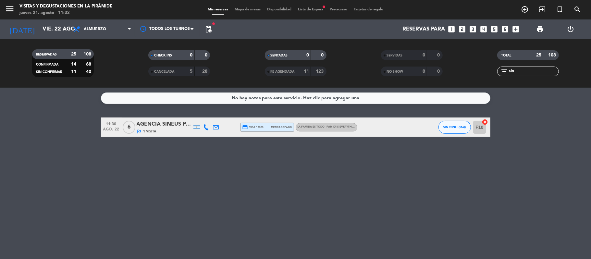
click at [149, 119] on div "11:30 ago. 22 6 AGENCIA SINEUS PASA A NOMBRE DE: LETICIA CAVALCANTE outlined_fl…" at bounding box center [295, 126] width 389 height 19
click at [155, 125] on div "AGENCIA SINEUS PASA A NOMBRE DE: [PERSON_NAME]" at bounding box center [164, 124] width 55 height 8
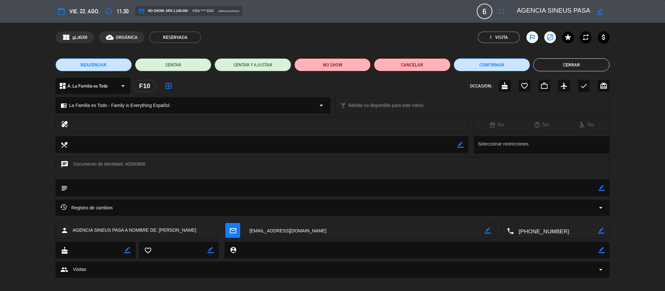
click at [587, 67] on button "Cerrar" at bounding box center [571, 64] width 76 height 13
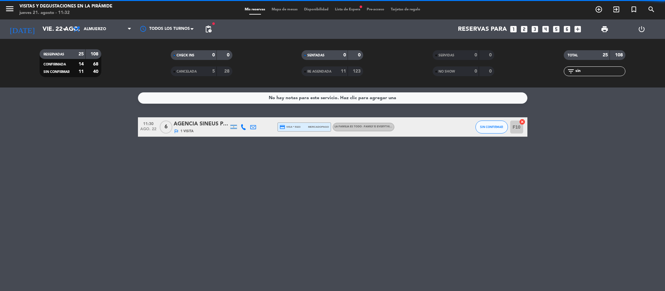
click at [591, 74] on input "sin" at bounding box center [600, 71] width 50 height 7
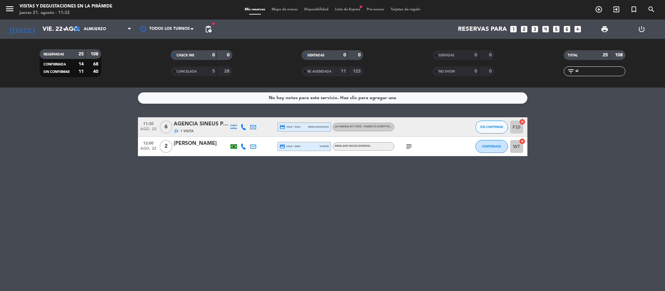
type input "s"
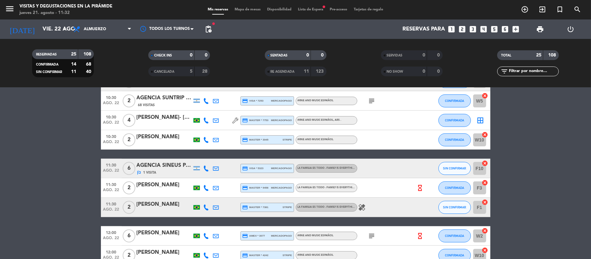
scroll to position [216, 0]
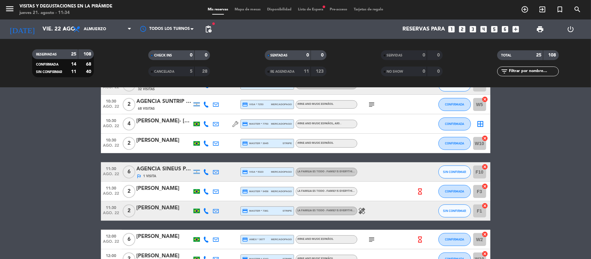
click at [513, 74] on input "text" at bounding box center [533, 71] width 50 height 7
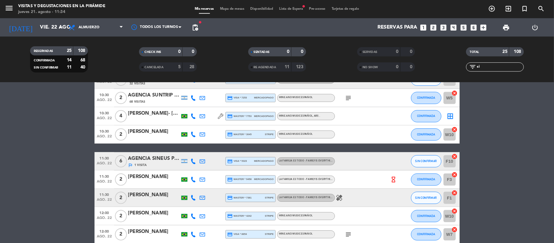
scroll to position [0, 0]
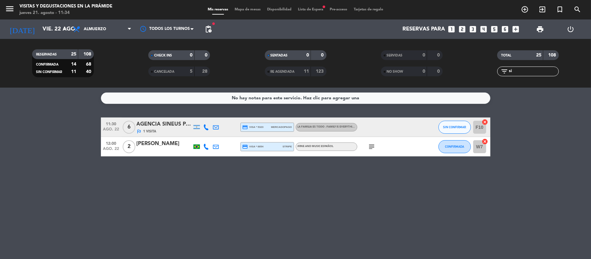
click at [143, 128] on div "AGENCIA SINEUS PASA A NOMBRE DE: [PERSON_NAME]" at bounding box center [164, 124] width 55 height 8
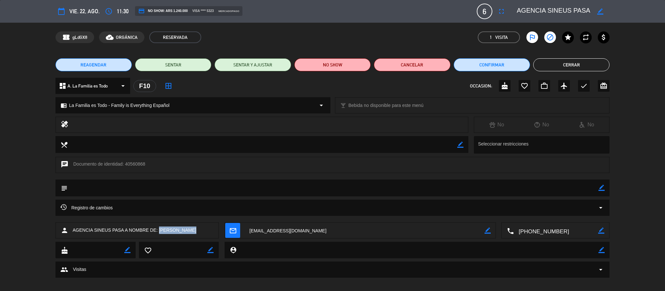
drag, startPoint x: 159, startPoint y: 230, endPoint x: 221, endPoint y: 228, distance: 62.7
click at [222, 229] on div "person AGENCIA SINEUS PASA A NOMBRE DE: LETICIA CAVALCANTE mail_outline border_…" at bounding box center [332, 231] width 554 height 16
copy span "LETICIA CAVALCANTE"
click at [569, 66] on button "Cerrar" at bounding box center [571, 64] width 76 height 13
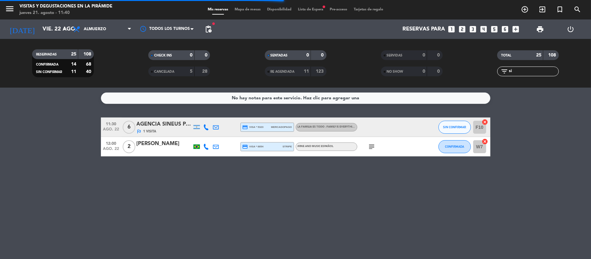
click at [521, 69] on input "si" at bounding box center [533, 71] width 50 height 7
type input "s"
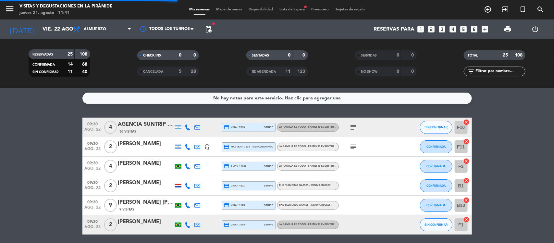
click at [479, 72] on input "text" at bounding box center [500, 71] width 50 height 7
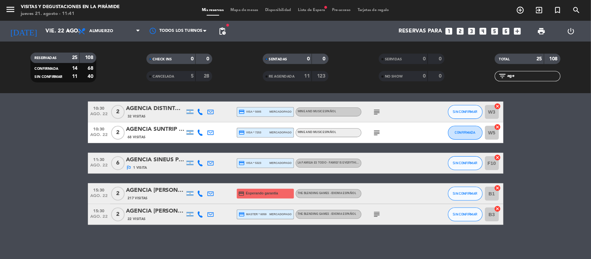
scroll to position [63, 0]
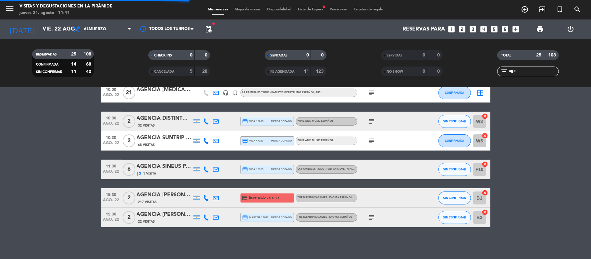
click at [219, 197] on icon at bounding box center [216, 198] width 6 height 6
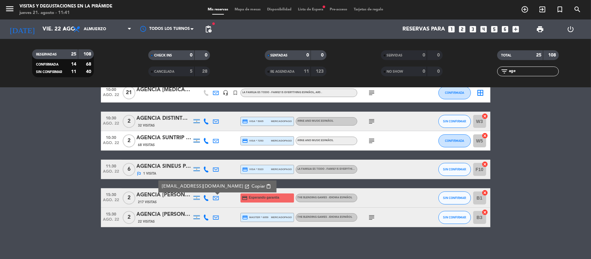
drag, startPoint x: 522, startPoint y: 71, endPoint x: 465, endPoint y: 69, distance: 57.2
click at [465, 69] on div "RESERVADAS 25 108 CONFIRMADA 14 68 SIN CONFIRMAR 11 40 CHECK INS 0 0 CANCELADA …" at bounding box center [295, 63] width 591 height 36
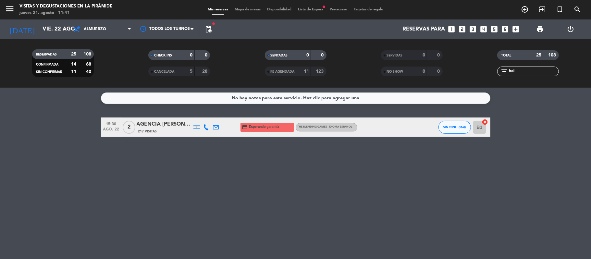
click at [178, 125] on div "AGENCIA [PERSON_NAME] Holidays - [PERSON_NAME] x2." at bounding box center [164, 124] width 55 height 8
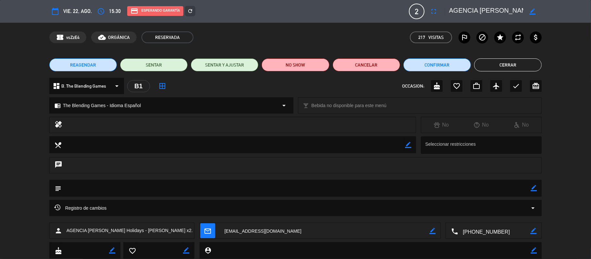
click at [488, 228] on textarea at bounding box center [494, 231] width 72 height 16
drag, startPoint x: 130, startPoint y: 229, endPoint x: 192, endPoint y: 230, distance: 62.7
click at [192, 230] on div "person AGENCIA Mendoza Holidays - Edilberto Ribeiro Cardoso x2." at bounding box center [121, 231] width 145 height 16
copy span "Edilberto Ribeiro Cardoso x2."
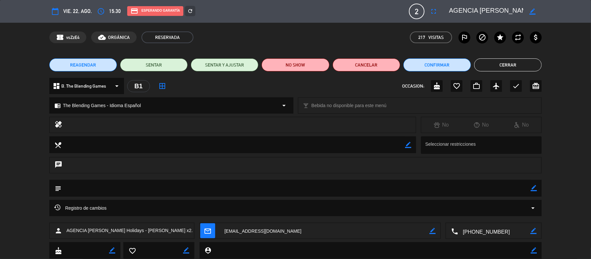
click at [512, 64] on button "Cerrar" at bounding box center [508, 64] width 68 height 13
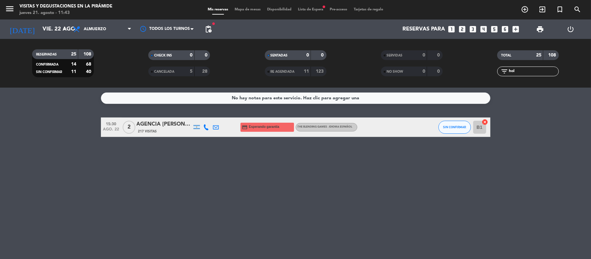
drag, startPoint x: 521, startPoint y: 73, endPoint x: 504, endPoint y: 66, distance: 17.7
click at [504, 67] on div "filter_list hol" at bounding box center [528, 72] width 62 height 10
click at [529, 70] on input "hol" at bounding box center [533, 71] width 50 height 7
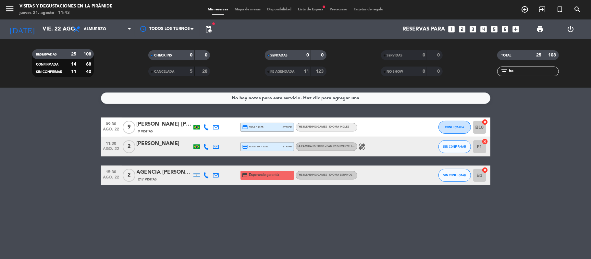
type input "h"
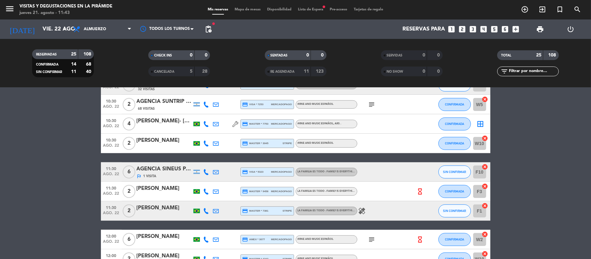
scroll to position [423, 0]
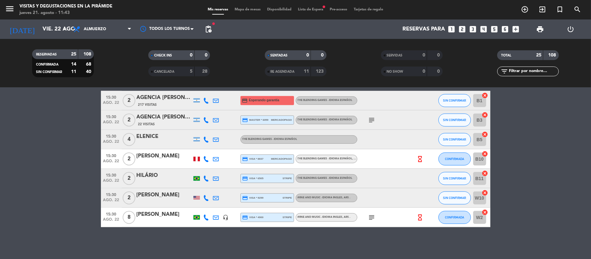
click at [534, 69] on input "text" at bounding box center [533, 71] width 50 height 7
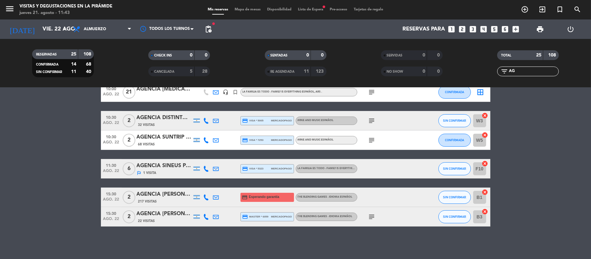
scroll to position [63, 0]
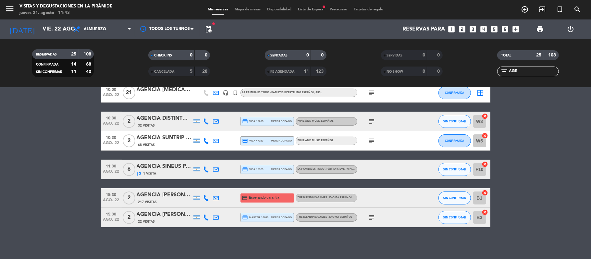
type input "AGE"
click at [216, 196] on icon at bounding box center [216, 198] width 6 height 6
click at [216, 214] on div at bounding box center [216, 217] width 10 height 19
click at [216, 215] on icon at bounding box center [216, 218] width 6 height 6
click at [169, 219] on div "22 Visitas" at bounding box center [164, 222] width 55 height 6
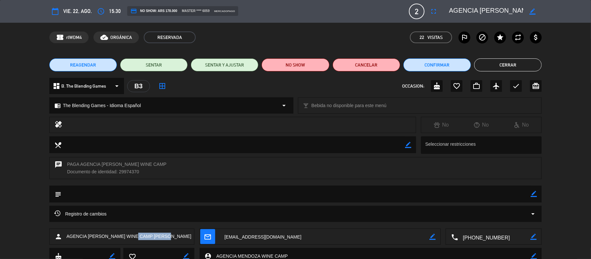
drag, startPoint x: 139, startPoint y: 234, endPoint x: 179, endPoint y: 235, distance: 40.6
click at [179, 235] on div "person AGENCIA MENDOZA WINE CAMP RODOLFO MELO" at bounding box center [121, 236] width 145 height 16
copy span "RODOLFO MELO"
click at [481, 64] on button "Cerrar" at bounding box center [508, 64] width 68 height 13
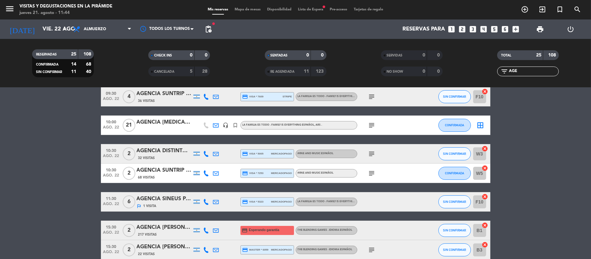
scroll to position [0, 0]
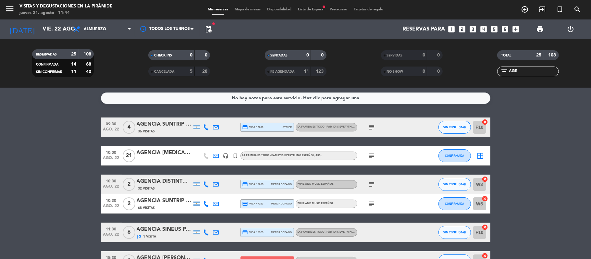
drag, startPoint x: 524, startPoint y: 69, endPoint x: 499, endPoint y: 73, distance: 25.3
click at [499, 73] on div "filter_list AGE" at bounding box center [528, 72] width 62 height 10
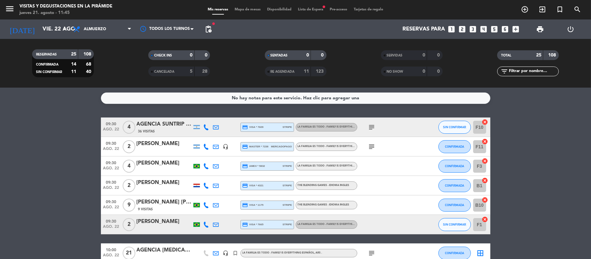
click at [221, 206] on div at bounding box center [226, 204] width 10 height 19
click at [59, 32] on input "vie. 22 ago." at bounding box center [74, 29] width 70 height 13
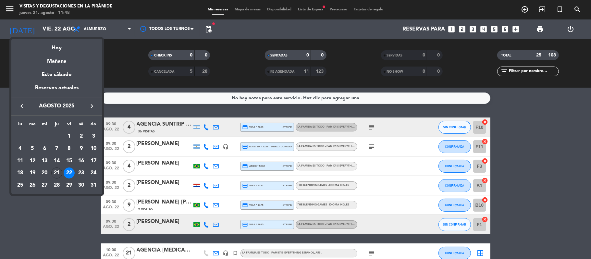
click at [93, 108] on icon "keyboard_arrow_right" at bounding box center [92, 106] width 8 height 8
click at [80, 165] on div "13" at bounding box center [81, 160] width 11 height 11
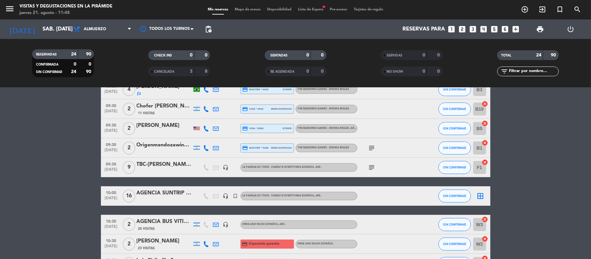
scroll to position [173, 0]
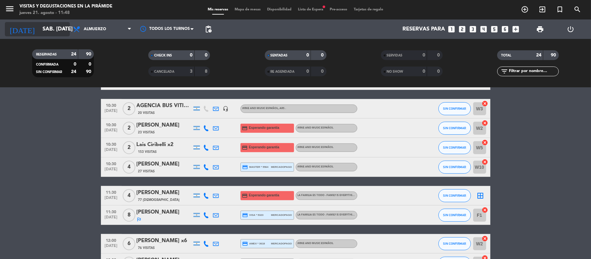
click at [39, 29] on input "sáb. 13 sep." at bounding box center [74, 29] width 70 height 13
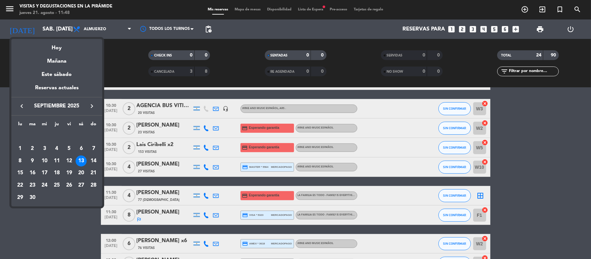
click at [47, 62] on div "Mañana" at bounding box center [56, 58] width 91 height 13
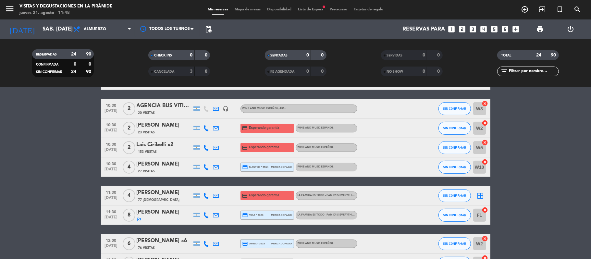
type input "vie. 22 ago."
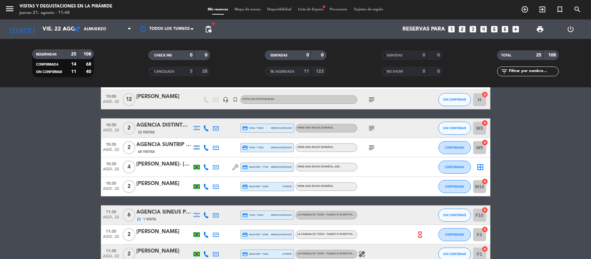
scroll to position [0, 0]
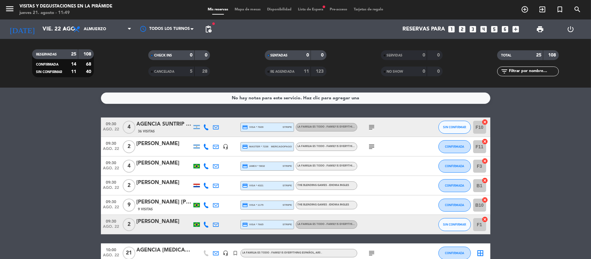
click at [207, 147] on icon at bounding box center [206, 147] width 6 height 6
click at [201, 134] on span "Copiar" at bounding box center [200, 135] width 14 height 7
click at [166, 166] on div "[PERSON_NAME]" at bounding box center [164, 163] width 55 height 8
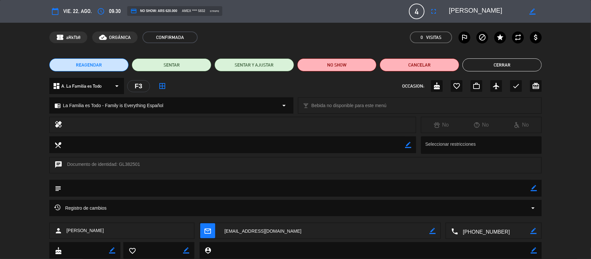
click at [479, 228] on textarea at bounding box center [494, 231] width 72 height 16
click at [474, 214] on span "Click para copiar" at bounding box center [486, 215] width 34 height 7
click at [522, 67] on button "Cerrar" at bounding box center [502, 64] width 80 height 13
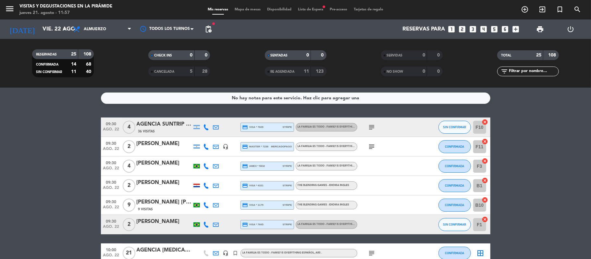
click at [530, 72] on input "text" at bounding box center [533, 71] width 50 height 7
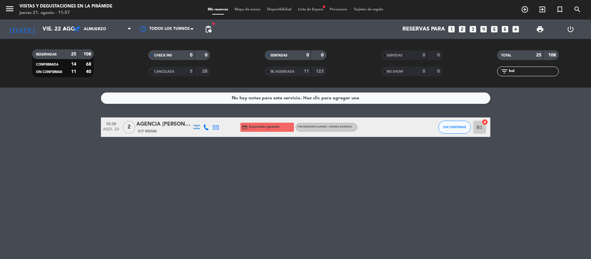
type input "hol"
drag, startPoint x: 520, startPoint y: 73, endPoint x: 470, endPoint y: 73, distance: 49.7
click at [470, 73] on div "filter_list hol" at bounding box center [528, 72] width 116 height 10
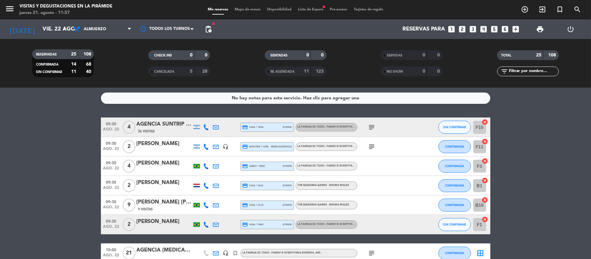
click at [166, 184] on div "[PERSON_NAME]" at bounding box center [164, 183] width 55 height 8
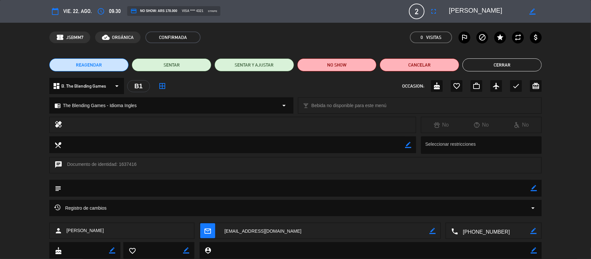
click at [484, 233] on textarea at bounding box center [494, 231] width 72 height 16
click at [478, 219] on div "Click para copiar content_paste |" at bounding box center [494, 214] width 58 height 11
click at [478, 216] on span "Click para copiar" at bounding box center [486, 215] width 34 height 7
click at [489, 69] on button "Cerrar" at bounding box center [502, 64] width 80 height 13
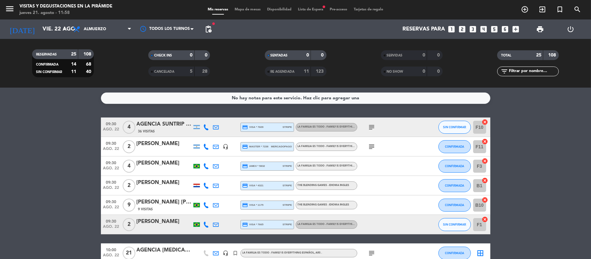
click at [164, 202] on div "[PERSON_NAME] [PERSON_NAME] - Vinho e Arte" at bounding box center [164, 202] width 55 height 8
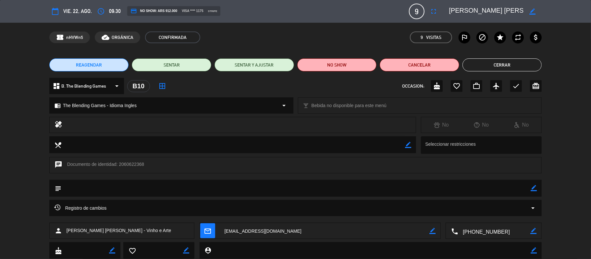
click at [491, 61] on button "Cerrar" at bounding box center [502, 64] width 80 height 13
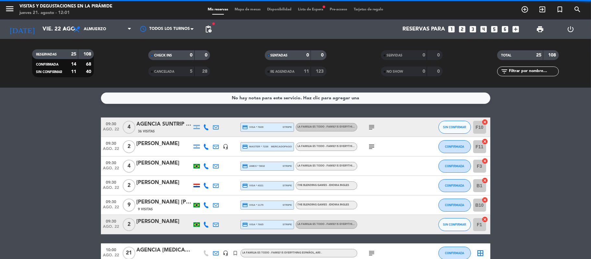
click at [167, 225] on div "[PERSON_NAME]" at bounding box center [164, 221] width 55 height 8
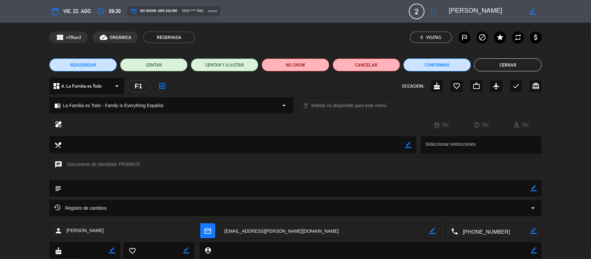
click at [475, 234] on textarea at bounding box center [494, 231] width 72 height 16
click at [480, 215] on span "Click para copiar" at bounding box center [486, 215] width 34 height 7
click at [500, 70] on button "Cerrar" at bounding box center [508, 64] width 68 height 13
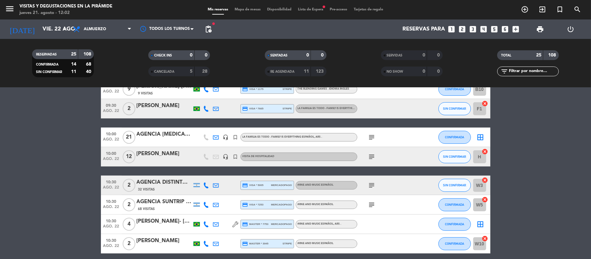
scroll to position [130, 0]
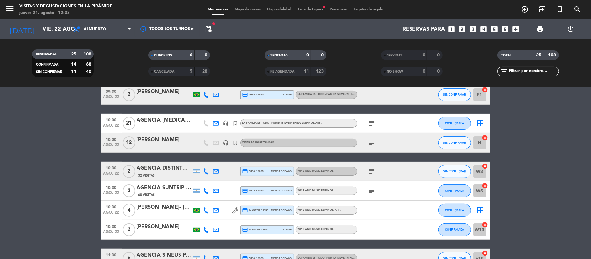
click at [161, 140] on div "[PERSON_NAME]" at bounding box center [164, 140] width 55 height 8
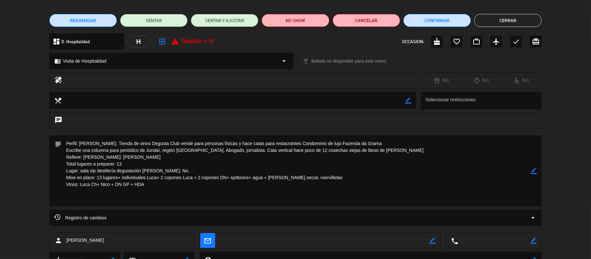
scroll to position [0, 0]
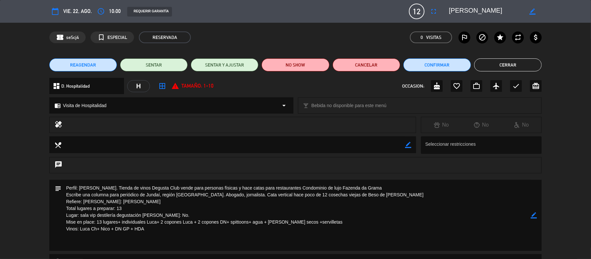
click at [493, 62] on button "Cerrar" at bounding box center [508, 64] width 68 height 13
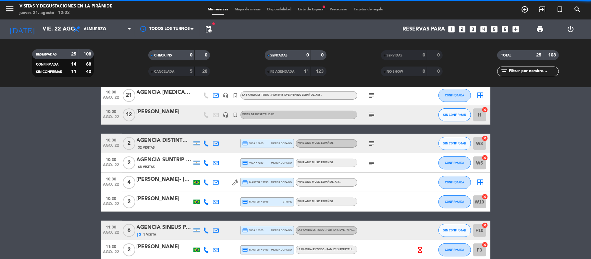
scroll to position [173, 0]
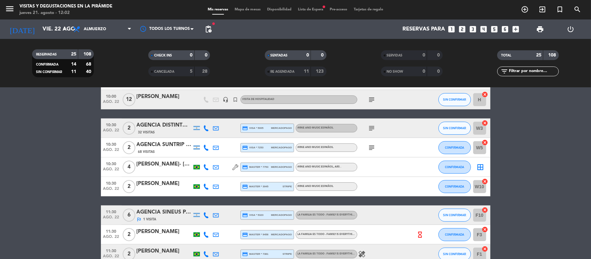
click at [213, 166] on icon at bounding box center [216, 167] width 6 height 6
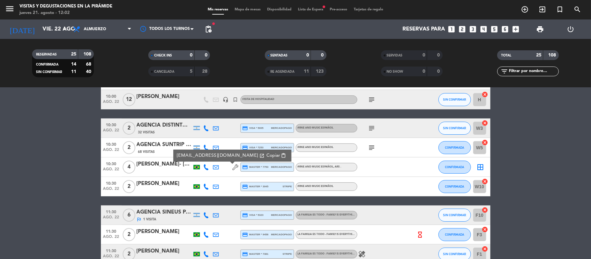
click at [172, 162] on div "[PERSON_NAME]- [PERSON_NAME] [PERSON_NAME]" at bounding box center [164, 164] width 55 height 8
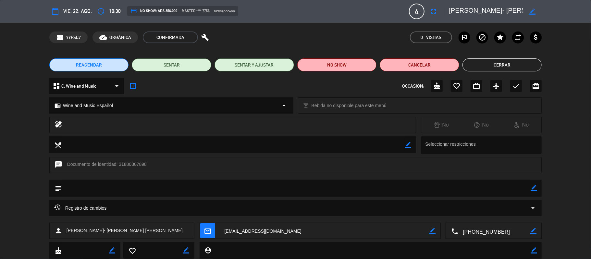
click at [480, 230] on textarea at bounding box center [494, 231] width 72 height 16
click at [481, 216] on span "Click para copiar" at bounding box center [486, 215] width 34 height 7
drag, startPoint x: 98, startPoint y: 231, endPoint x: 160, endPoint y: 234, distance: 62.1
click at [160, 234] on div "person Juliana Fegies- Luiz Guilherme Arakaki" at bounding box center [121, 231] width 145 height 16
copy span "Luiz Guilherme Arakaki"
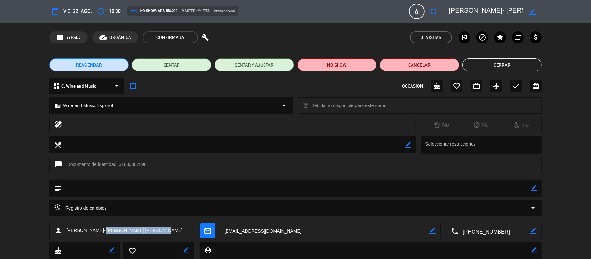
click at [487, 64] on button "Cerrar" at bounding box center [502, 64] width 80 height 13
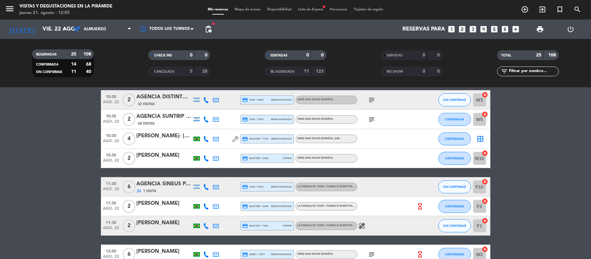
scroll to position [216, 0]
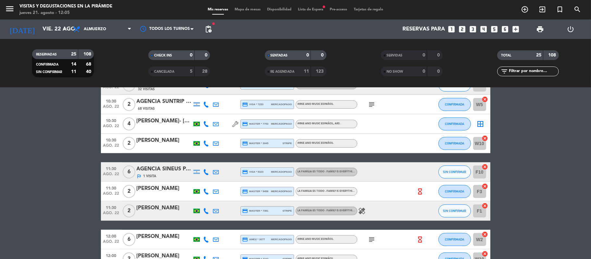
click at [162, 142] on div "[PERSON_NAME]" at bounding box center [164, 140] width 55 height 8
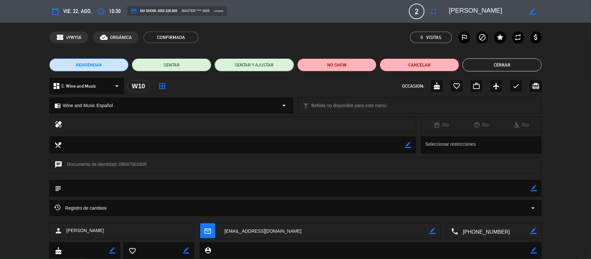
click at [500, 230] on textarea at bounding box center [494, 231] width 72 height 16
click at [487, 217] on span "Click para copiar" at bounding box center [486, 215] width 34 height 7
click at [509, 66] on button "Cerrar" at bounding box center [502, 64] width 80 height 13
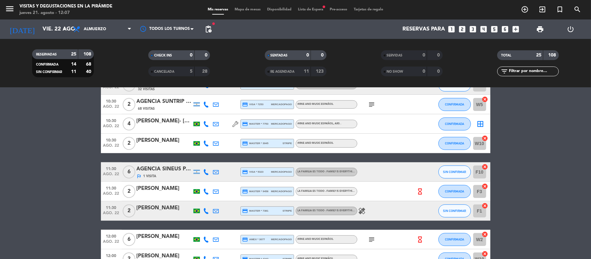
click at [158, 192] on div "[PERSON_NAME]" at bounding box center [164, 188] width 55 height 8
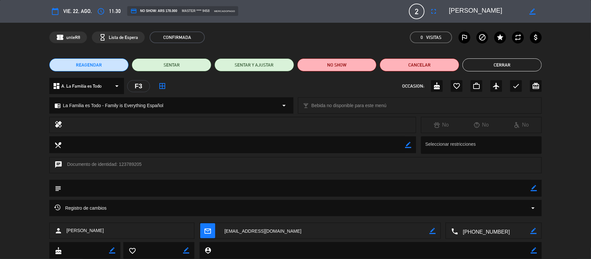
click at [490, 225] on textarea at bounding box center [494, 231] width 72 height 16
click at [487, 209] on div "Click para copiar content_paste |" at bounding box center [494, 214] width 58 height 11
click at [489, 212] on span "Click para copiar" at bounding box center [486, 215] width 34 height 7
click at [486, 217] on span "Click para copiar" at bounding box center [486, 215] width 34 height 7
click at [502, 62] on button "Cerrar" at bounding box center [502, 64] width 80 height 13
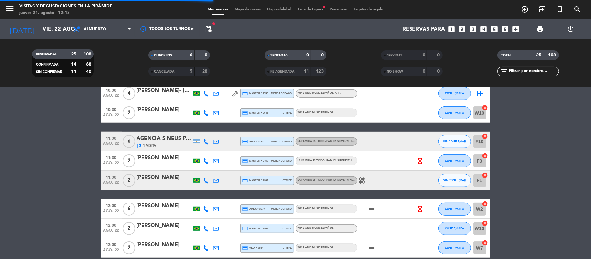
scroll to position [260, 0]
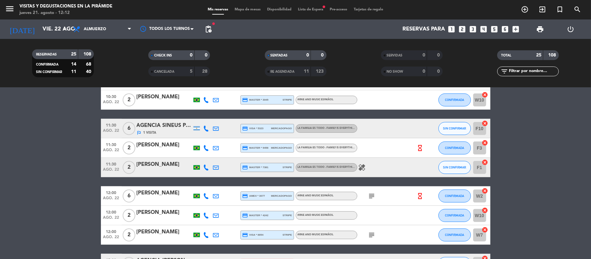
click at [205, 170] on div at bounding box center [207, 167] width 10 height 19
click at [205, 167] on icon at bounding box center [206, 168] width 6 height 6
click at [212, 156] on div "Copiar content_paste |" at bounding box center [208, 156] width 43 height 7
click at [200, 157] on span "Copiar" at bounding box center [200, 156] width 14 height 7
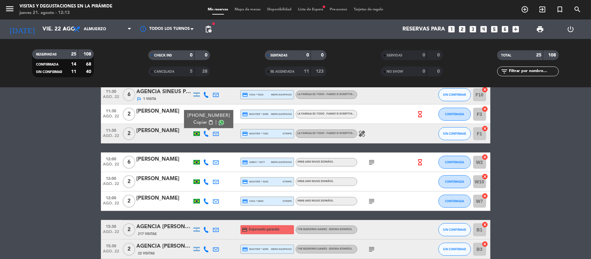
scroll to position [303, 0]
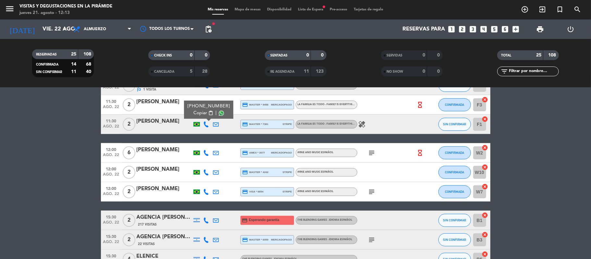
click at [172, 151] on div "[PERSON_NAME]" at bounding box center [164, 150] width 55 height 8
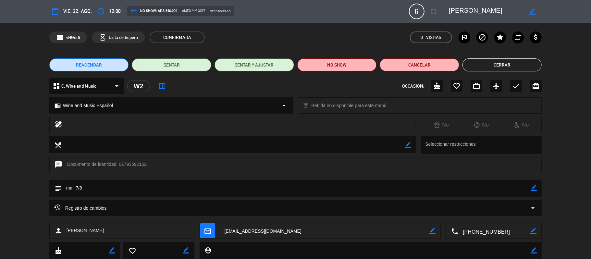
drag, startPoint x: 499, startPoint y: 234, endPoint x: 495, endPoint y: 225, distance: 9.6
click at [499, 234] on textarea at bounding box center [494, 231] width 72 height 16
click at [491, 216] on span "Click para copiar" at bounding box center [486, 215] width 34 height 7
click at [513, 66] on button "Cerrar" at bounding box center [502, 64] width 80 height 13
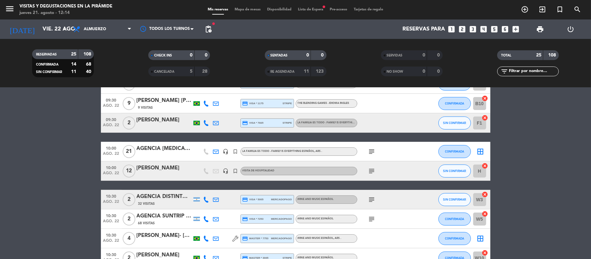
scroll to position [130, 0]
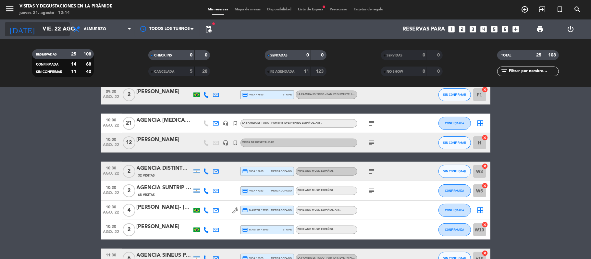
click at [48, 24] on input "vie. 22 ago." at bounding box center [74, 29] width 70 height 13
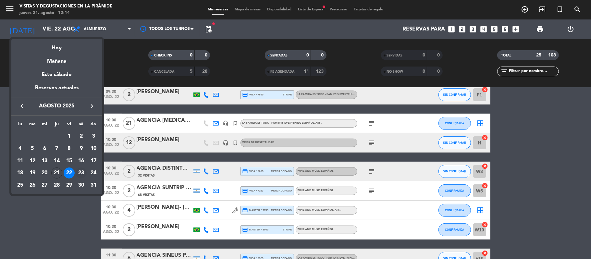
click at [79, 174] on div "23" at bounding box center [81, 172] width 11 height 11
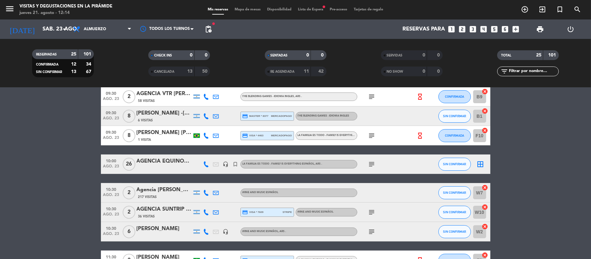
scroll to position [0, 0]
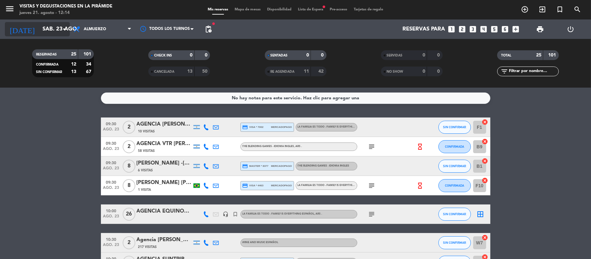
click at [39, 31] on input "sáb. 23 ago." at bounding box center [74, 29] width 70 height 13
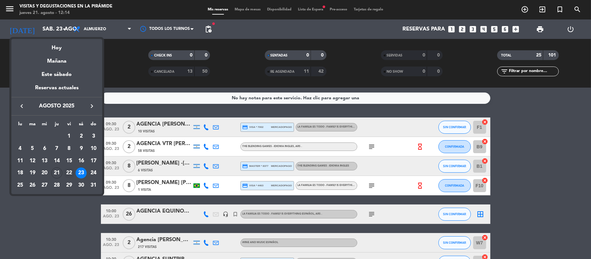
click at [69, 173] on div "22" at bounding box center [69, 172] width 11 height 11
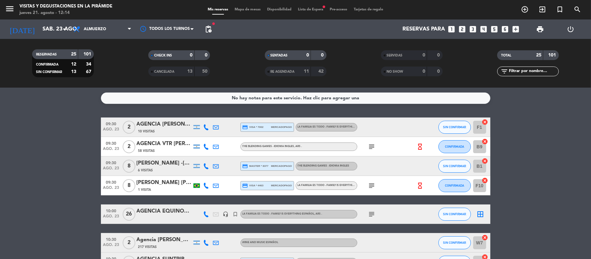
type input "vie. 22 ago."
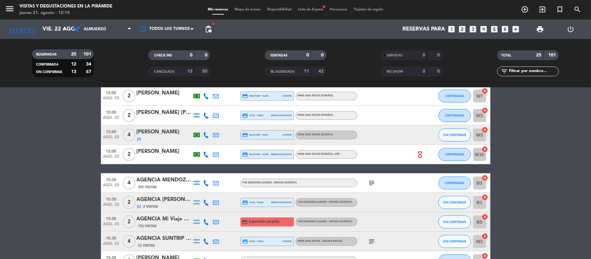
scroll to position [260, 0]
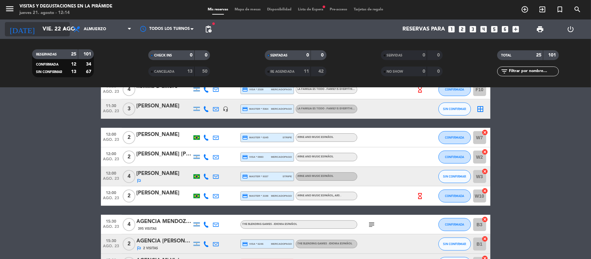
click at [39, 31] on input "vie. 22 ago." at bounding box center [74, 29] width 70 height 13
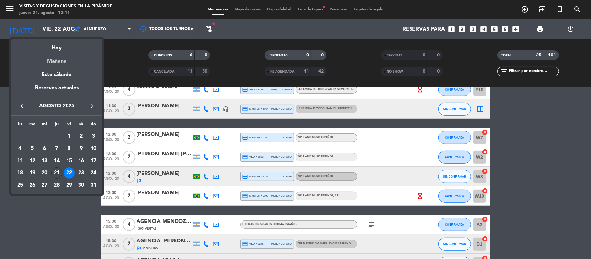
click at [62, 61] on div "Mañana" at bounding box center [56, 58] width 91 height 13
